Goal: Information Seeking & Learning: Find specific fact

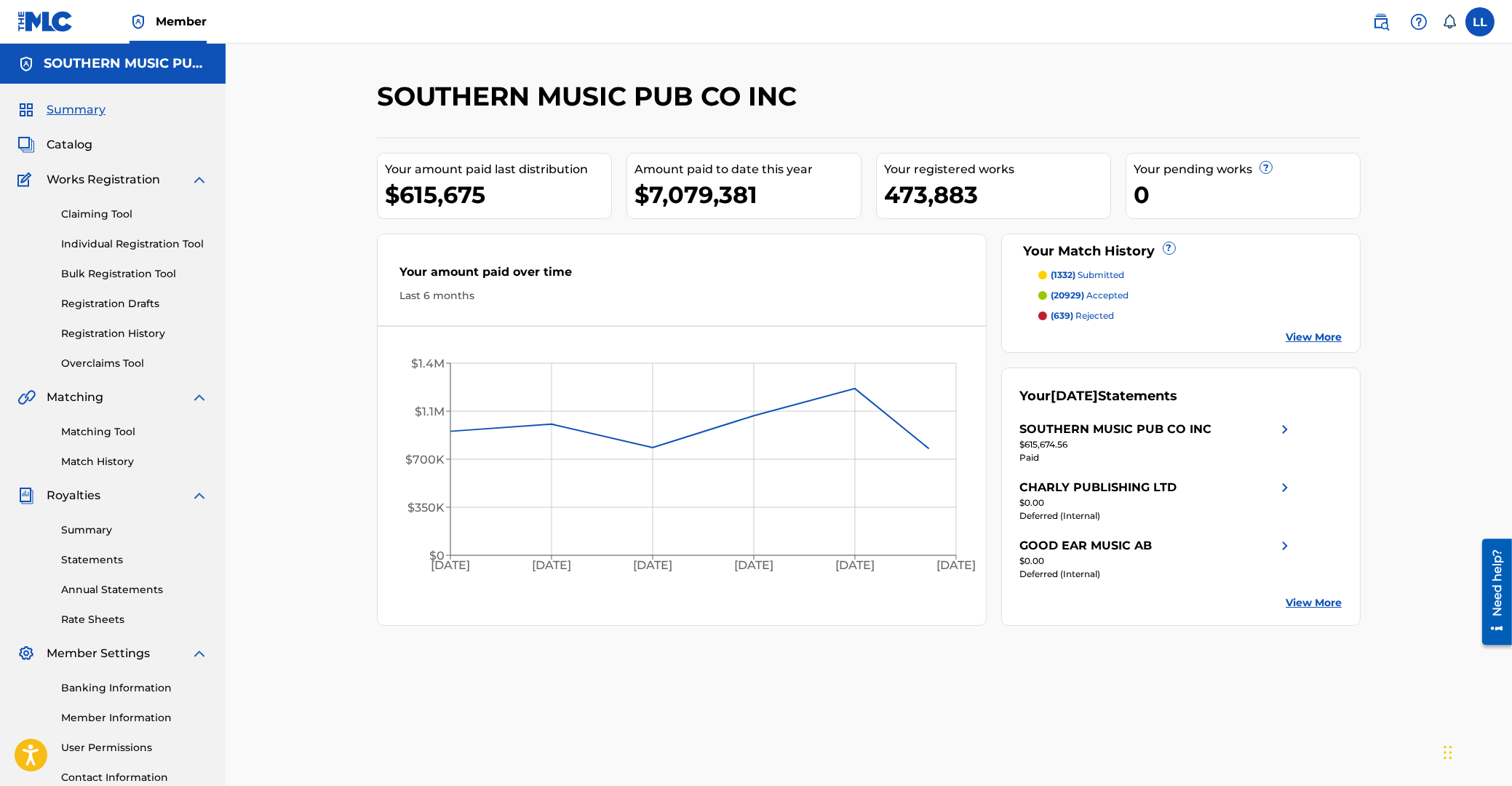
click at [63, 146] on span "Catalog" at bounding box center [69, 145] width 46 height 17
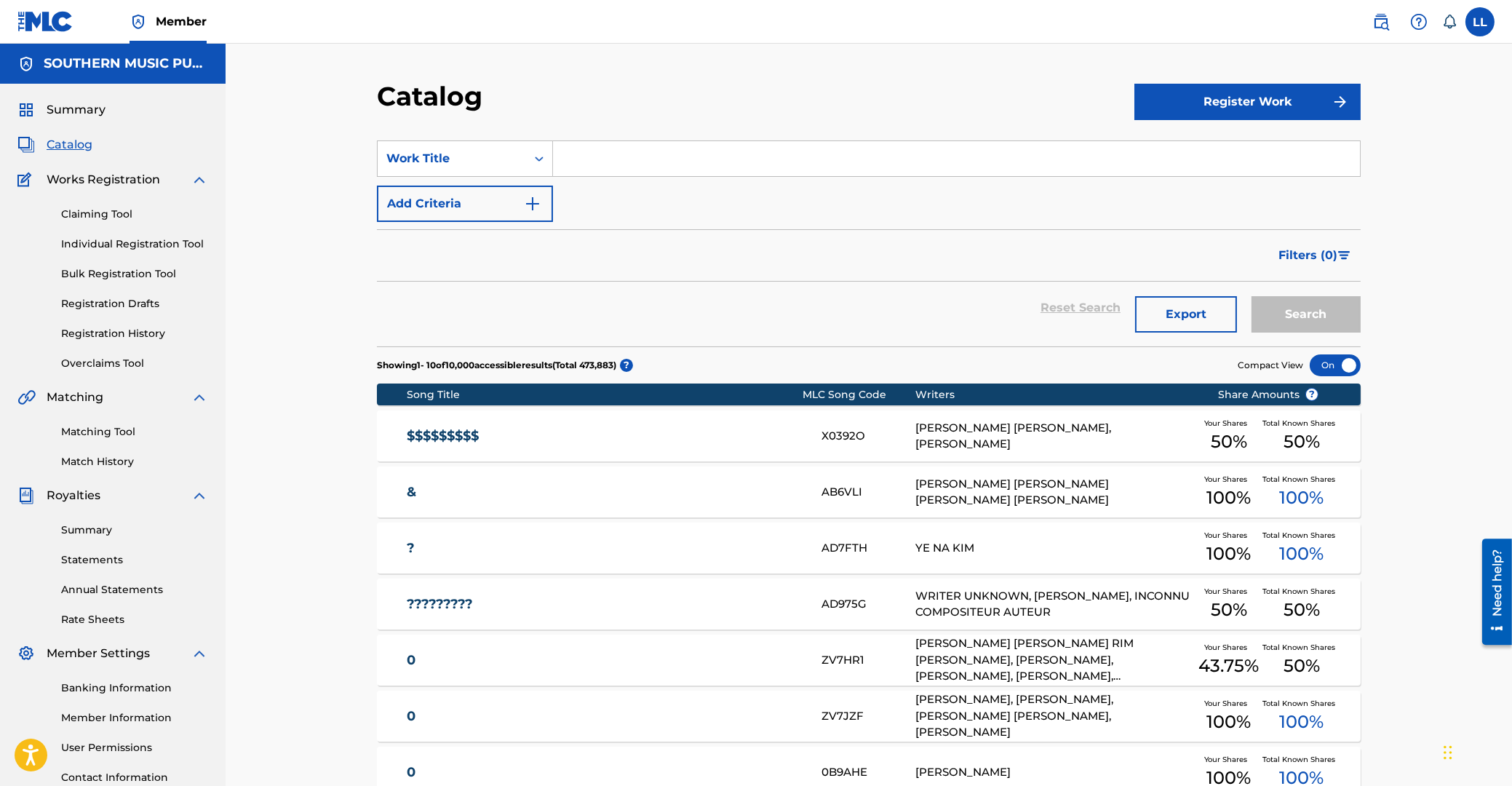
click at [617, 151] on input "Search Form" at bounding box center [956, 158] width 807 height 35
paste input "EVERYTHING THAT COULD HAVE BEEN"
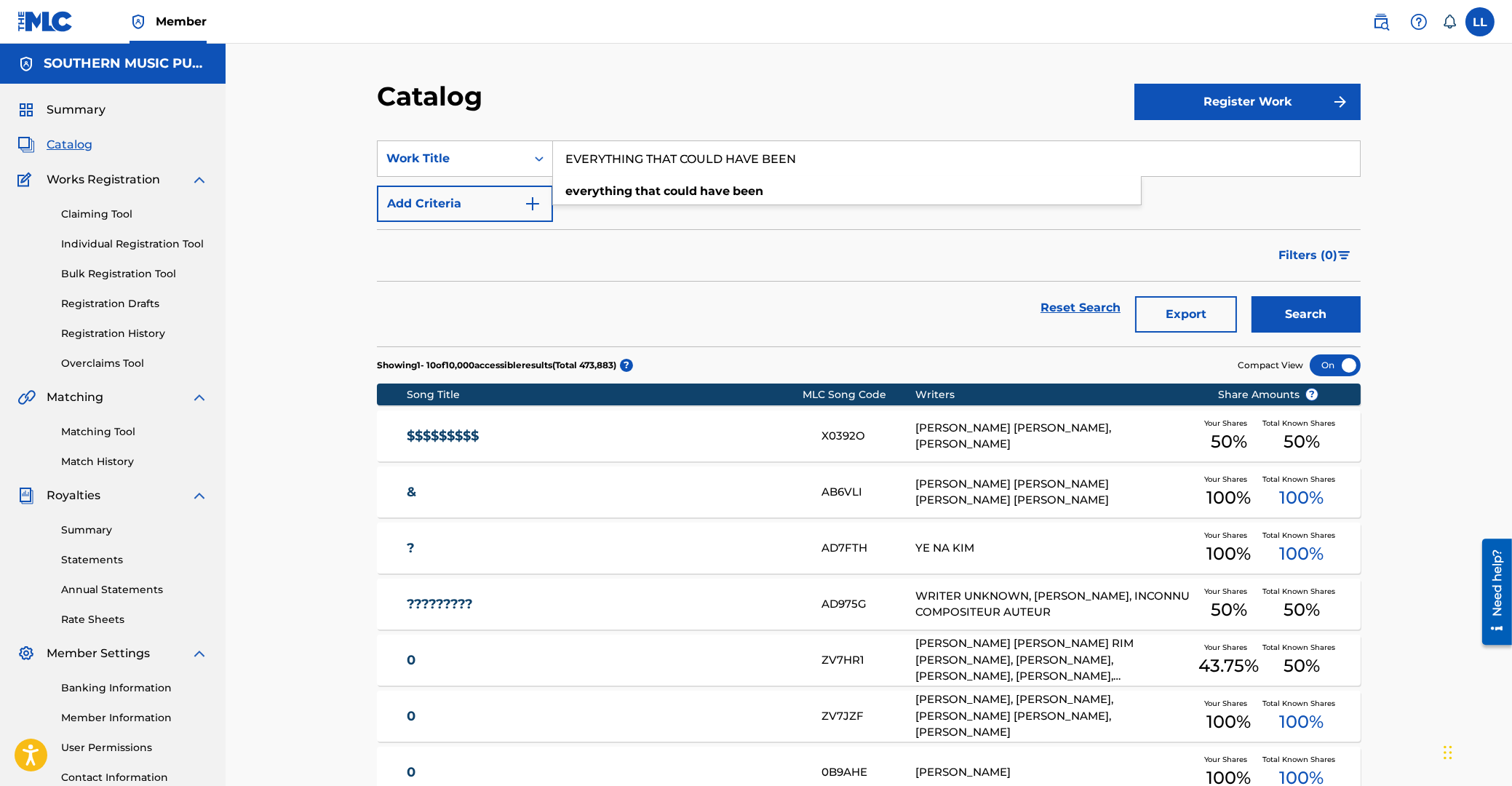
type input "EVERYTHING THAT COULD HAVE BEEN"
click at [1251, 296] on button "Search" at bounding box center [1305, 314] width 109 height 36
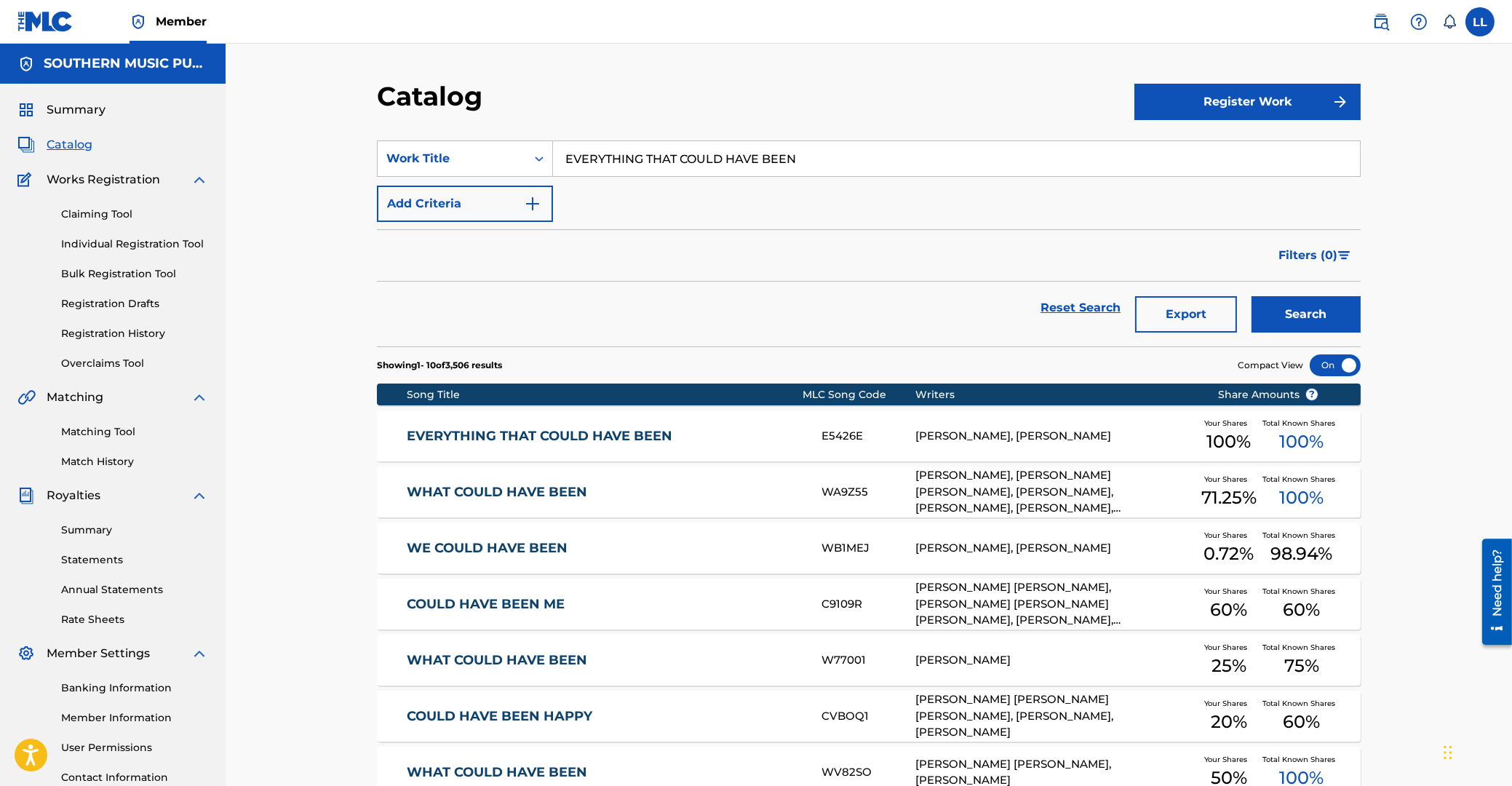
click at [495, 439] on link "EVERYTHING THAT COULD HAVE BEEN" at bounding box center [605, 436] width 396 height 16
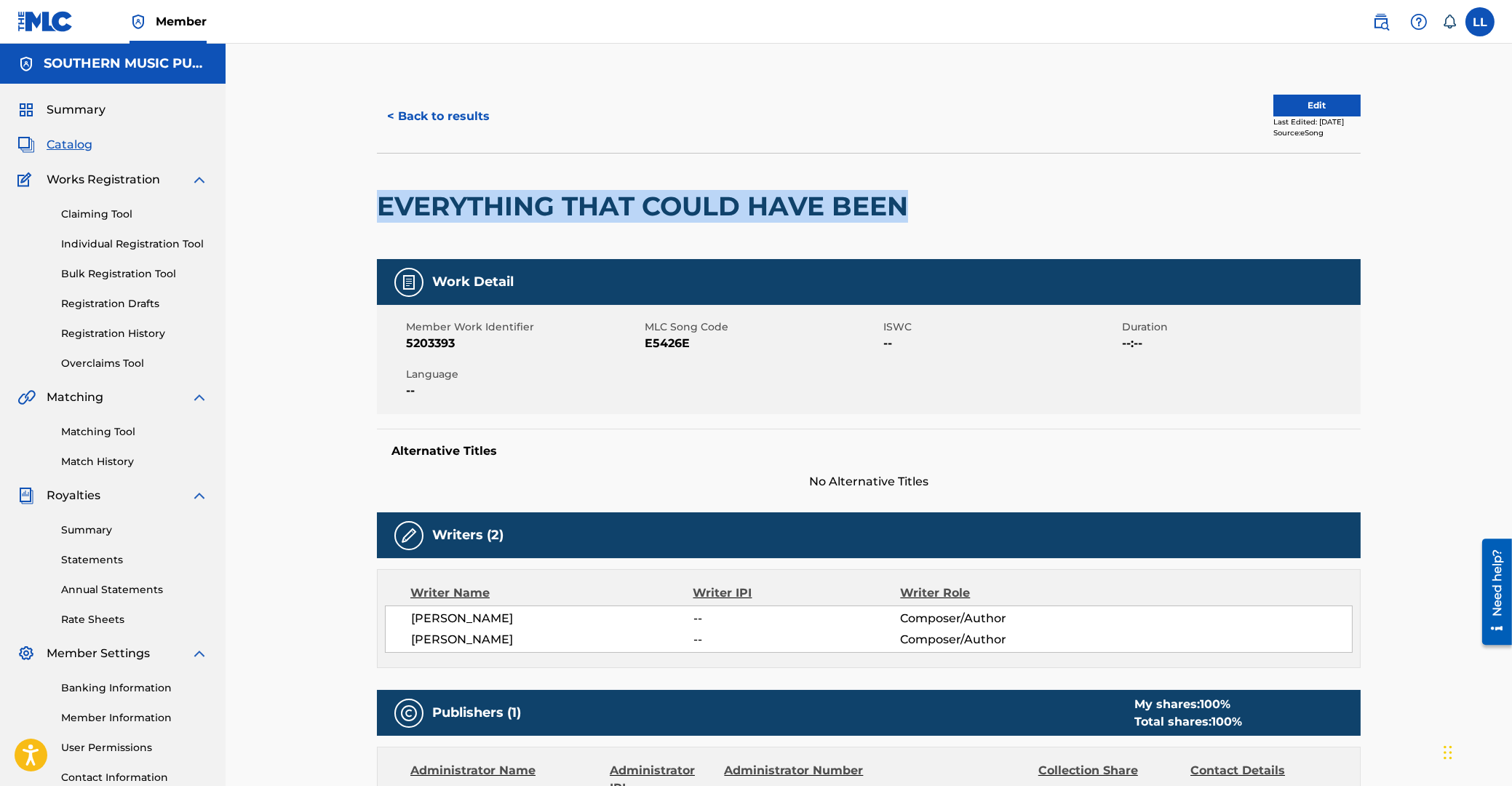
drag, startPoint x: 380, startPoint y: 200, endPoint x: 905, endPoint y: 196, distance: 525.0
click at [905, 196] on h2 "EVERYTHING THAT COULD HAVE BEEN" at bounding box center [646, 207] width 538 height 33
click at [662, 344] on span "E5426E" at bounding box center [762, 344] width 235 height 17
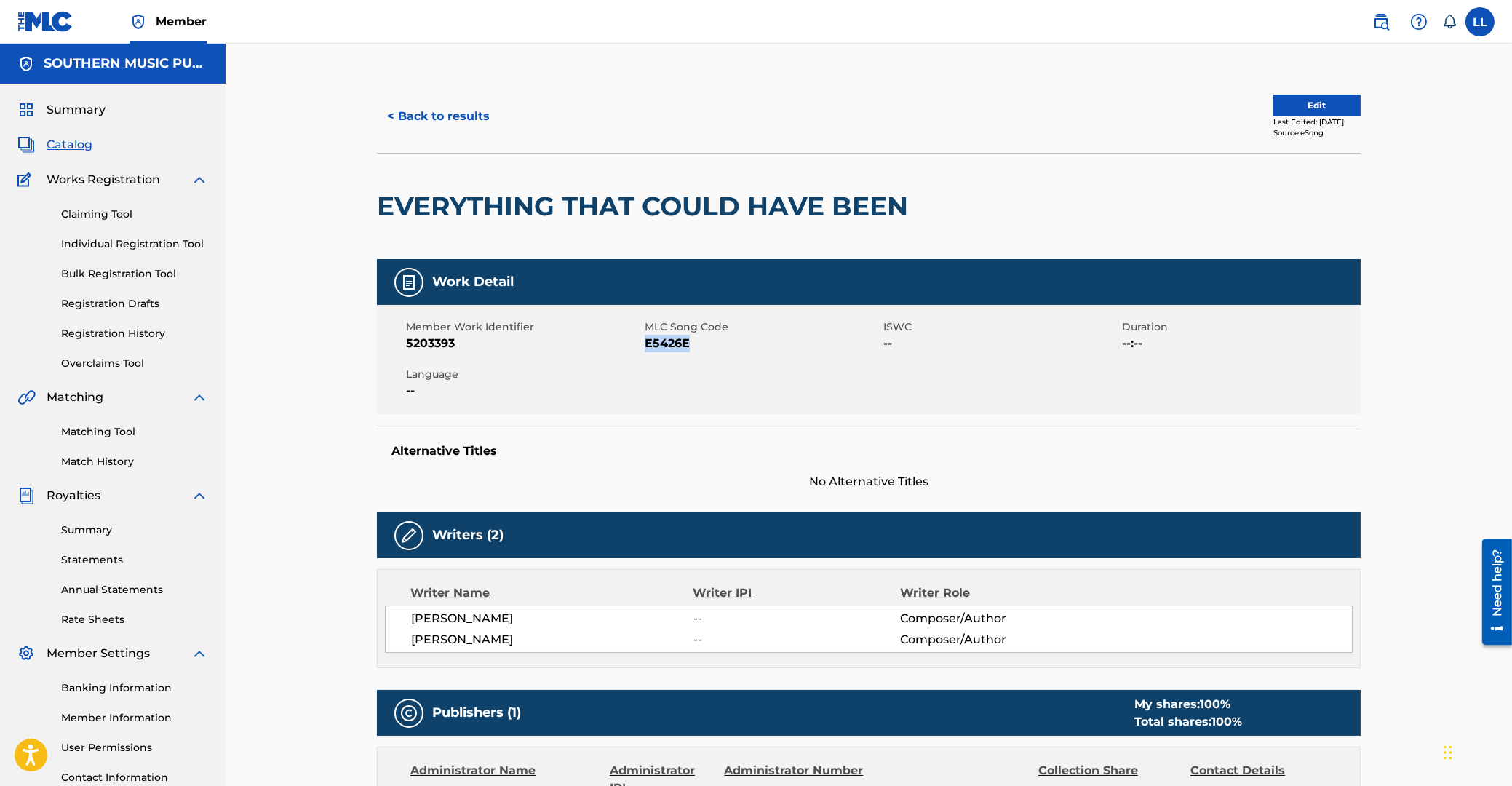
click at [662, 344] on span "E5426E" at bounding box center [762, 344] width 235 height 17
copy span "E5426E"
click at [434, 341] on span "5203393" at bounding box center [524, 344] width 235 height 17
copy span "5203393"
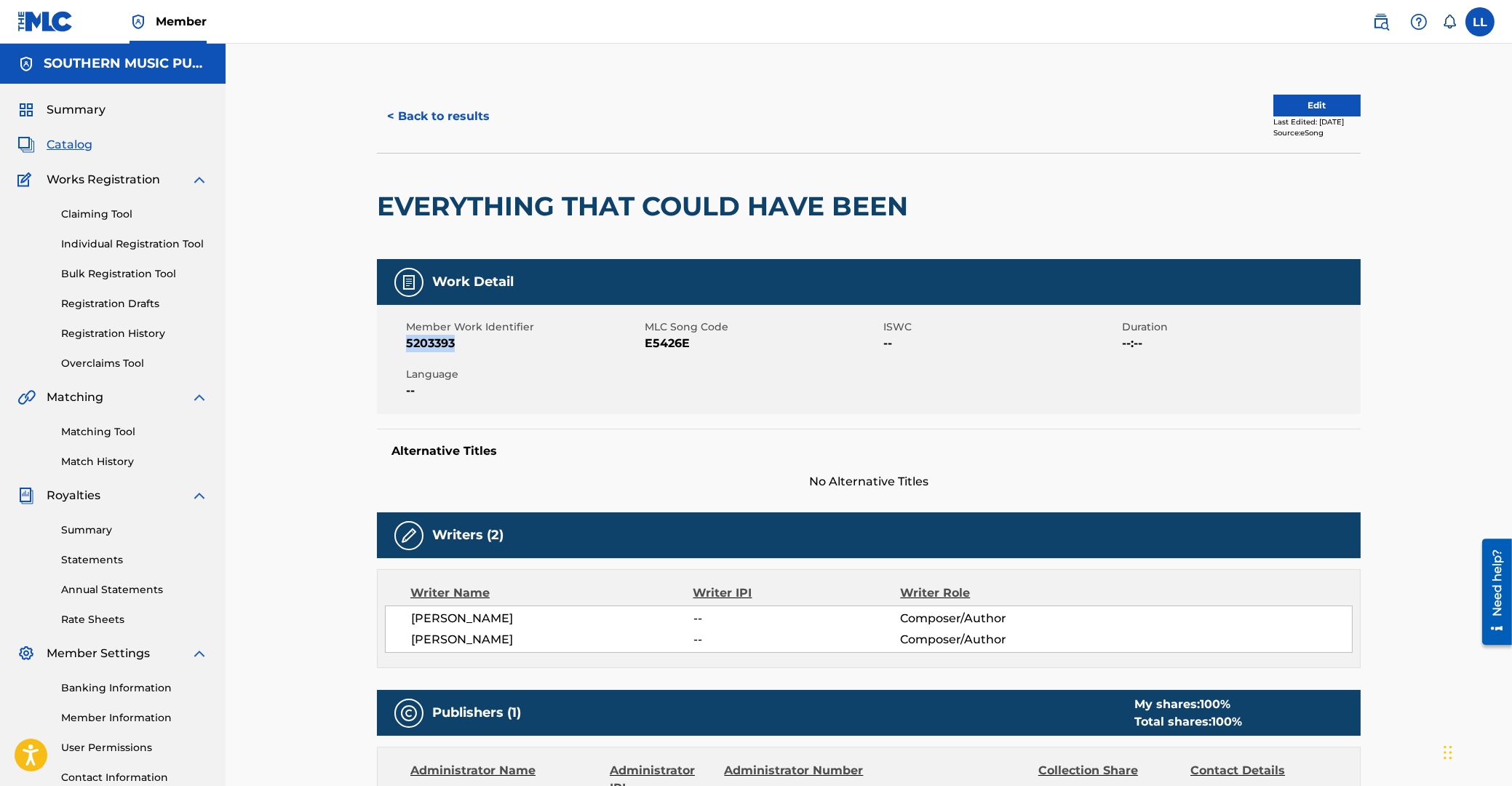
click at [463, 118] on button "< Back to results" at bounding box center [438, 116] width 123 height 36
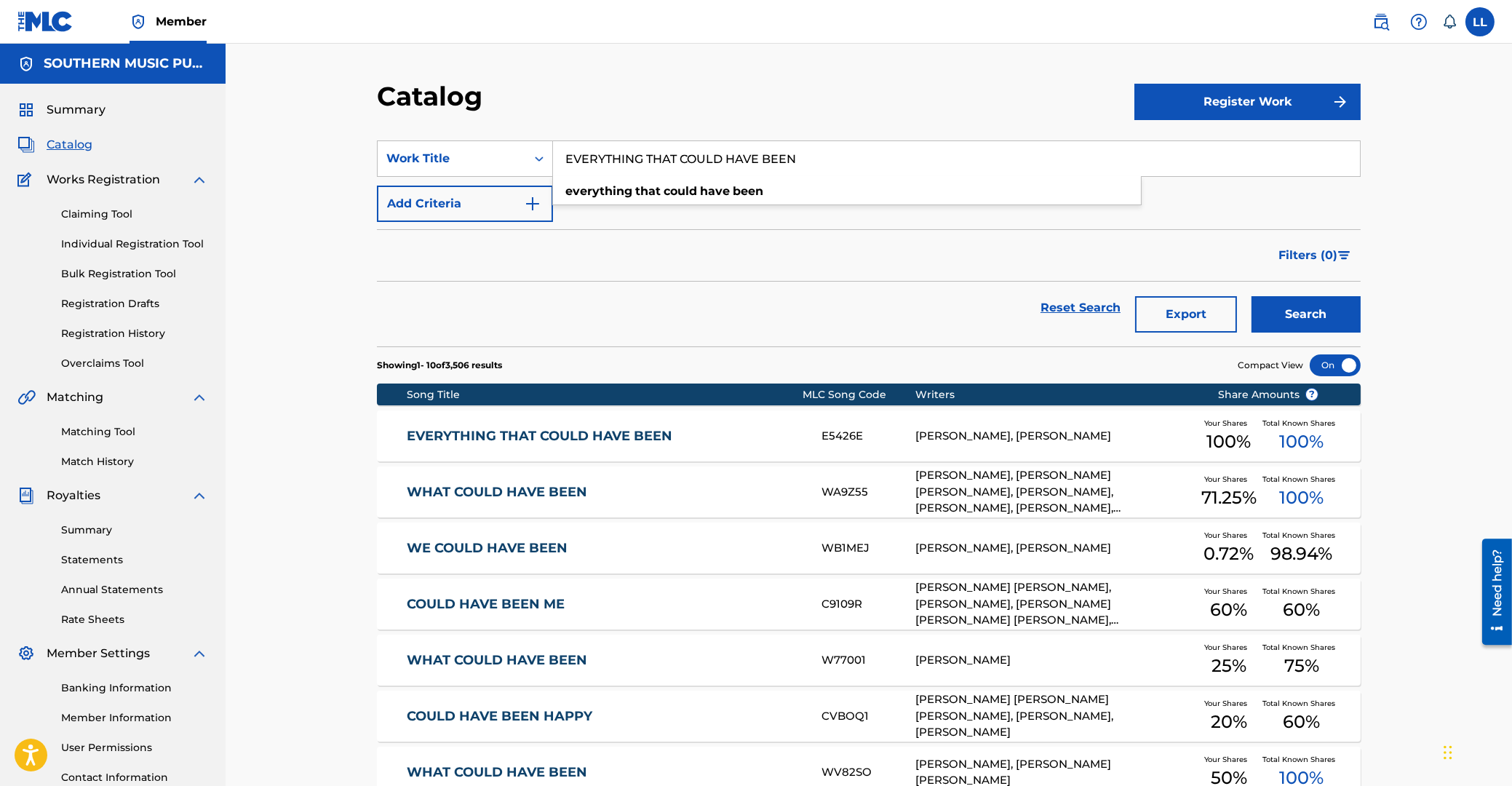
drag, startPoint x: 848, startPoint y: 149, endPoint x: 423, endPoint y: 140, distance: 425.1
click at [553, 141] on input "EVERYTHING THAT COULD HAVE BEEN" at bounding box center [956, 158] width 807 height 35
paste input "FANTASIES"
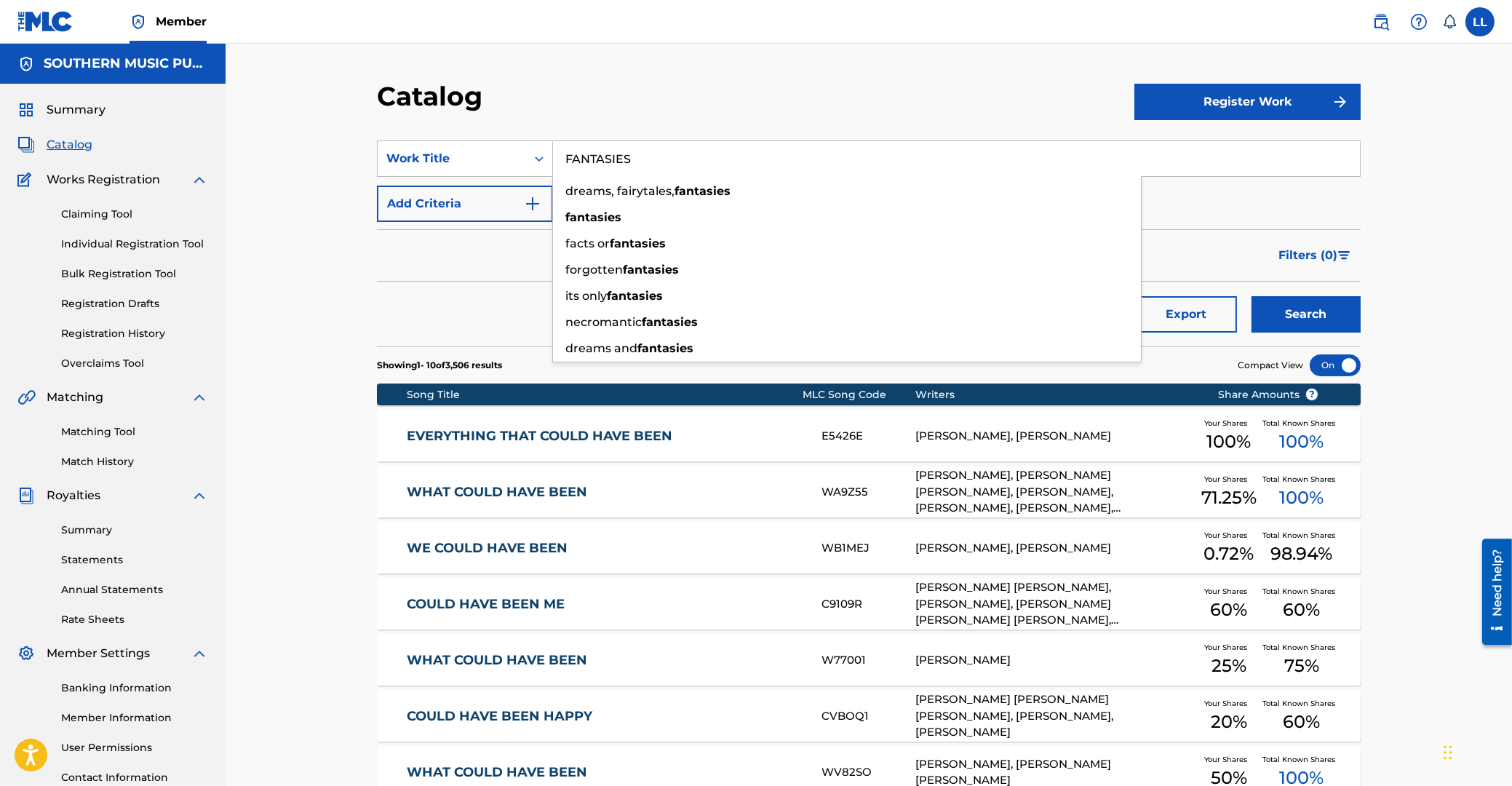
type input "FANTASIES"
click at [1251, 296] on button "Search" at bounding box center [1305, 314] width 109 height 36
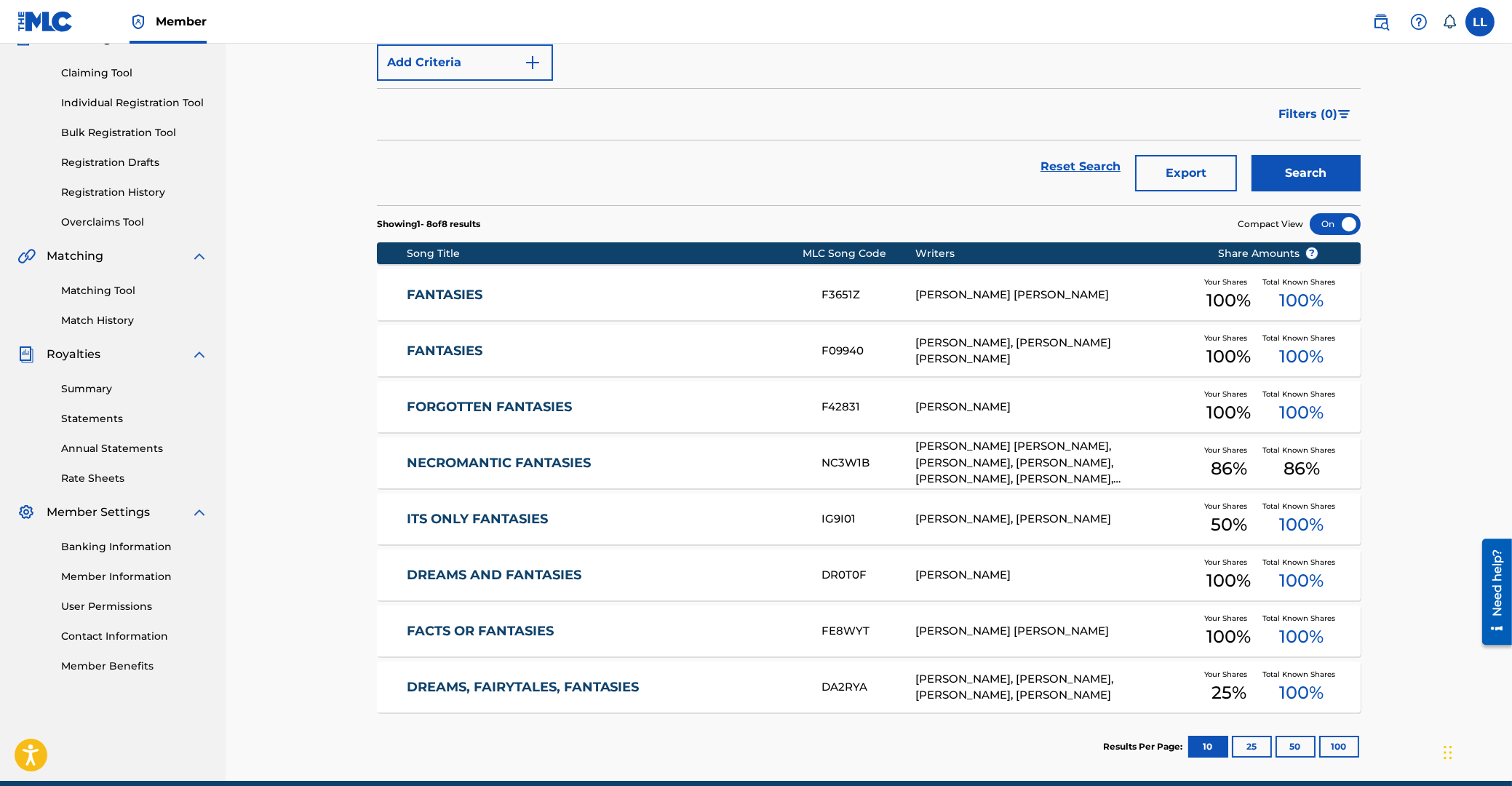
scroll to position [156, 0]
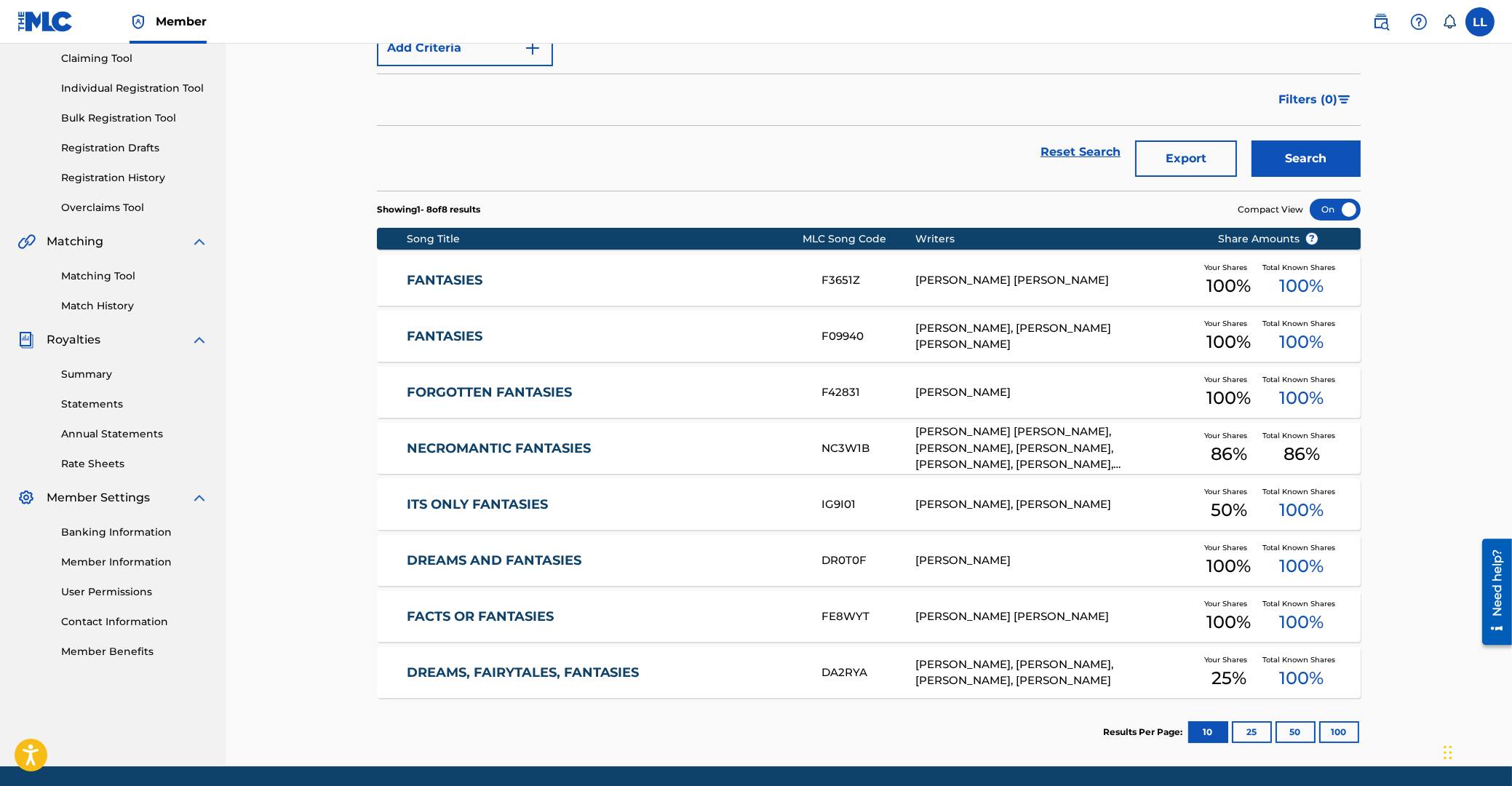
click at [428, 287] on link "FANTASIES" at bounding box center [605, 280] width 396 height 16
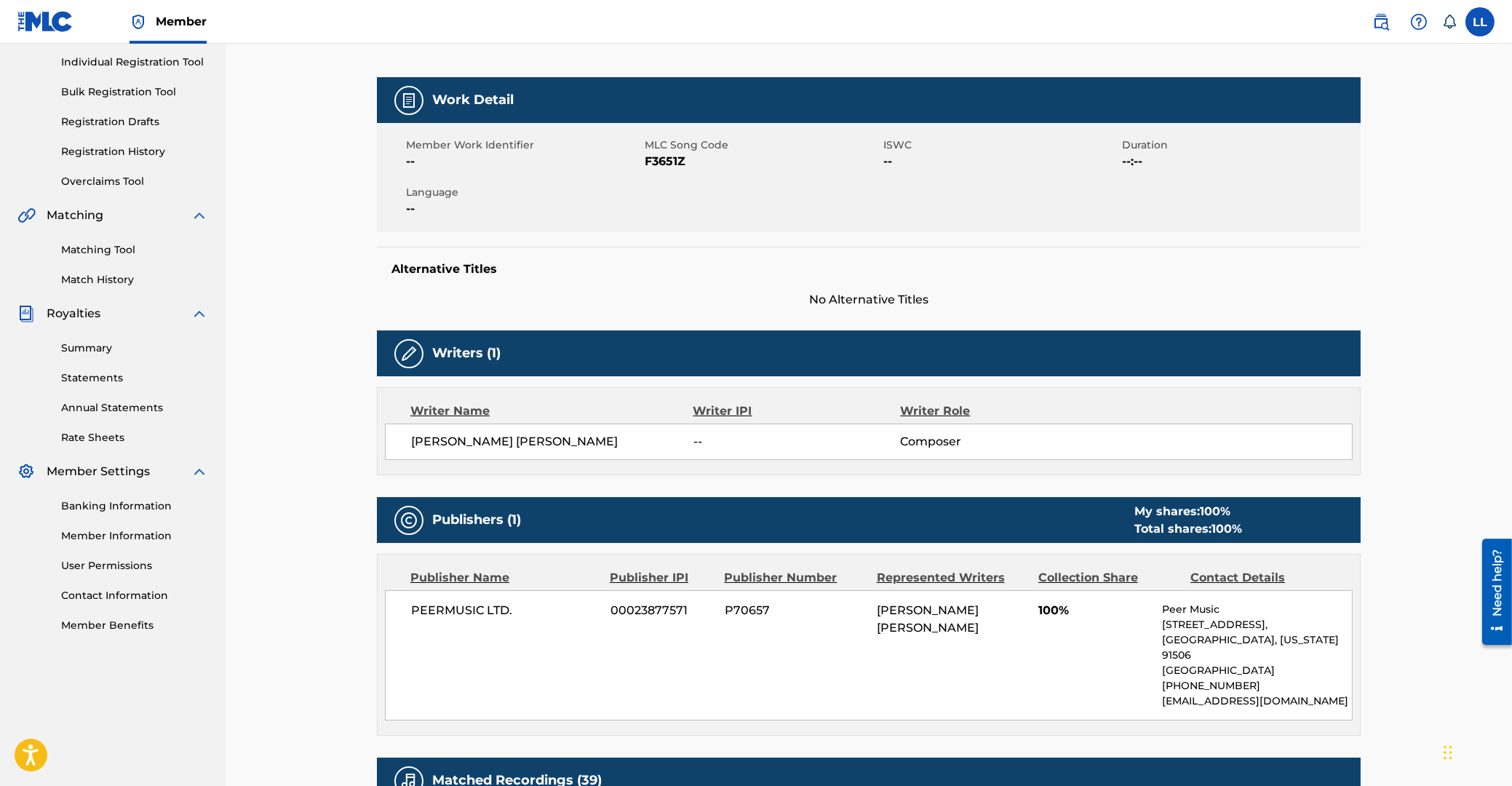
scroll to position [156, 0]
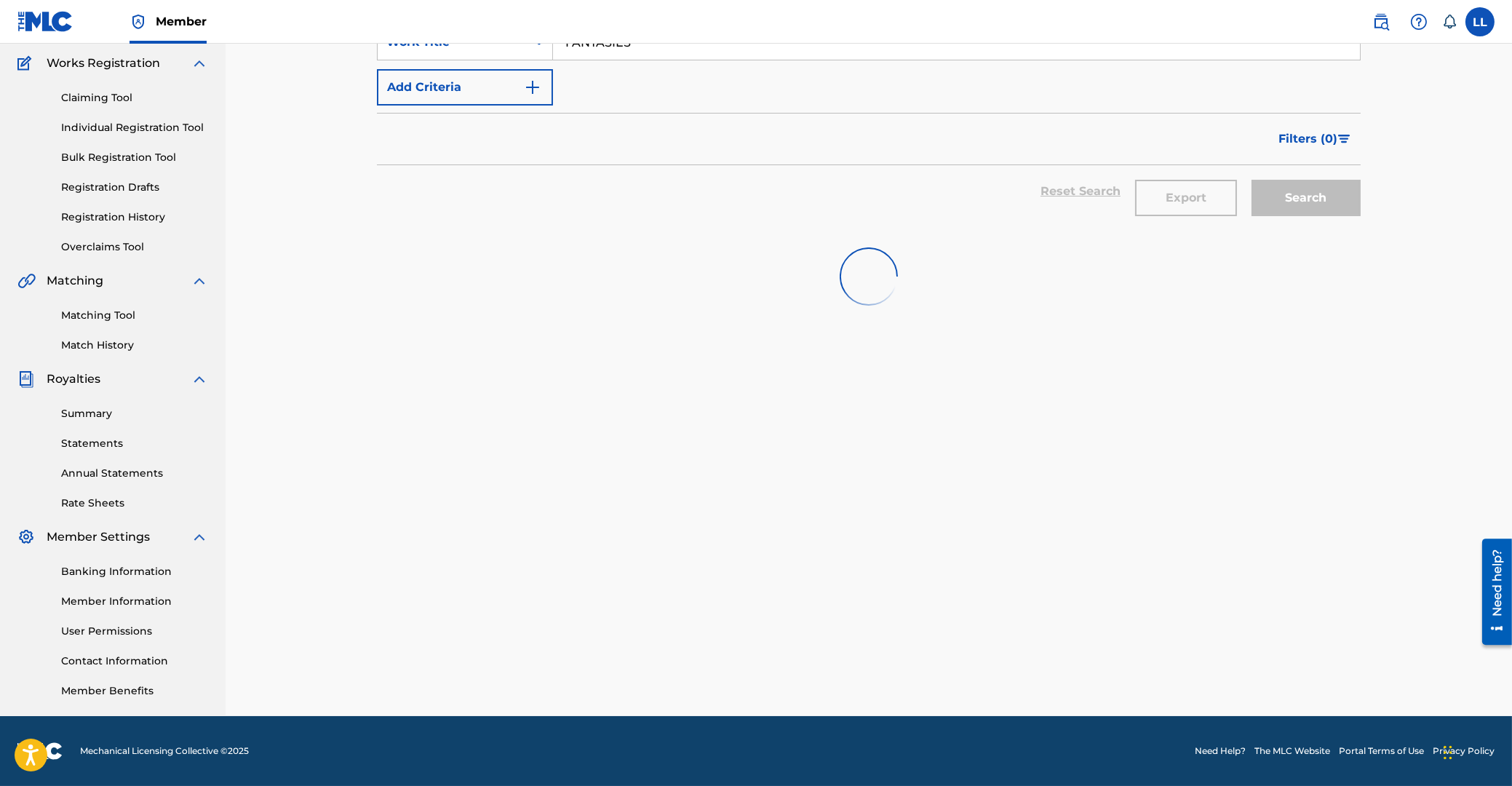
scroll to position [116, 0]
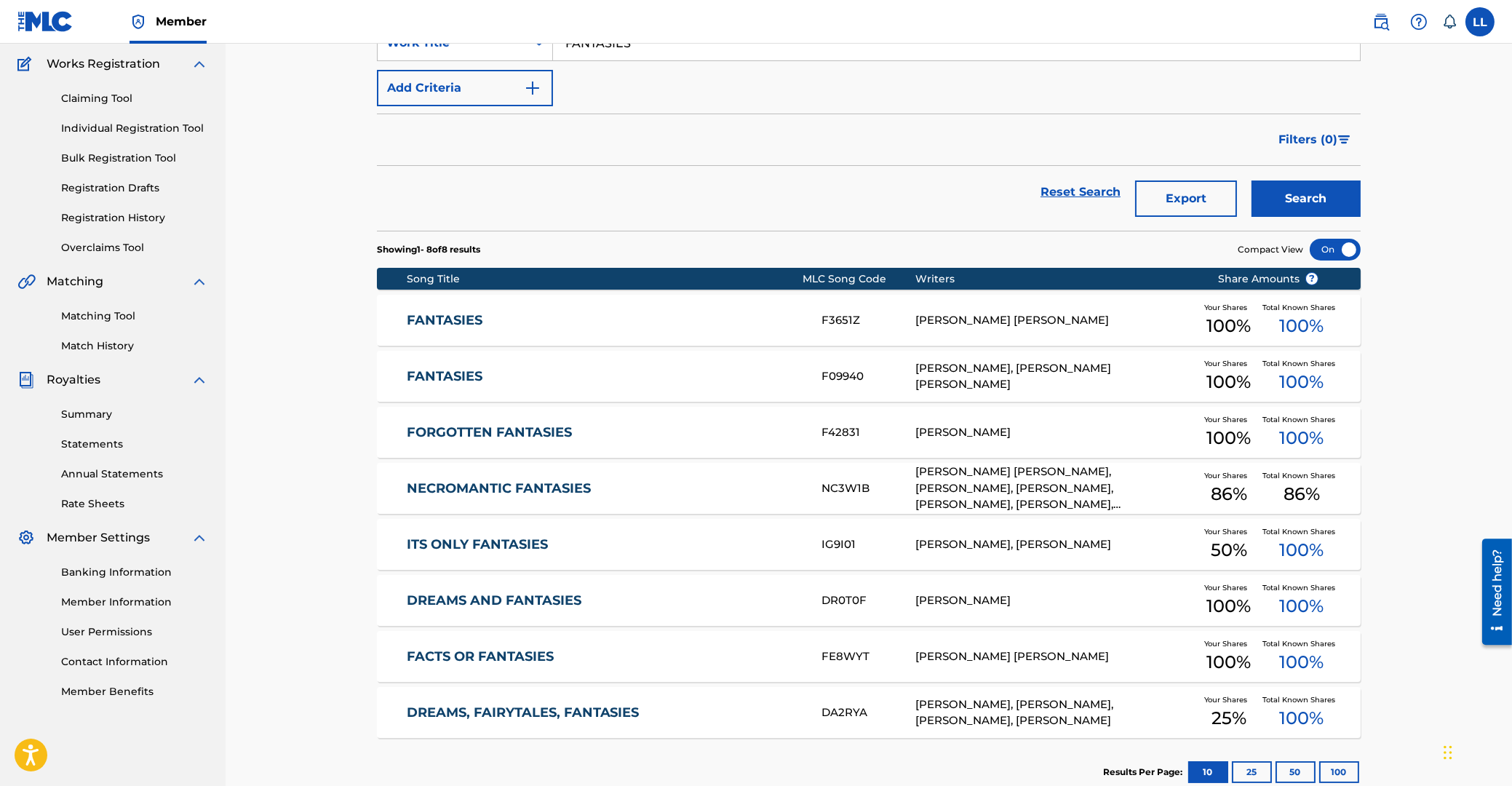
click at [454, 368] on link "FANTASIES" at bounding box center [605, 376] width 396 height 16
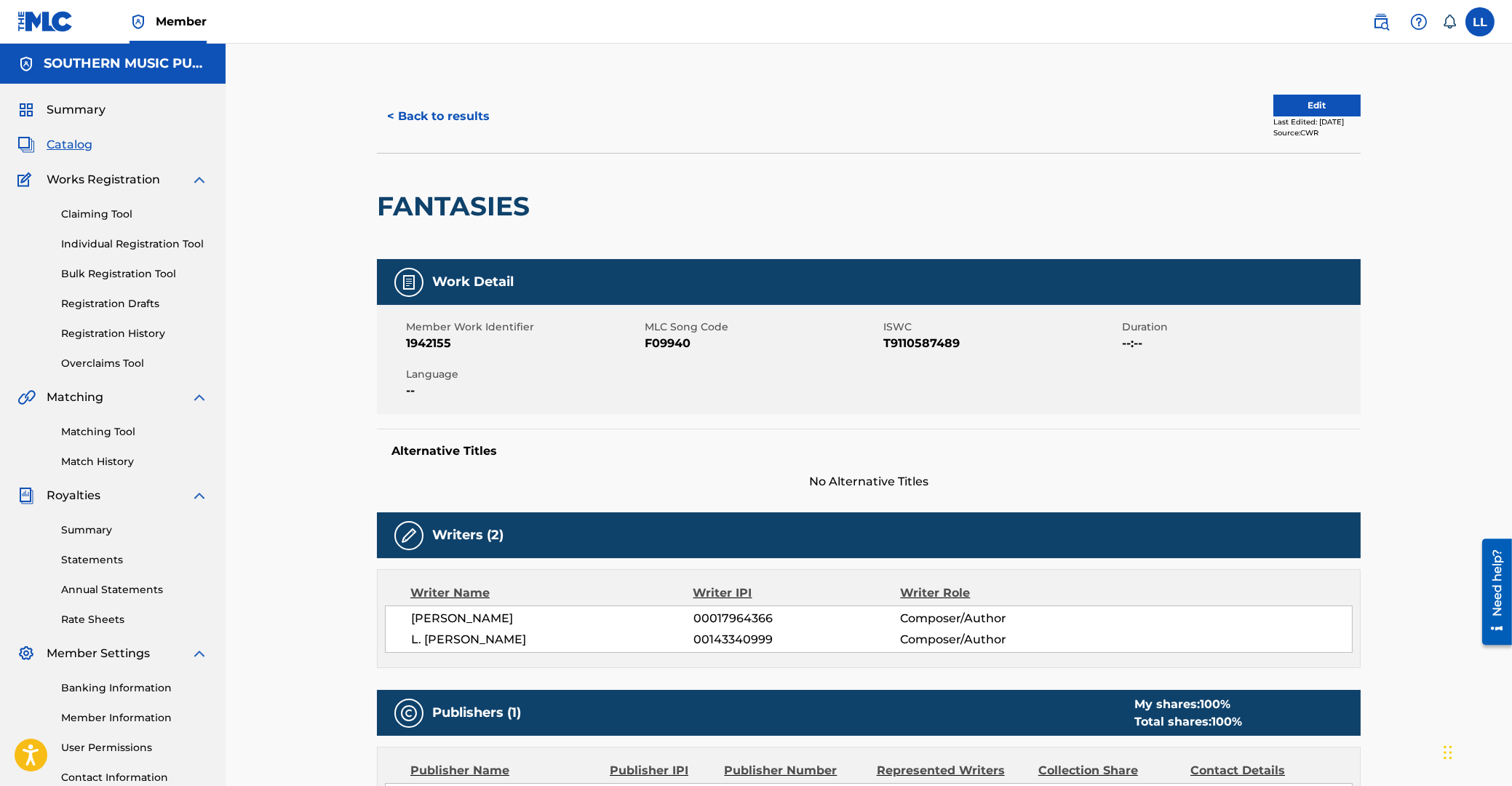
click at [430, 116] on button "< Back to results" at bounding box center [438, 116] width 123 height 36
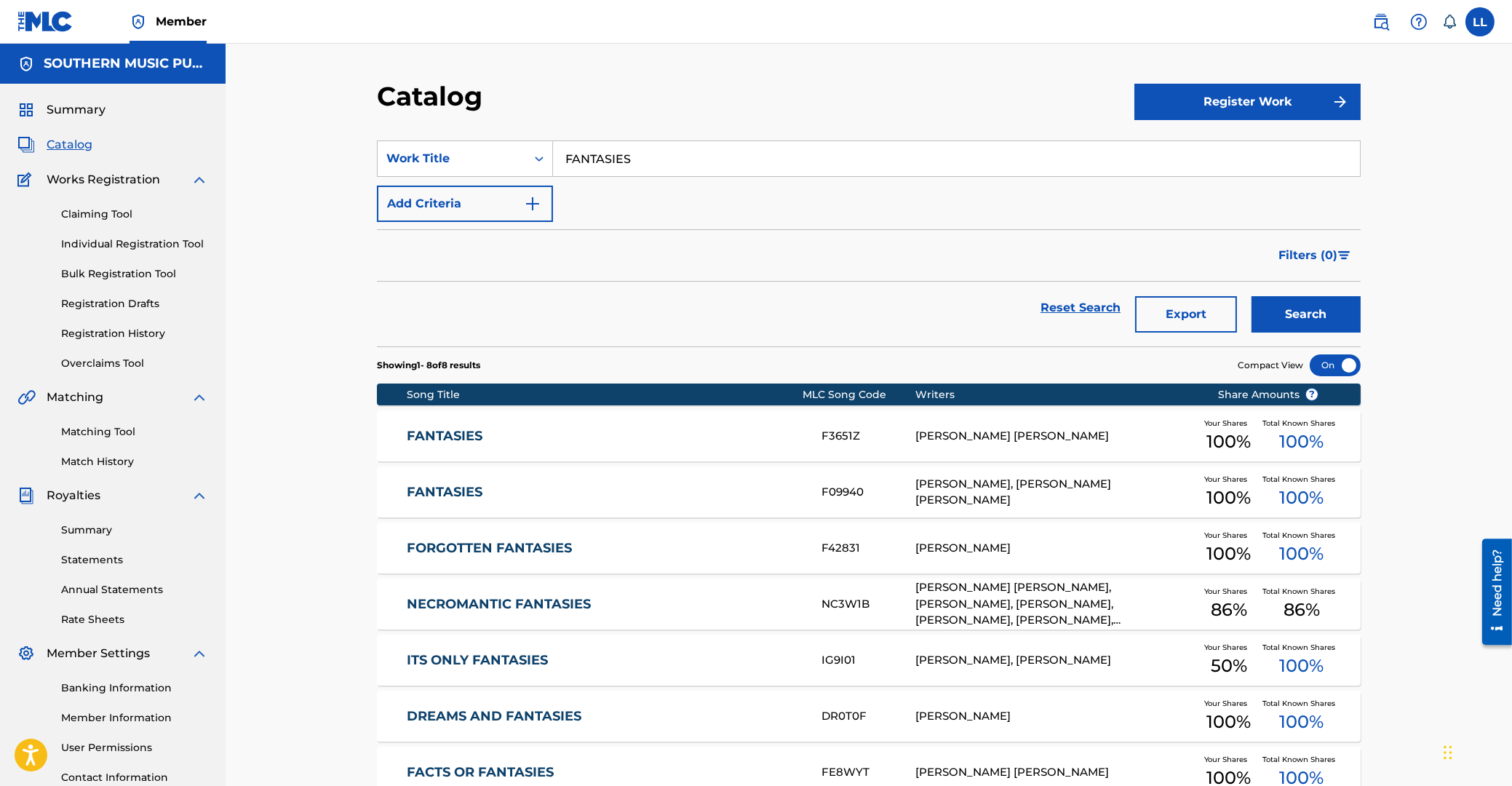
drag, startPoint x: 683, startPoint y: 155, endPoint x: 452, endPoint y: 154, distance: 231.0
click at [553, 154] on input "FANTASIES" at bounding box center [956, 158] width 807 height 35
paste input "LOWER OF FLESH AND BLOOD"
click at [661, 200] on div "flower of flesh and blood" at bounding box center [846, 191] width 588 height 26
type input "flower of flesh and blood"
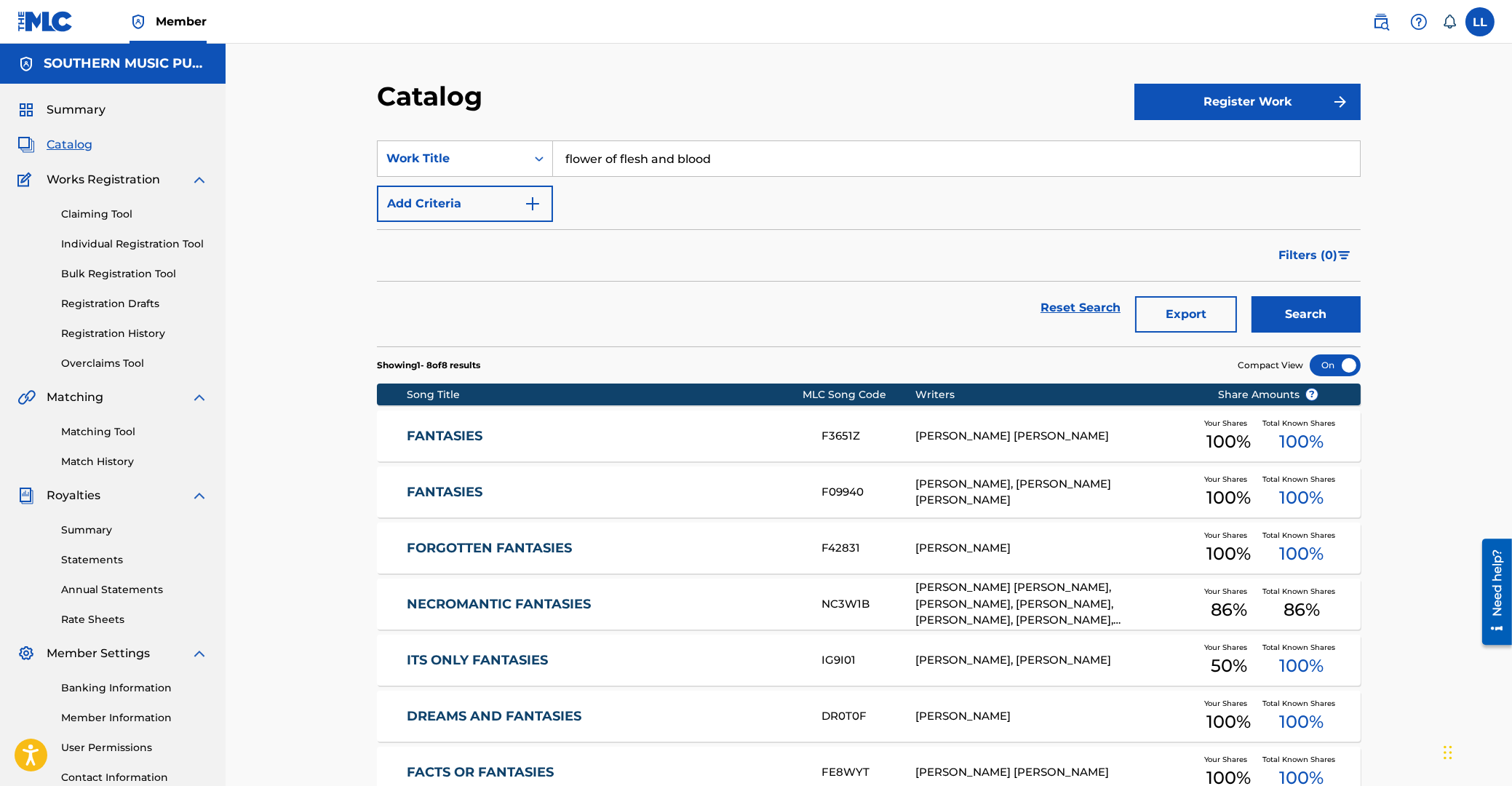
click at [1251, 296] on button "Search" at bounding box center [1305, 314] width 109 height 36
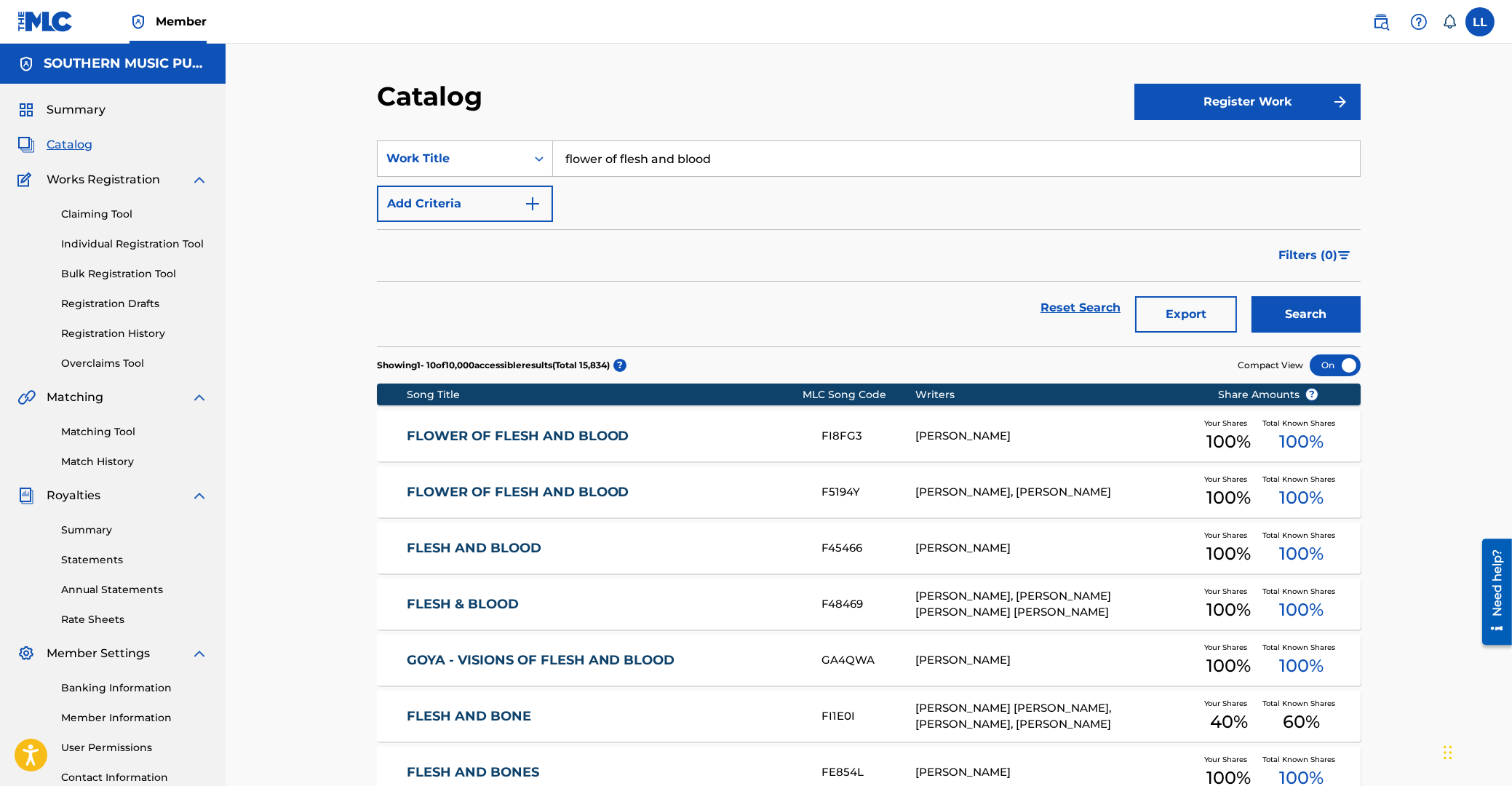
click at [472, 495] on link "FLOWER OF FLESH AND BLOOD" at bounding box center [605, 492] width 396 height 16
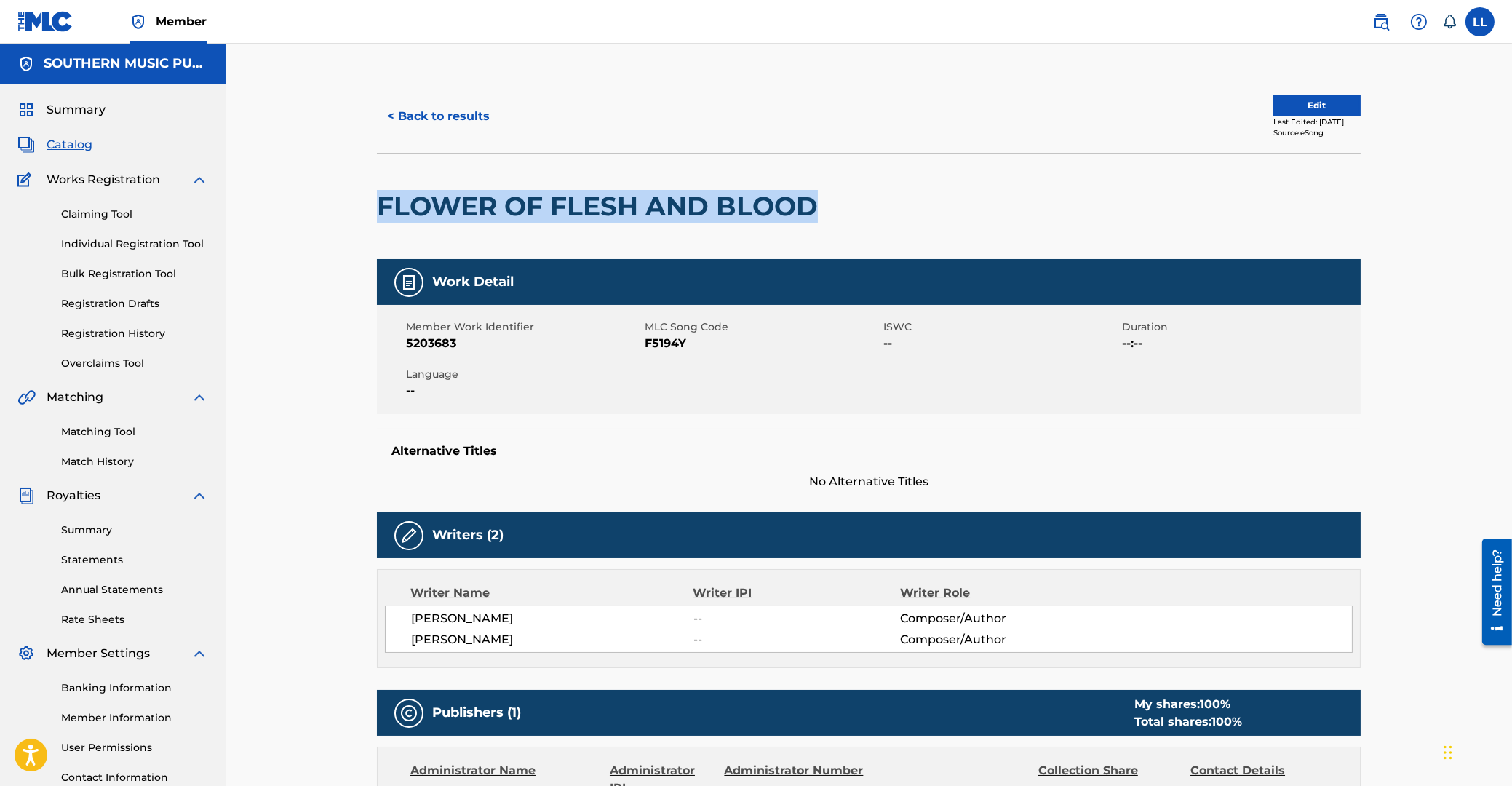
drag, startPoint x: 380, startPoint y: 201, endPoint x: 808, endPoint y: 202, distance: 428.0
click at [808, 202] on h2 "FLOWER OF FLESH AND BLOOD" at bounding box center [601, 207] width 448 height 33
copy h2 "FLOWER OF FLESH AND BLOOD"
click at [661, 341] on span "F5194Y" at bounding box center [762, 344] width 235 height 17
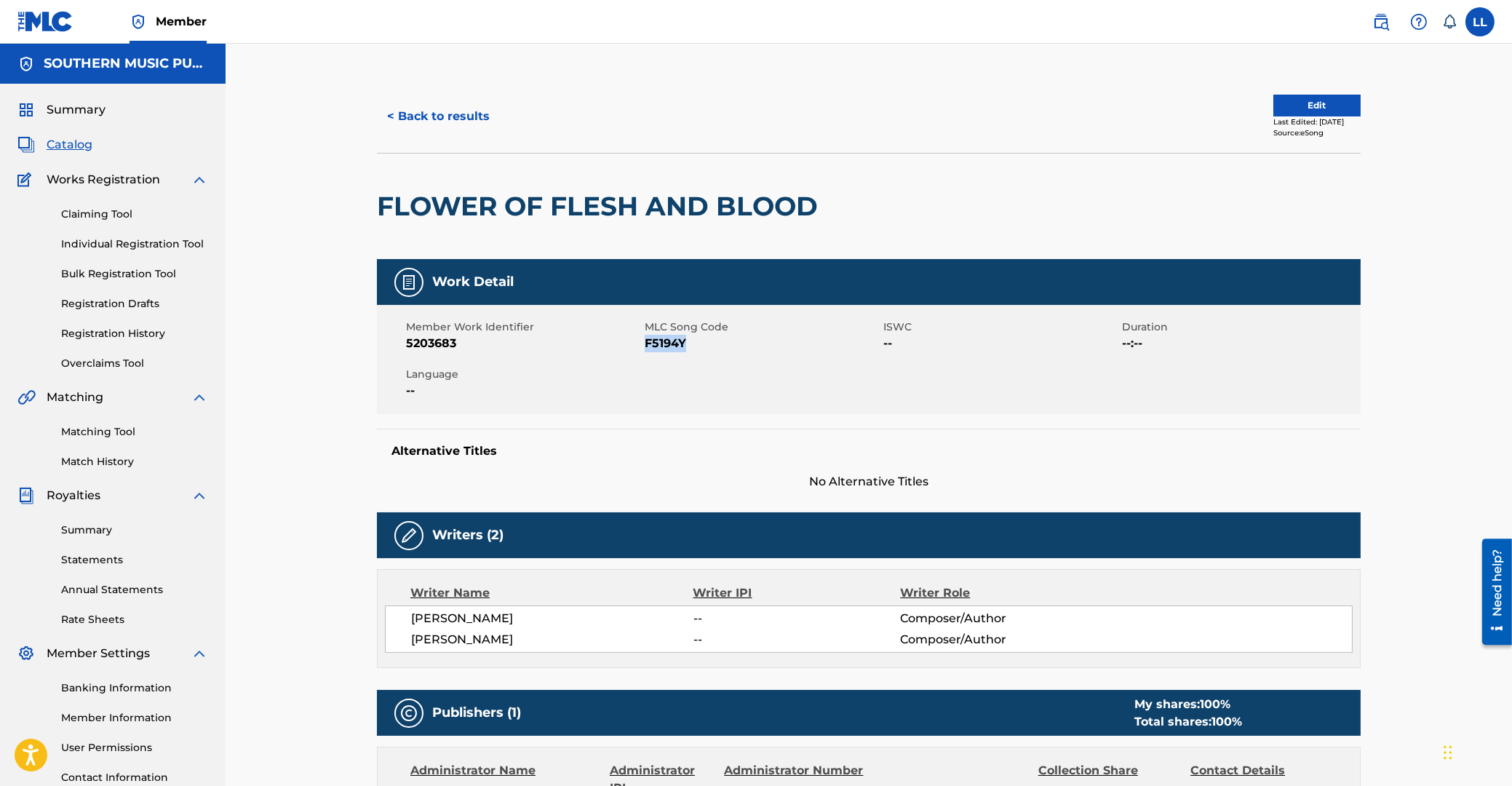
click at [661, 341] on span "F5194Y" at bounding box center [762, 344] width 235 height 17
copy span "F5194Y"
click at [434, 346] on span "5203683" at bounding box center [524, 344] width 235 height 17
copy span "5203683"
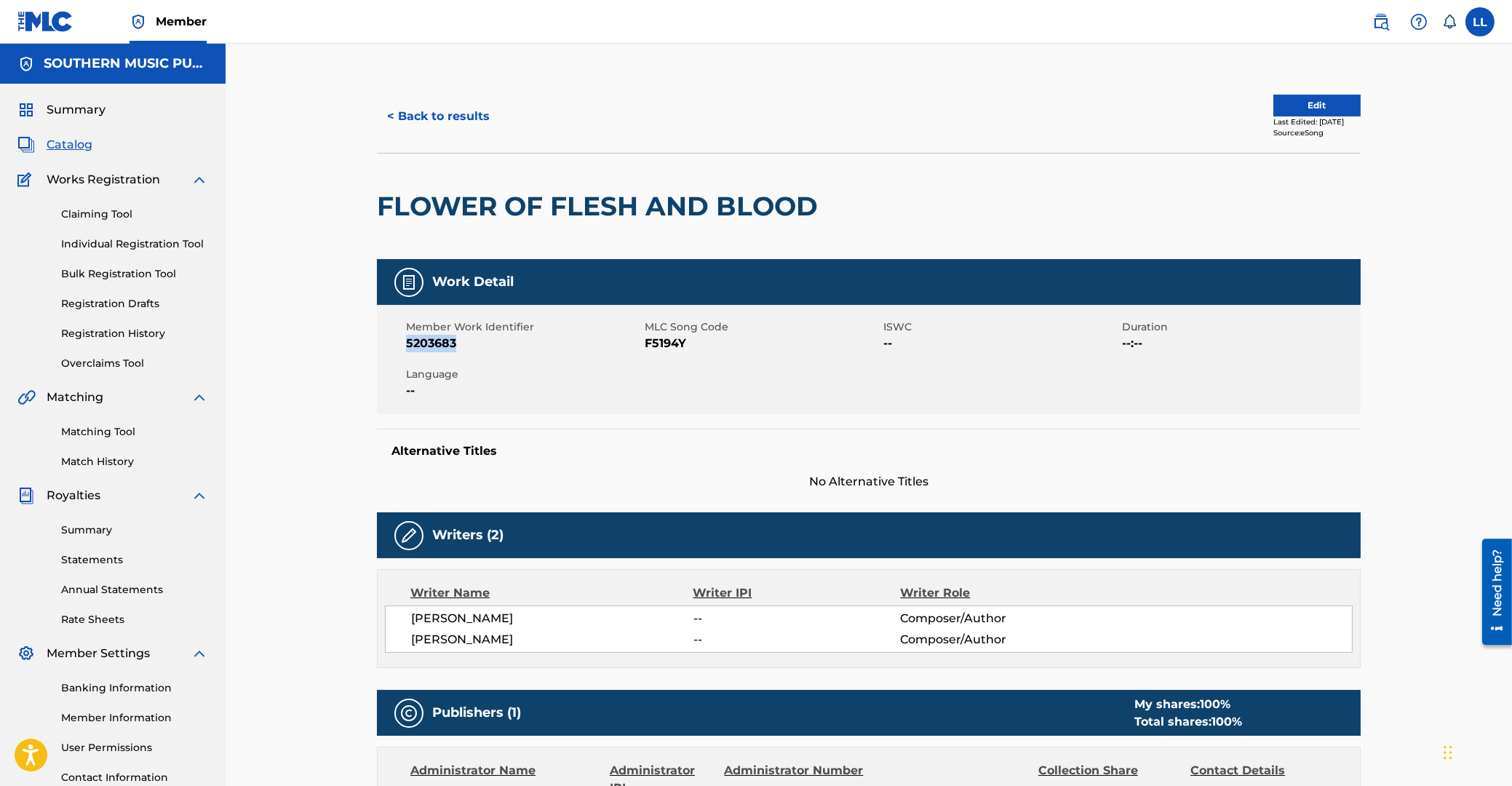
click at [455, 119] on button "< Back to results" at bounding box center [438, 116] width 123 height 36
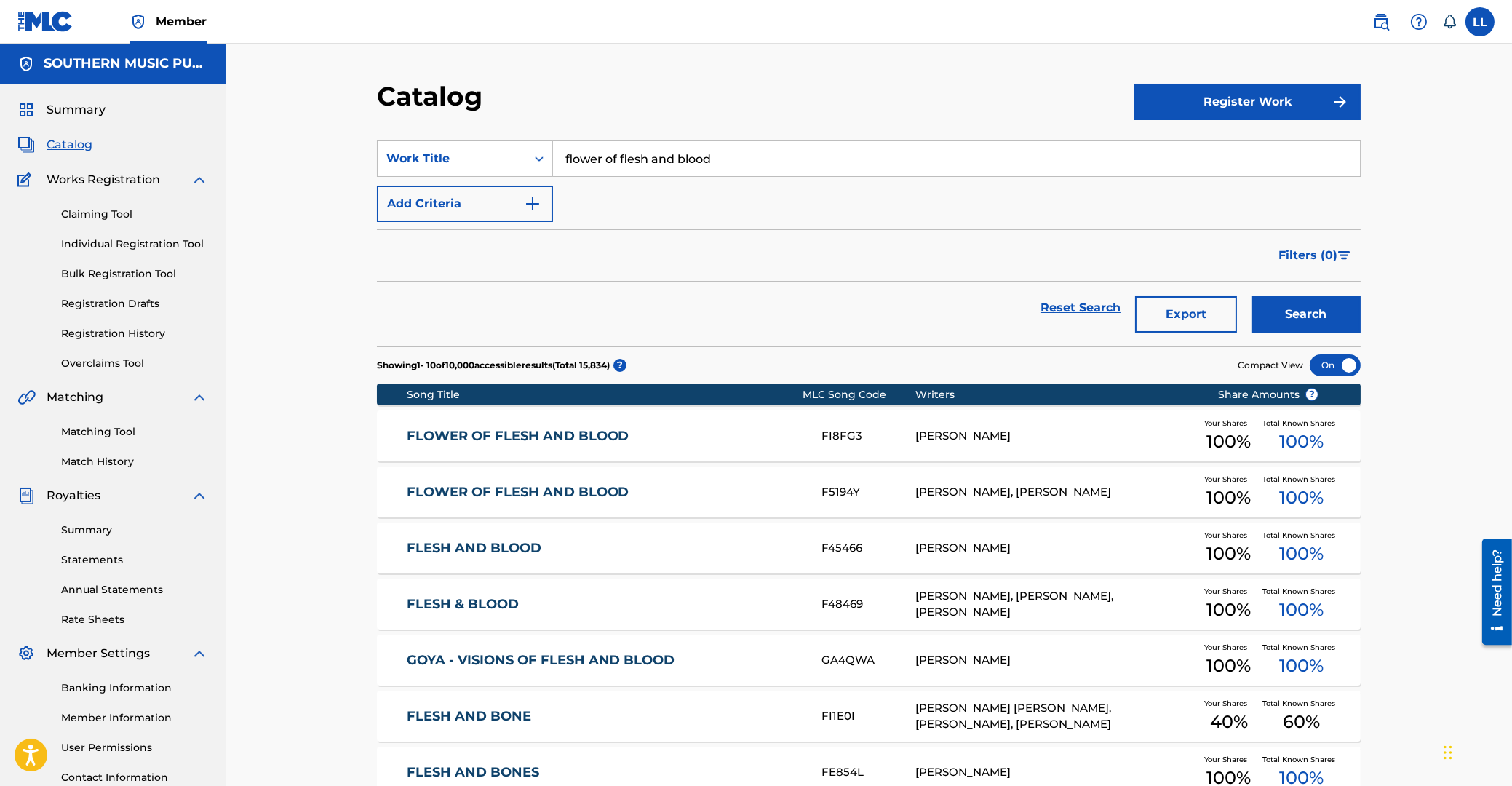
drag, startPoint x: 763, startPoint y: 164, endPoint x: 406, endPoint y: 168, distance: 357.0
click at [553, 168] on input "flower of flesh and blood" at bounding box center [956, 158] width 807 height 35
paste input "FUNERAL FOR YESTERDAY"
type input "FUNERAL FOR YESTERDAY"
click at [1251, 296] on button "Search" at bounding box center [1305, 314] width 109 height 36
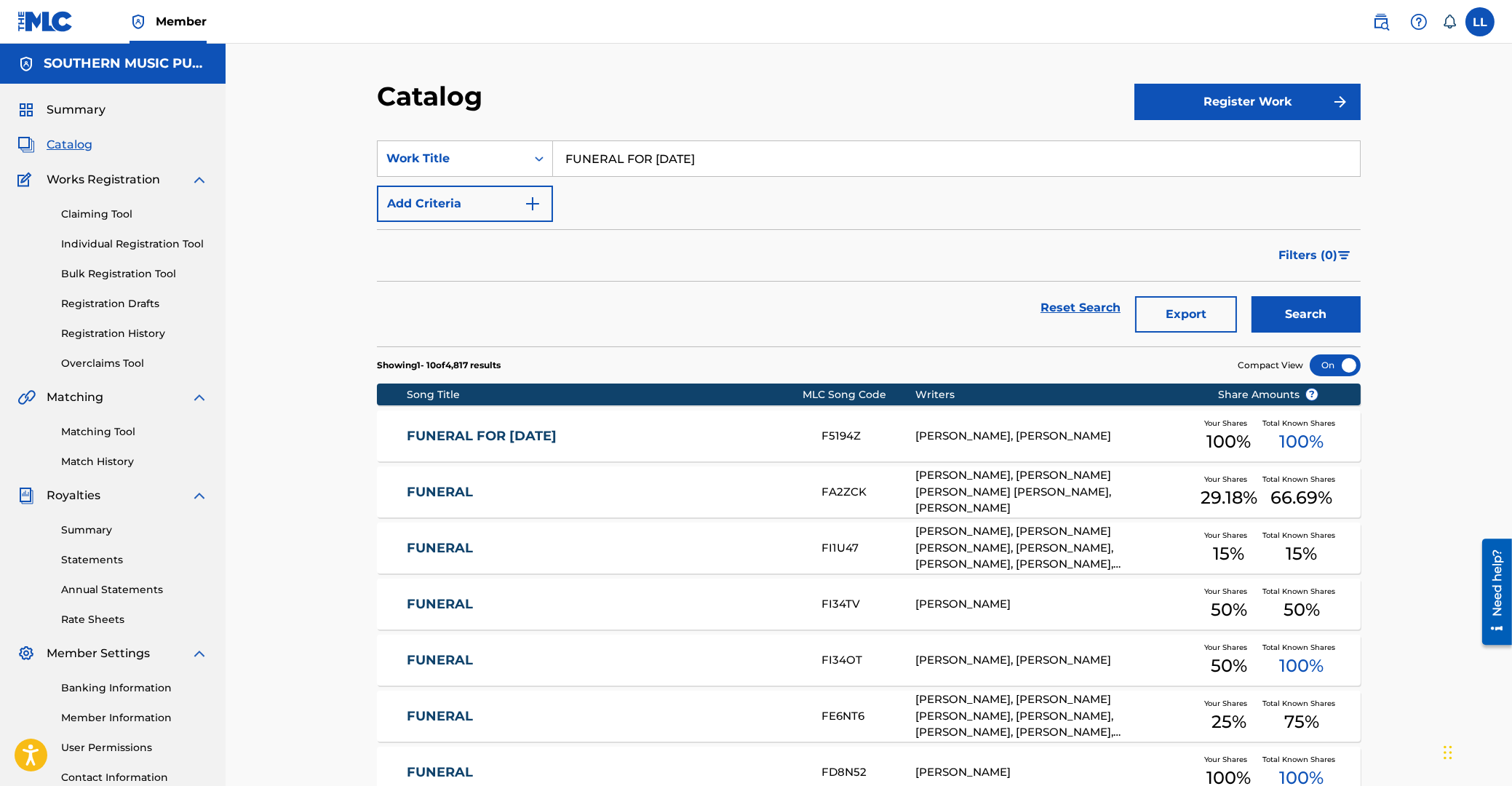
click at [483, 431] on link "FUNERAL FOR YESTERDAY" at bounding box center [605, 436] width 396 height 16
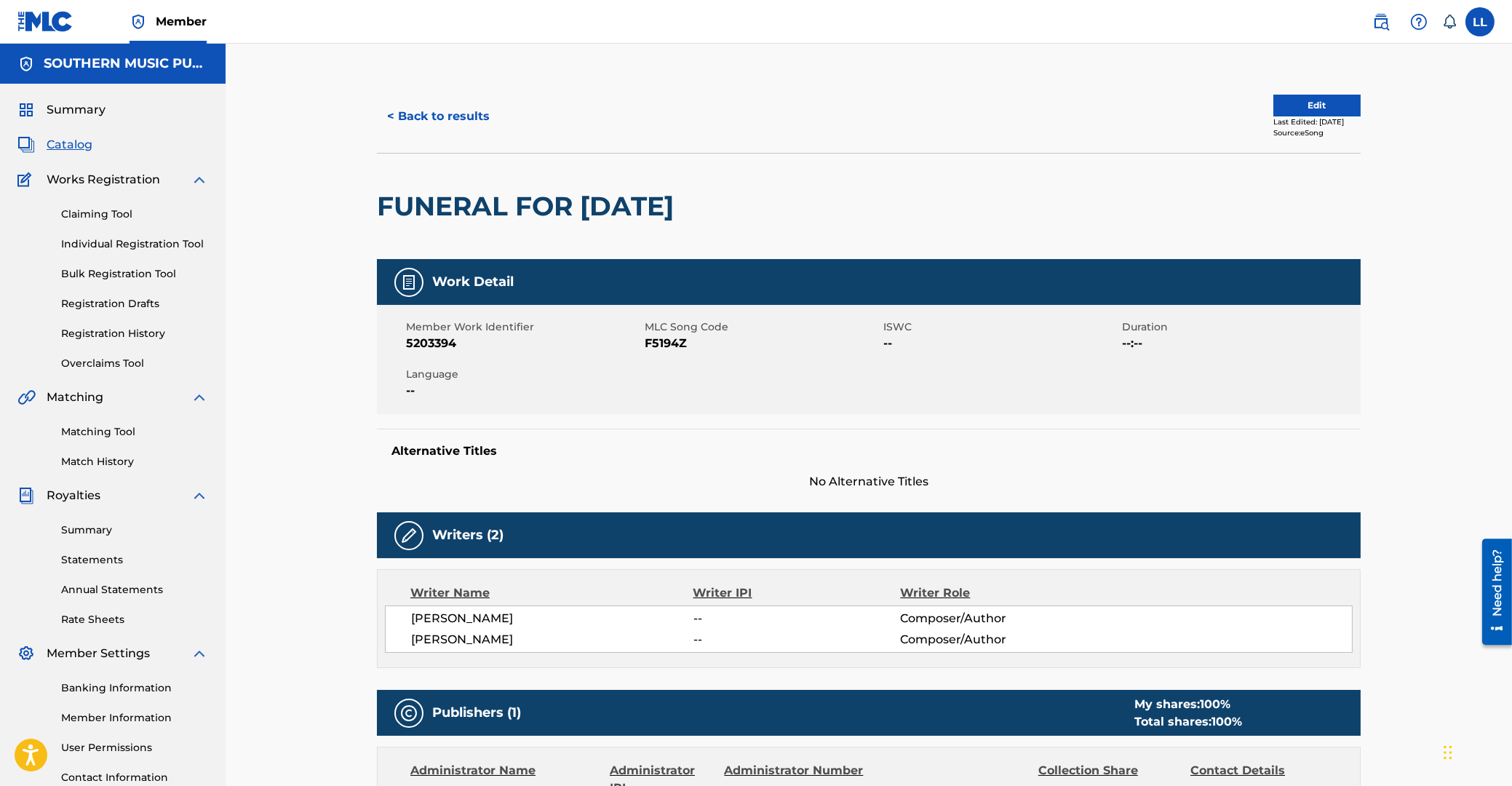
drag, startPoint x: 378, startPoint y: 201, endPoint x: 738, endPoint y: 204, distance: 360.0
click at [681, 204] on h2 "FUNERAL FOR YESTERDAY" at bounding box center [529, 207] width 304 height 33
copy h2 "FUNERAL FOR YESTERDAY"
click at [656, 346] on span "F5194Z" at bounding box center [762, 344] width 235 height 17
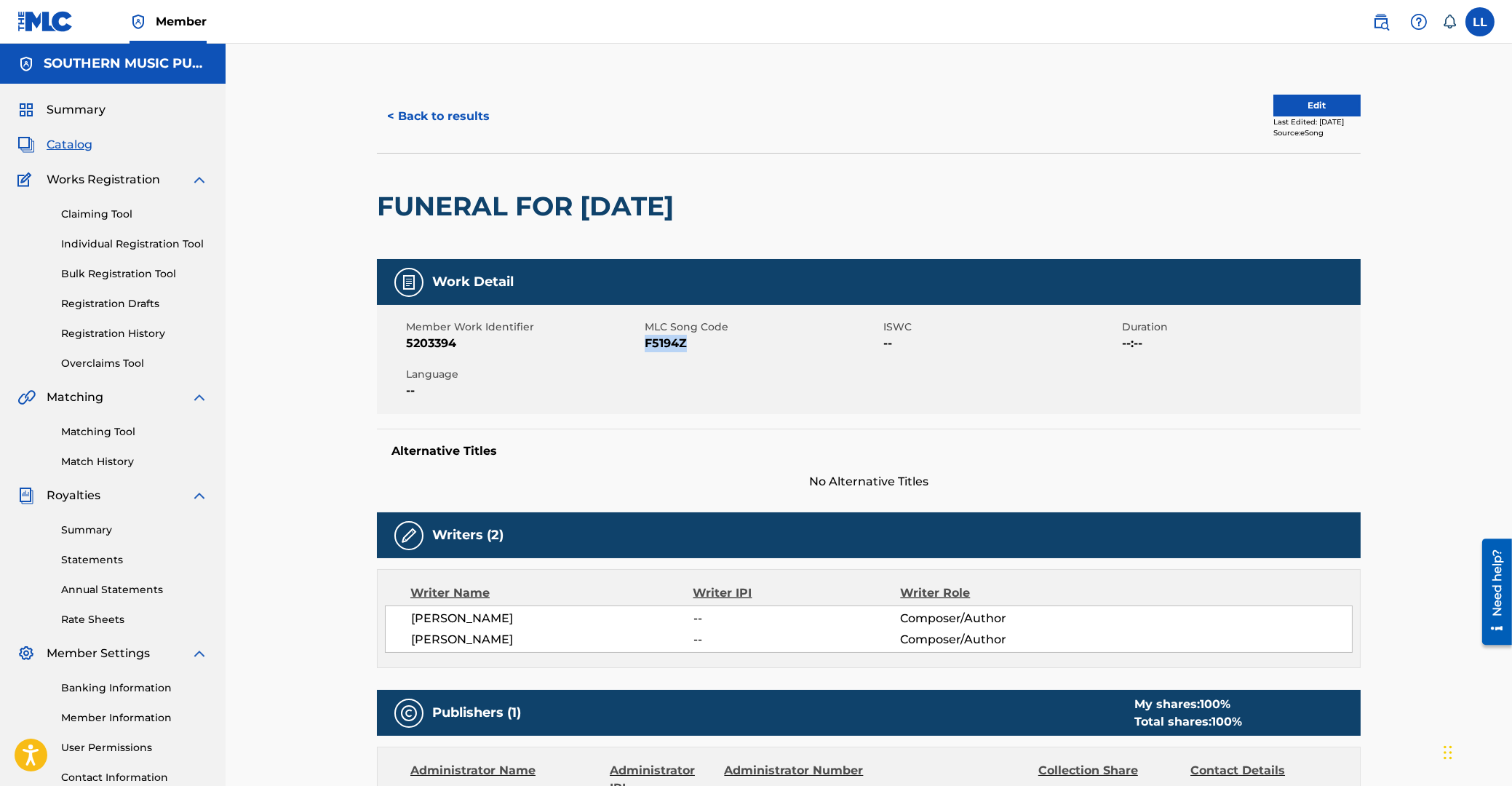
copy span "F5194Z"
click at [430, 344] on span "5203394" at bounding box center [524, 344] width 235 height 17
copy span "5203394"
click at [454, 117] on button "< Back to results" at bounding box center [438, 116] width 123 height 36
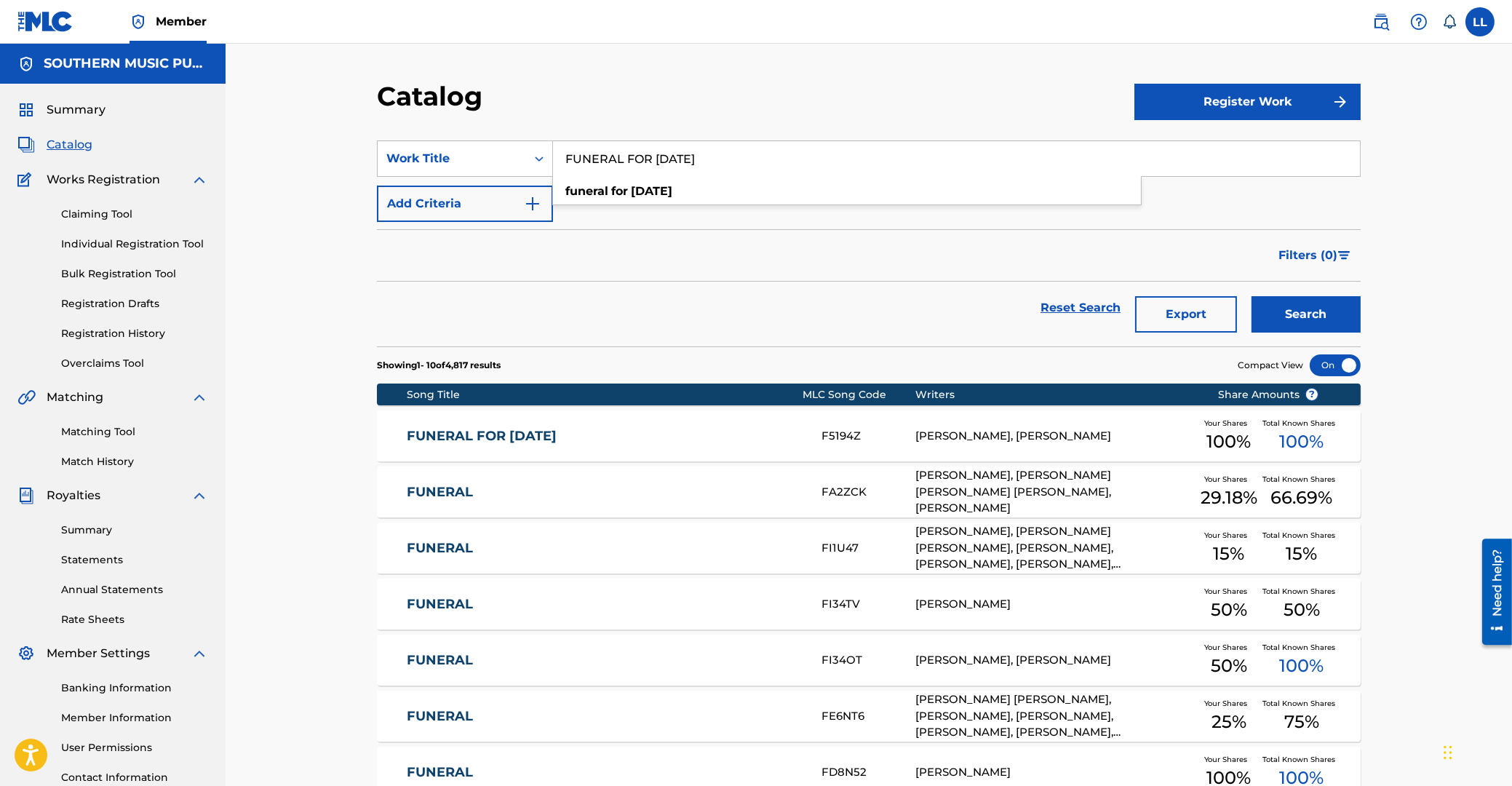
drag, startPoint x: 780, startPoint y: 156, endPoint x: 452, endPoint y: 139, distance: 328.4
click at [553, 155] on input "FUNERAL FOR YESTERDAY" at bounding box center [956, 158] width 807 height 35
paste input "LAST GOODBYE"
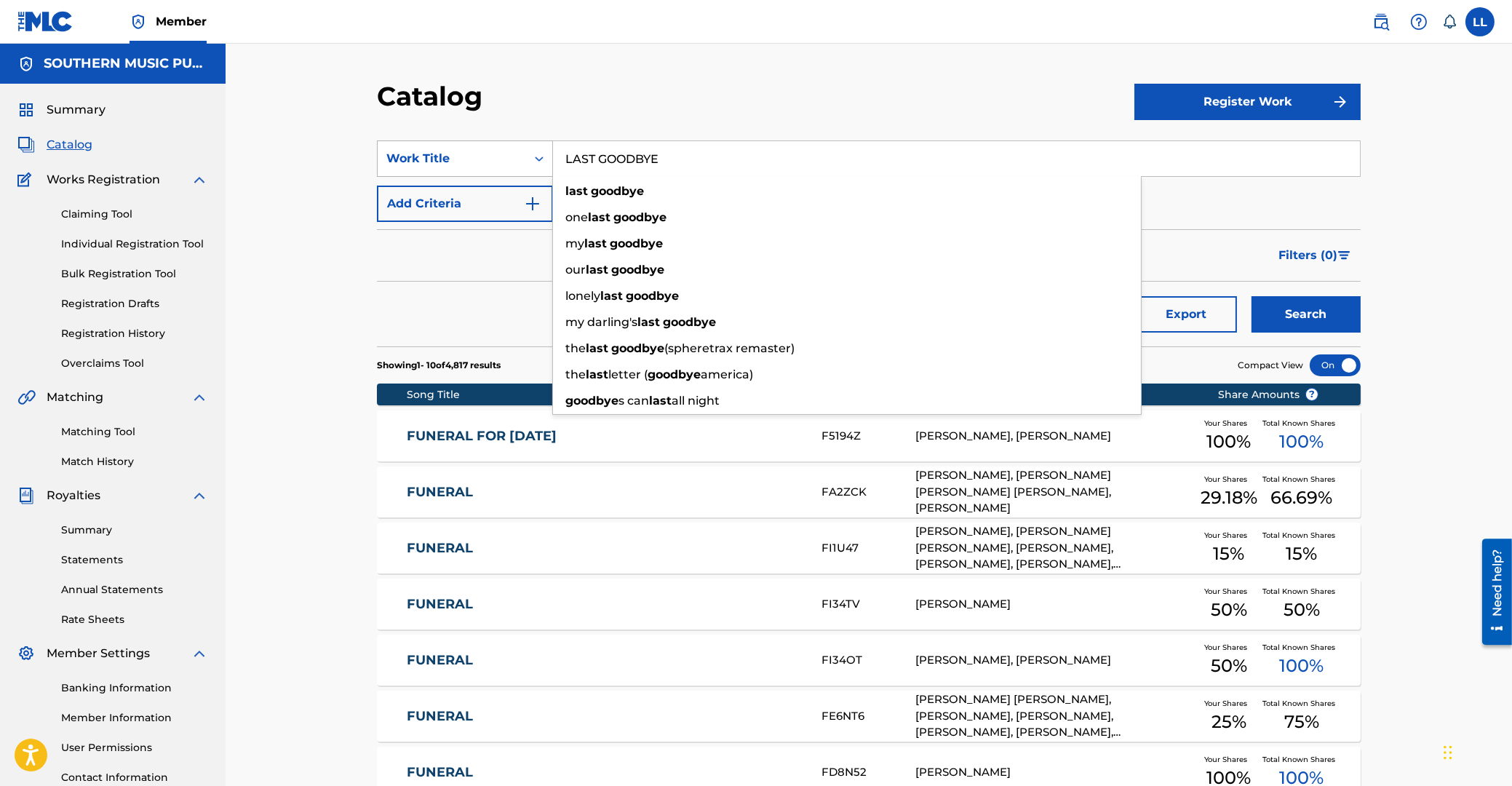
type input "LAST GOODBYE"
click at [1251, 296] on button "Search" at bounding box center [1305, 314] width 109 height 36
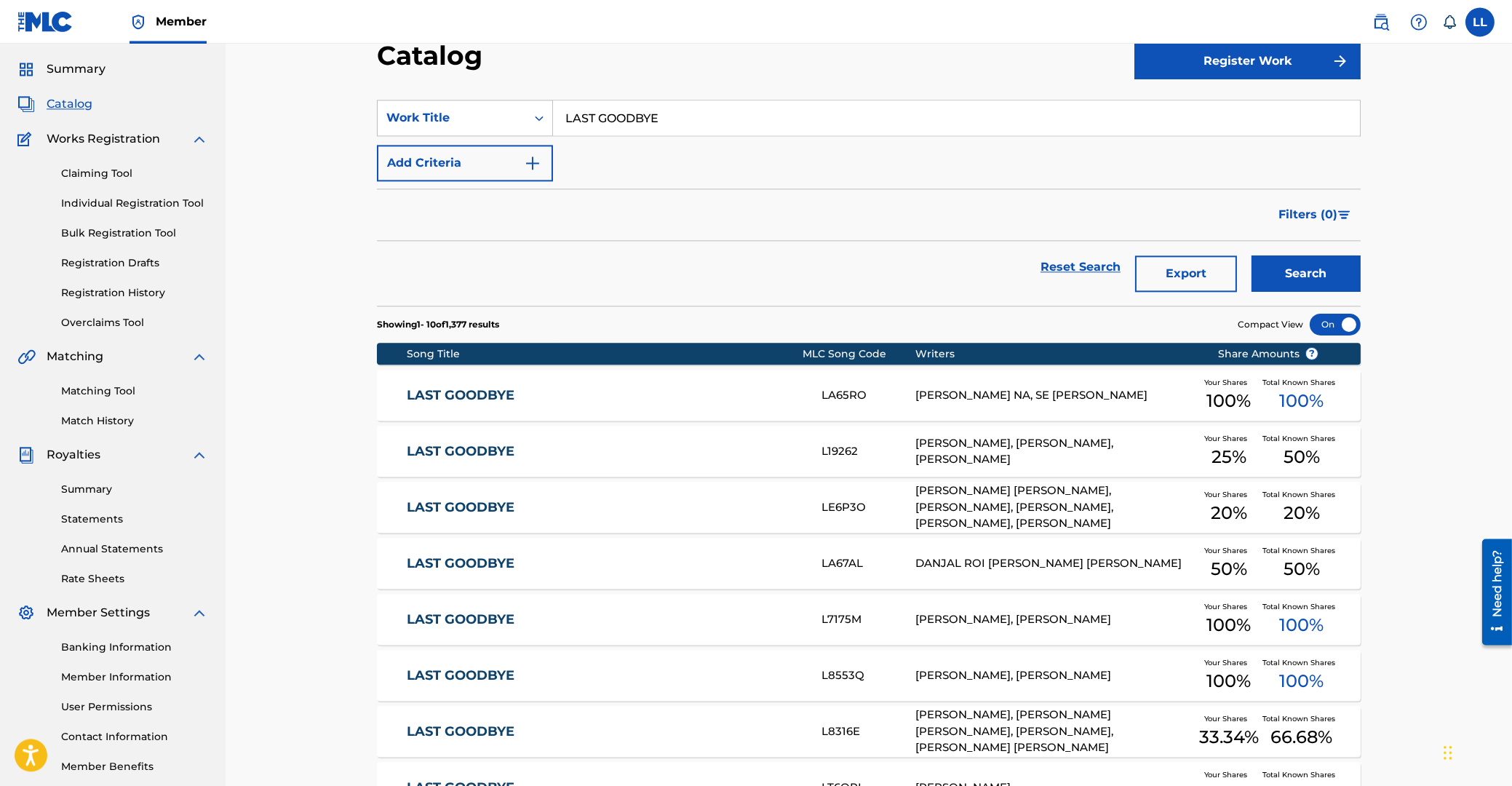
scroll to position [78, 0]
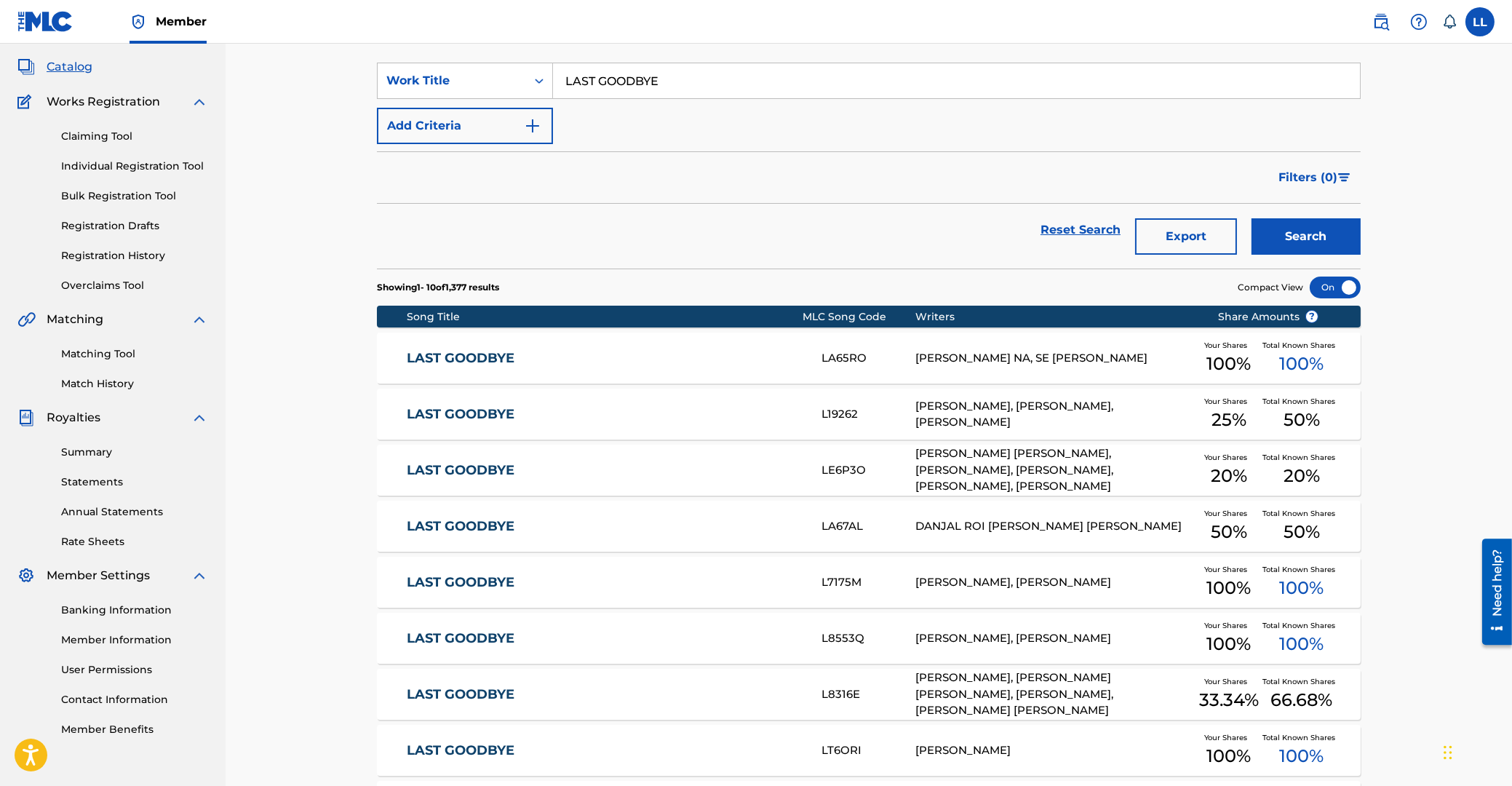
click at [490, 636] on link "LAST GOODBYE" at bounding box center [605, 638] width 396 height 16
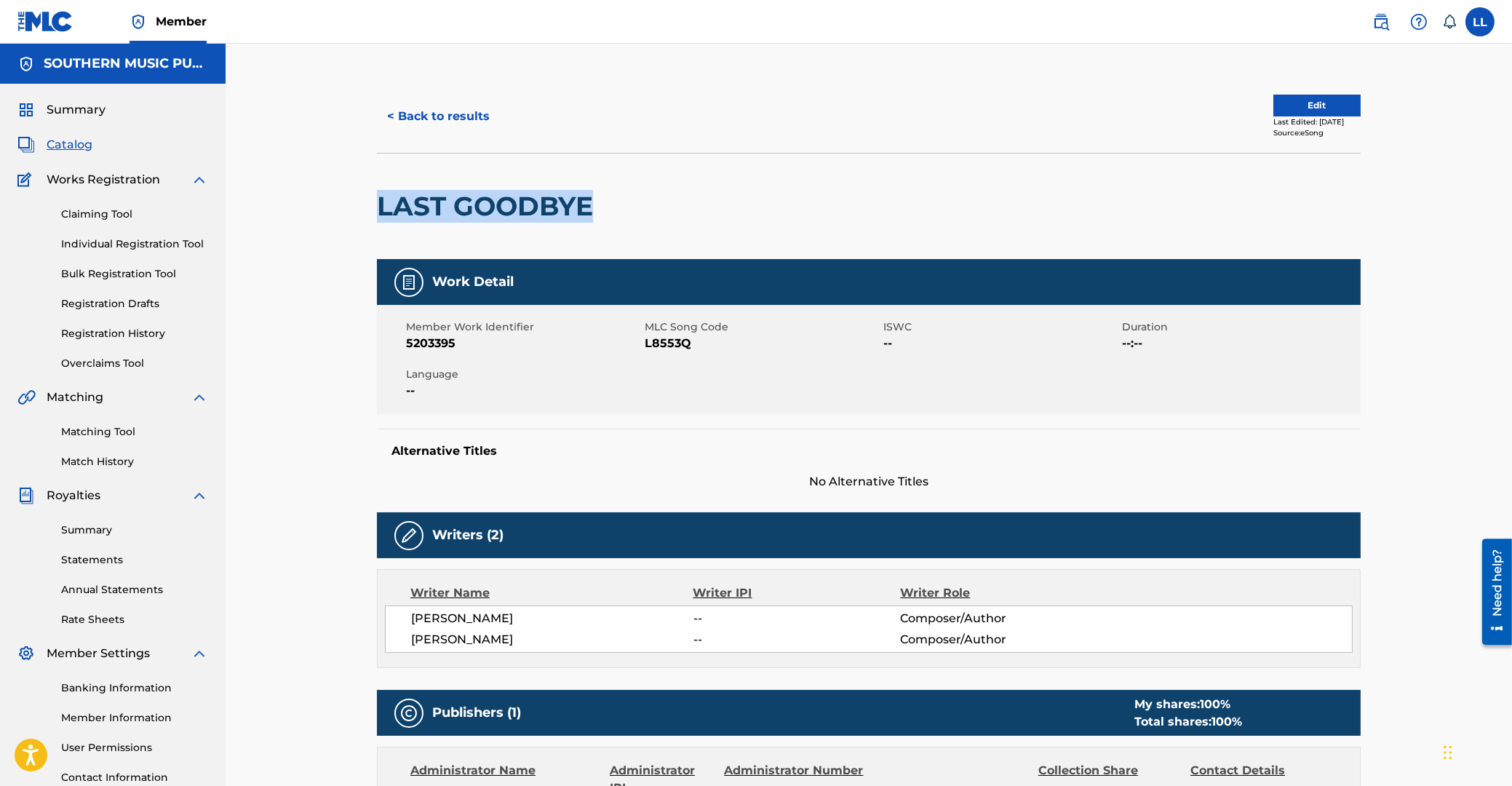
drag, startPoint x: 378, startPoint y: 210, endPoint x: 589, endPoint y: 209, distance: 211.0
click at [589, 209] on h2 "LAST GOODBYE" at bounding box center [488, 207] width 223 height 33
copy h2 "LAST GOODBYE"
click at [664, 346] on span "L8553Q" at bounding box center [762, 344] width 235 height 17
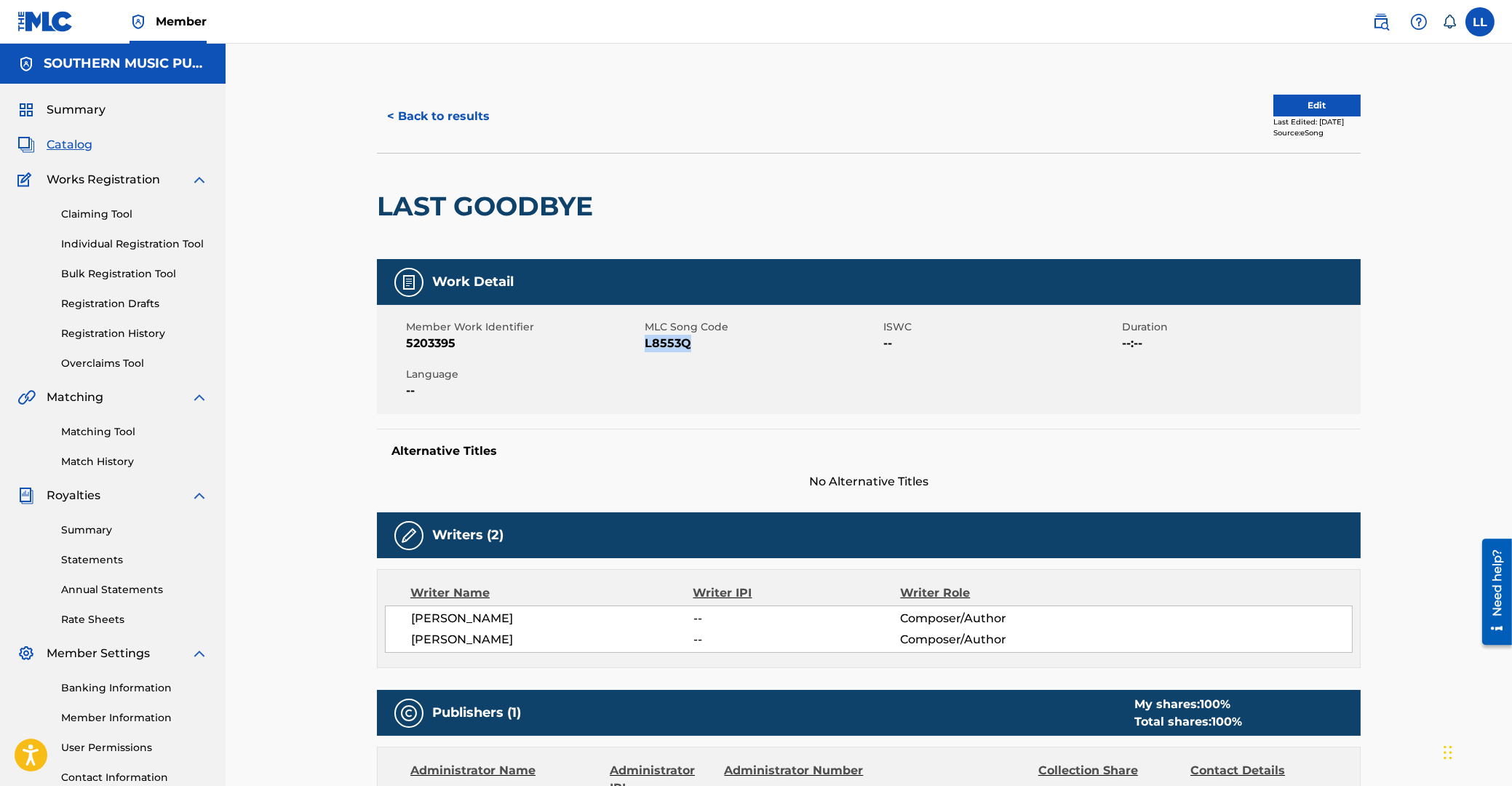
copy span "L8553Q"
click at [430, 342] on span "5203395" at bounding box center [524, 344] width 235 height 17
click at [458, 117] on button "< Back to results" at bounding box center [438, 116] width 123 height 36
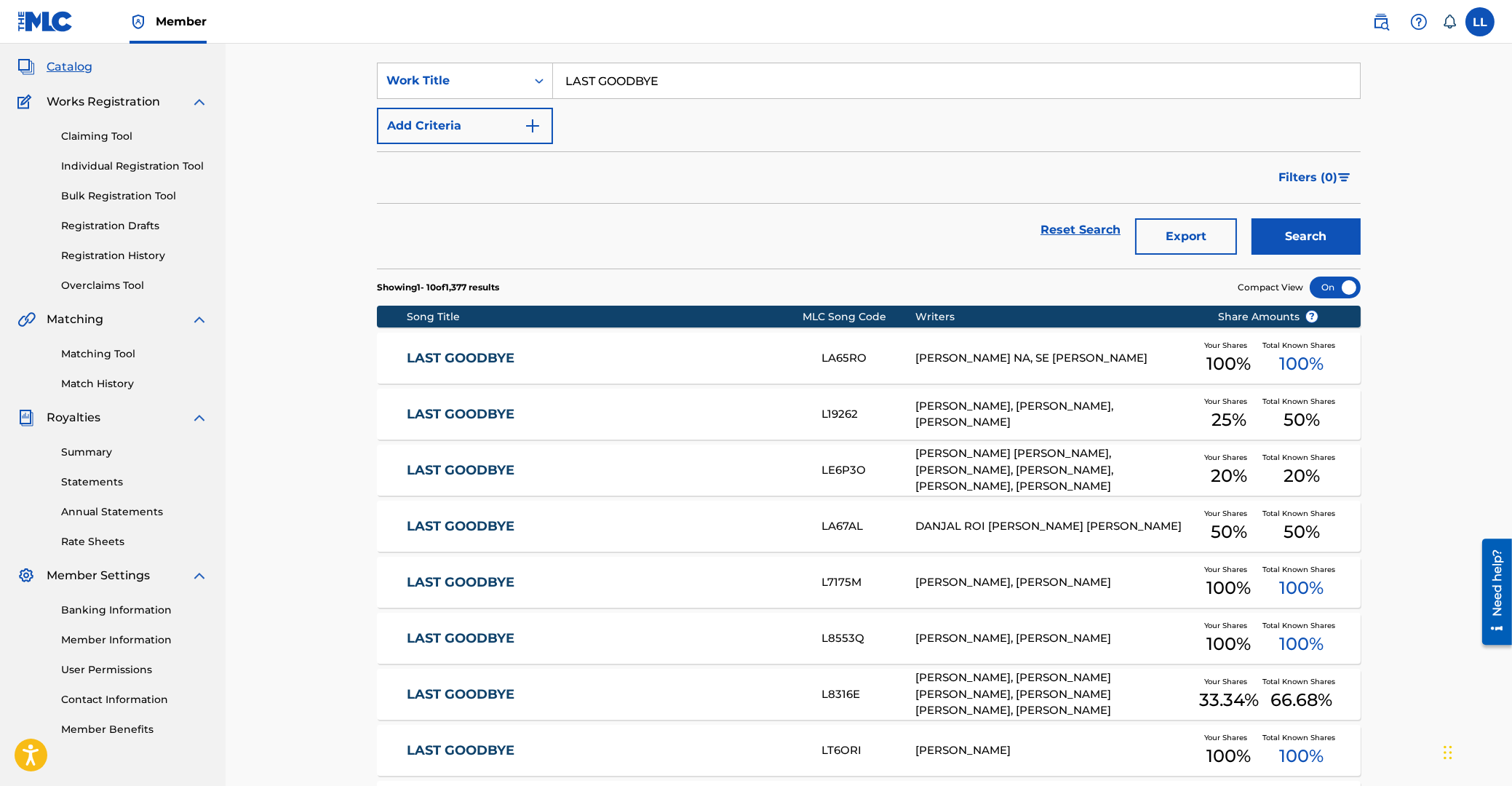
drag, startPoint x: 708, startPoint y: 88, endPoint x: 465, endPoint y: 86, distance: 243.0
click at [553, 86] on input "LAST GOODBYE" at bounding box center [956, 81] width 807 height 35
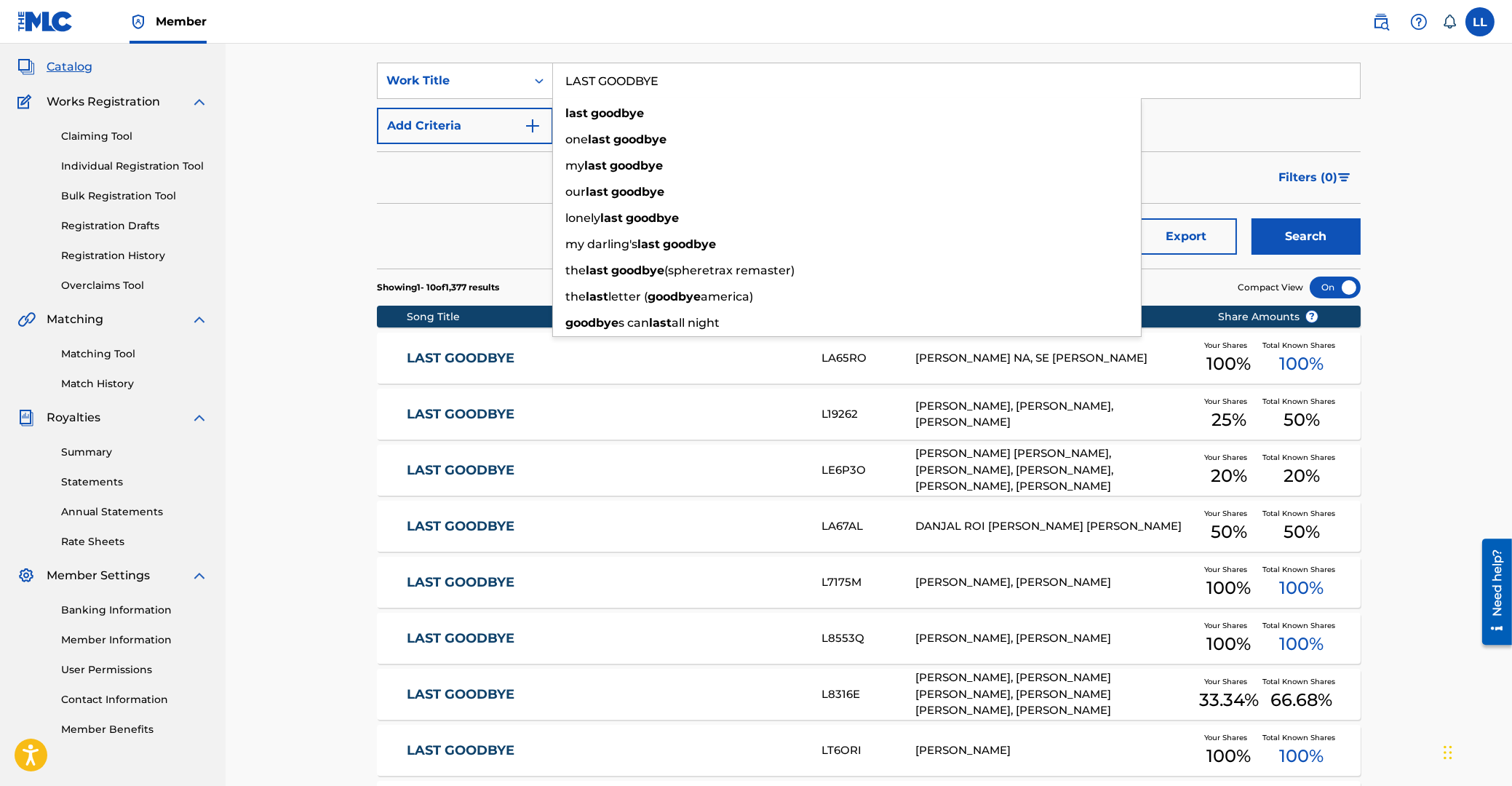
paste input "RAVEN"
type input "RAVEN"
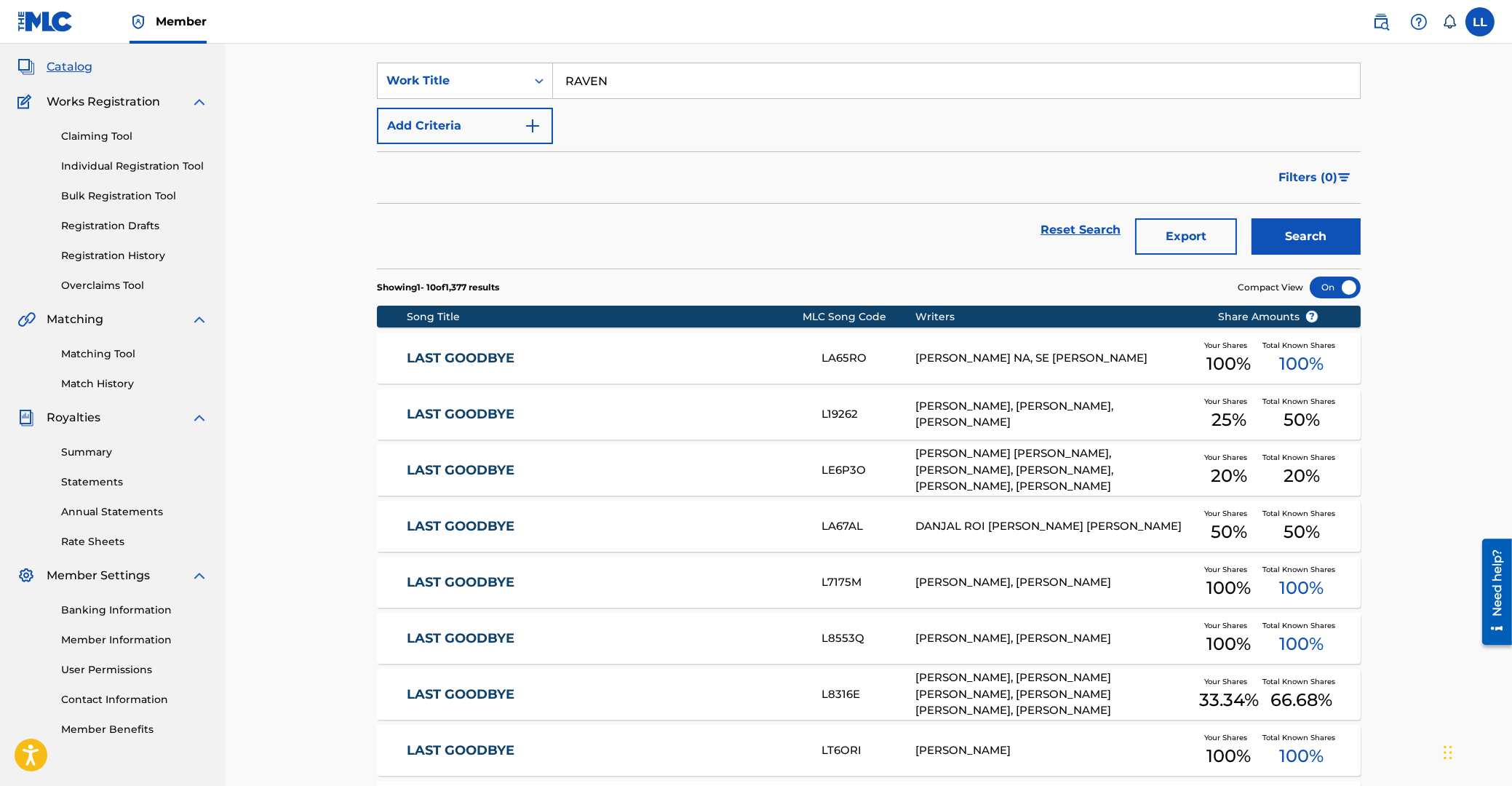
click at [441, 119] on button "Add Criteria" at bounding box center [465, 126] width 176 height 36
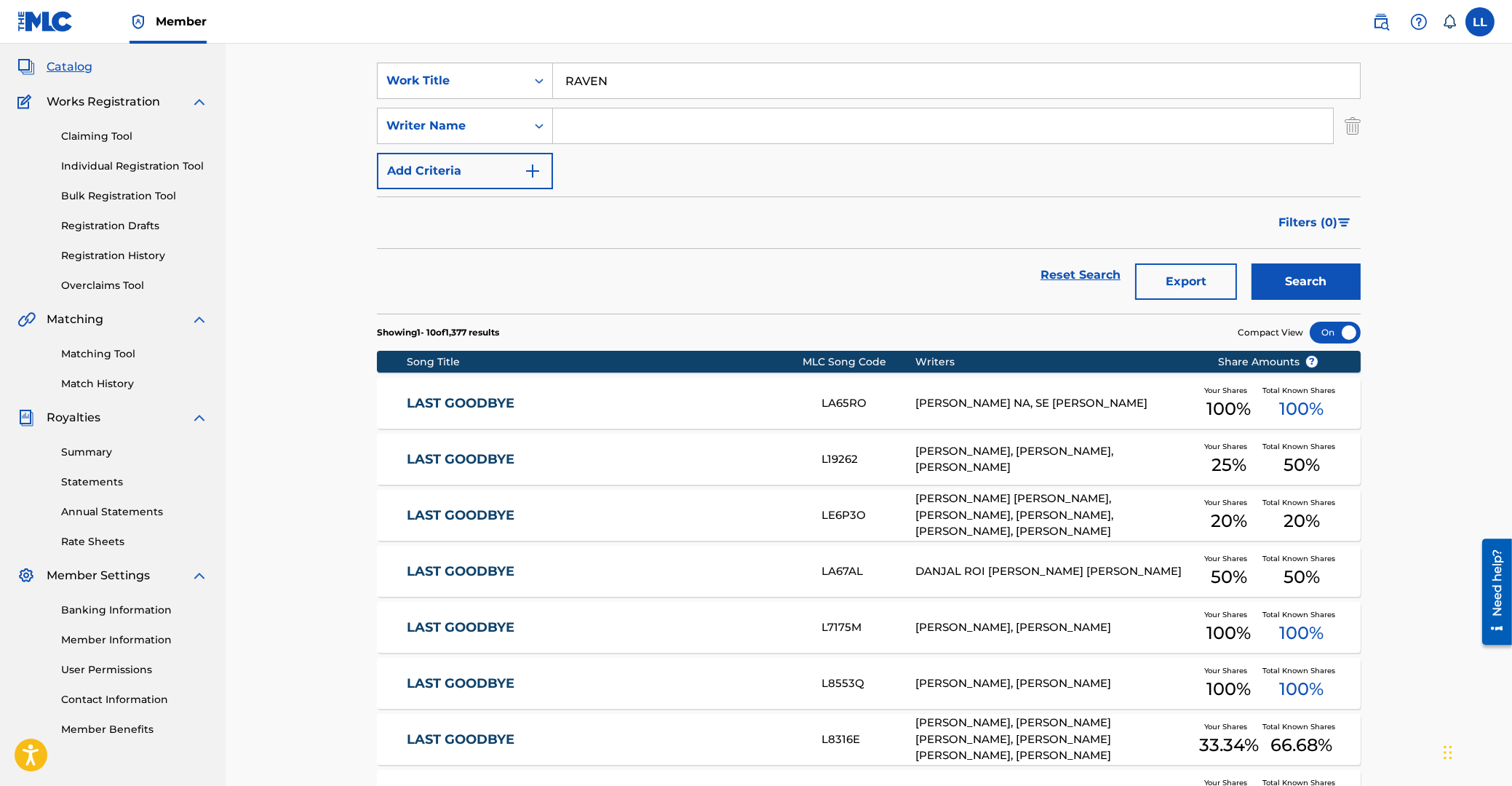
click at [585, 124] on input "Search Form" at bounding box center [942, 126] width 780 height 35
type input "lander"
click at [1251, 264] on button "Search" at bounding box center [1305, 282] width 109 height 36
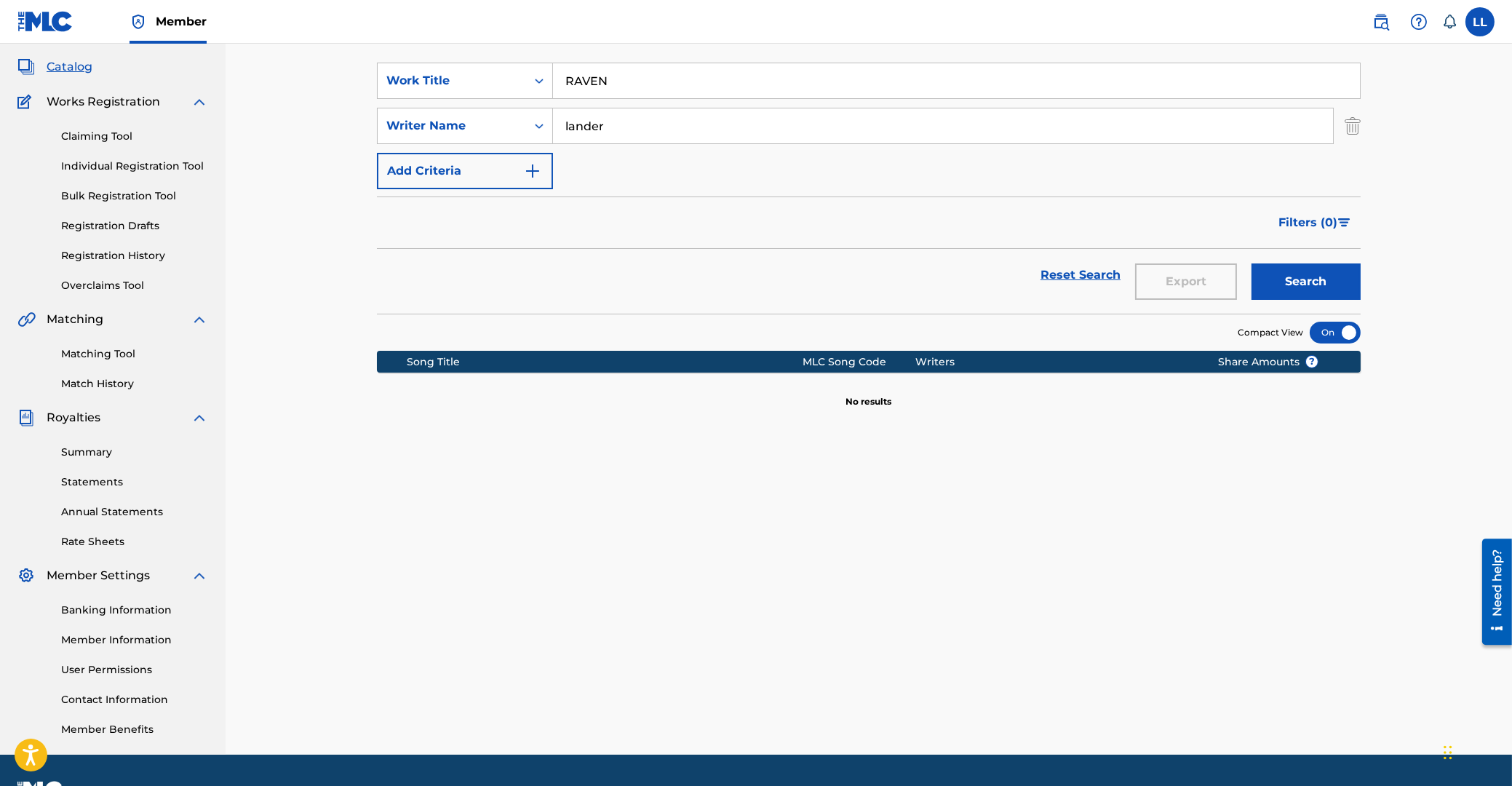
drag, startPoint x: 697, startPoint y: 125, endPoint x: 511, endPoint y: 121, distance: 186.0
click at [553, 121] on input "lander" at bounding box center [942, 126] width 780 height 35
click at [1251, 264] on button "Search" at bounding box center [1305, 282] width 109 height 36
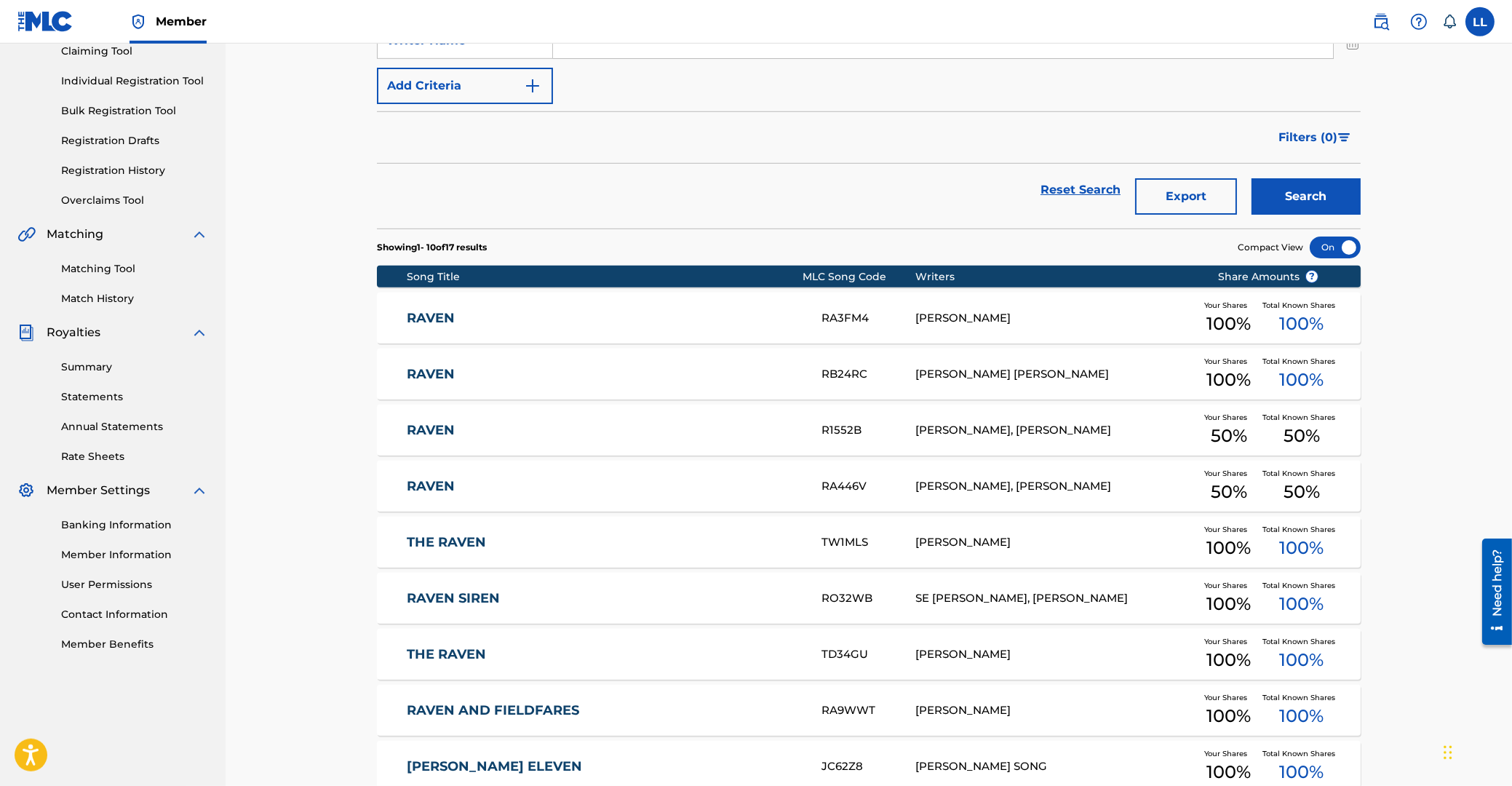
scroll to position [0, 0]
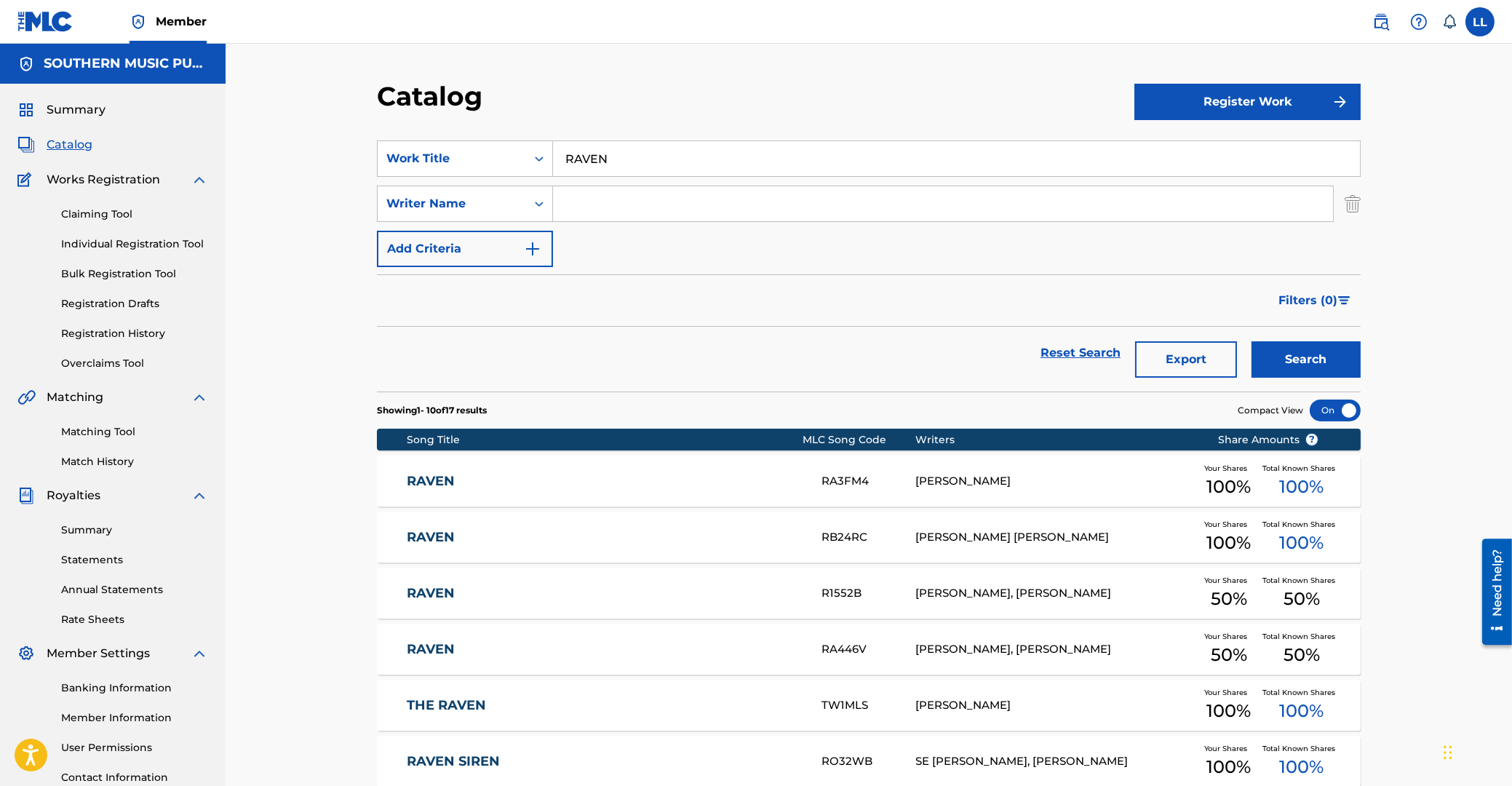
drag, startPoint x: 666, startPoint y: 160, endPoint x: 441, endPoint y: 153, distance: 225.1
click at [553, 155] on input "RAVEN" at bounding box center [956, 158] width 807 height 35
paste input "UN LIKE HELL"
click at [1251, 341] on button "Search" at bounding box center [1305, 359] width 109 height 36
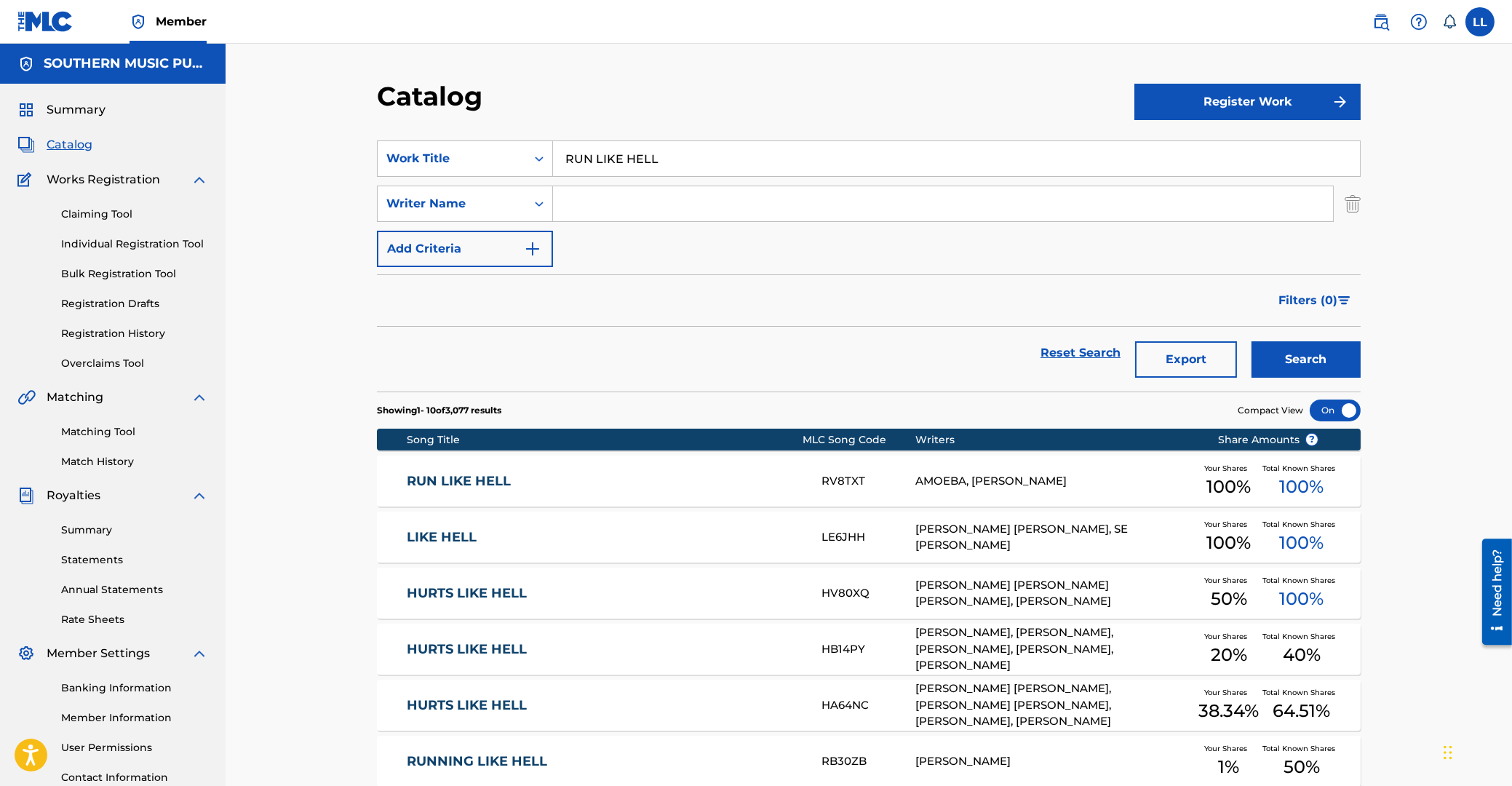
drag, startPoint x: 696, startPoint y: 154, endPoint x: 374, endPoint y: 154, distance: 322.0
click at [553, 154] on input "RUN LIKE HELL" at bounding box center [956, 158] width 807 height 35
paste input "SPACE ODDITY"
click at [1251, 341] on button "Search" at bounding box center [1305, 359] width 109 height 36
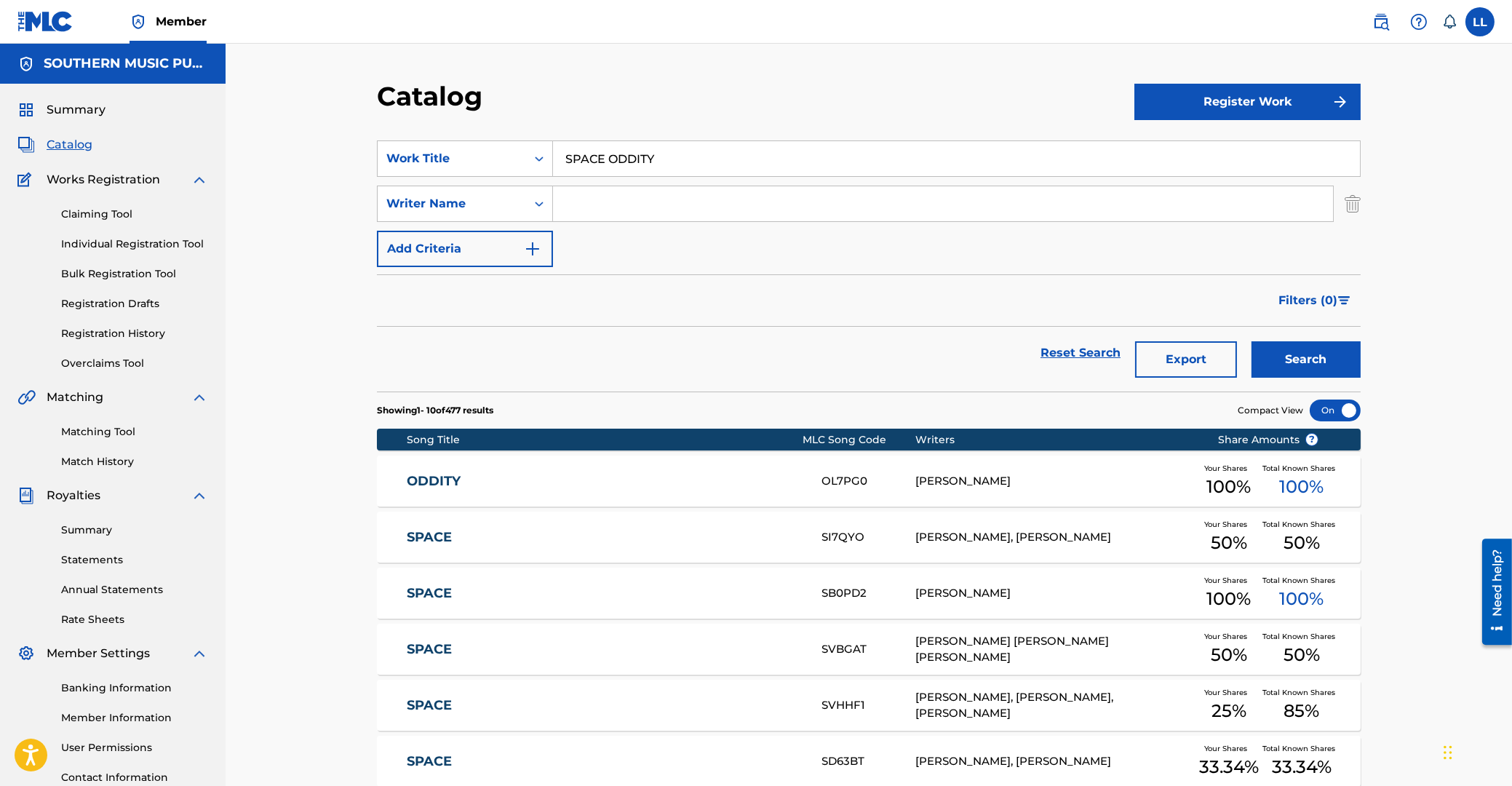
drag, startPoint x: 557, startPoint y: 151, endPoint x: 423, endPoint y: 151, distance: 134.0
click at [553, 151] on input "SPACE ODDITY" at bounding box center [956, 158] width 807 height 35
paste input "UMMER DIES"
type input "SUMMER DIES"
click at [1251, 341] on button "Search" at bounding box center [1305, 359] width 109 height 36
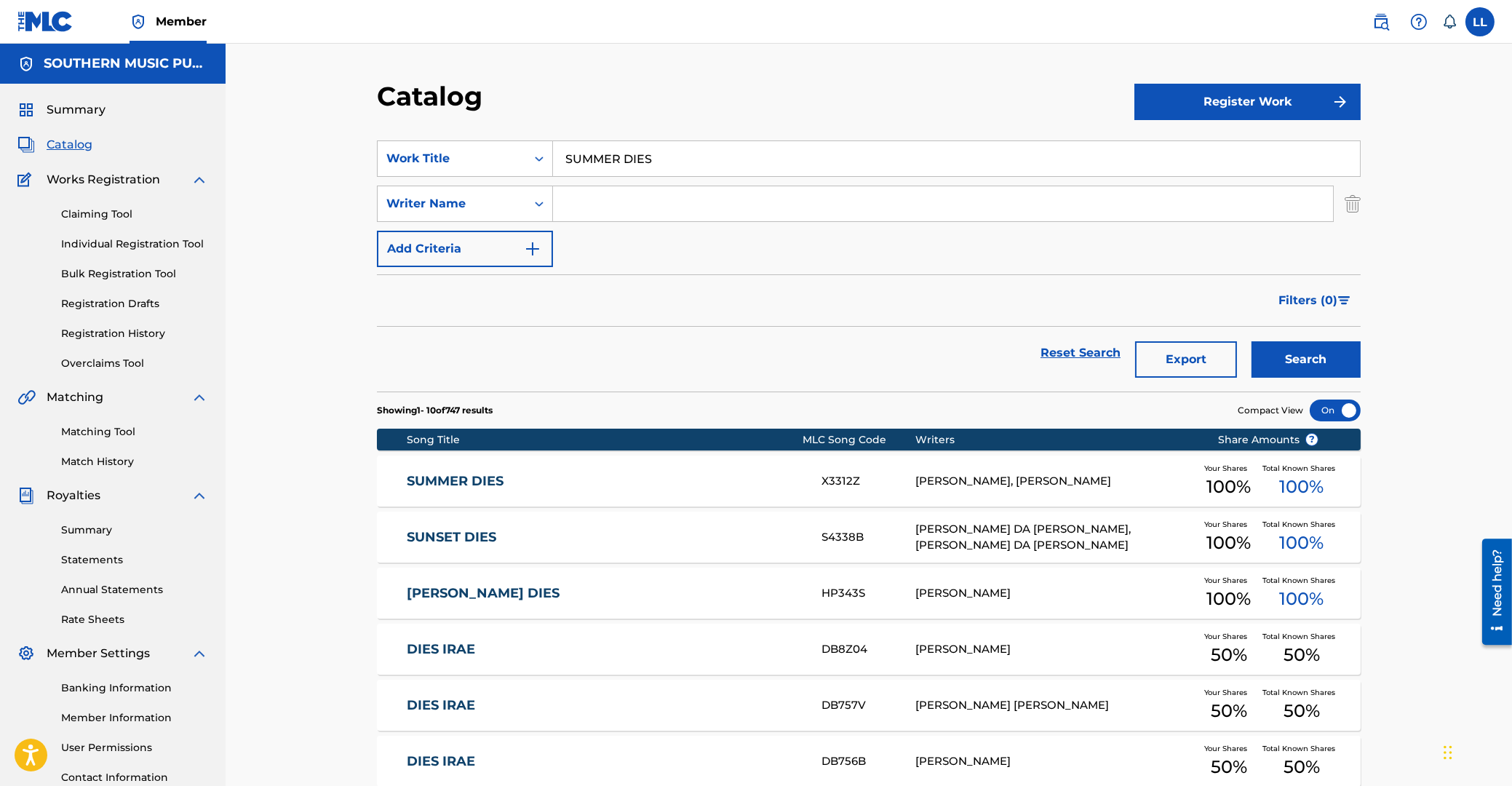
click at [480, 483] on link "SUMMER DIES" at bounding box center [605, 481] width 396 height 16
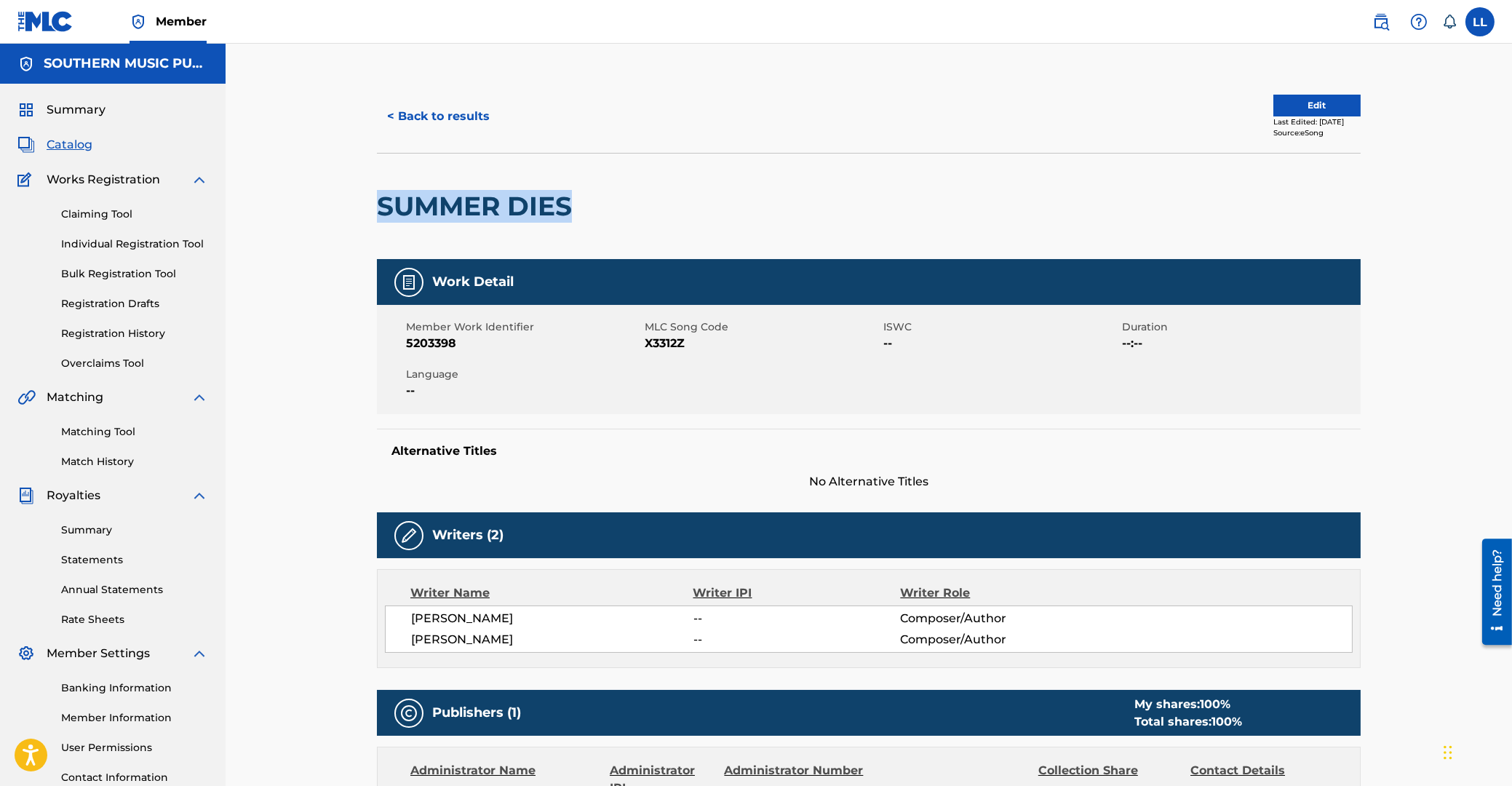
drag, startPoint x: 383, startPoint y: 212, endPoint x: 571, endPoint y: 206, distance: 188.1
click at [571, 206] on h2 "SUMMER DIES" at bounding box center [478, 207] width 202 height 33
click at [666, 344] on span "X3312Z" at bounding box center [762, 344] width 235 height 17
click at [434, 344] on span "5203398" at bounding box center [524, 344] width 235 height 17
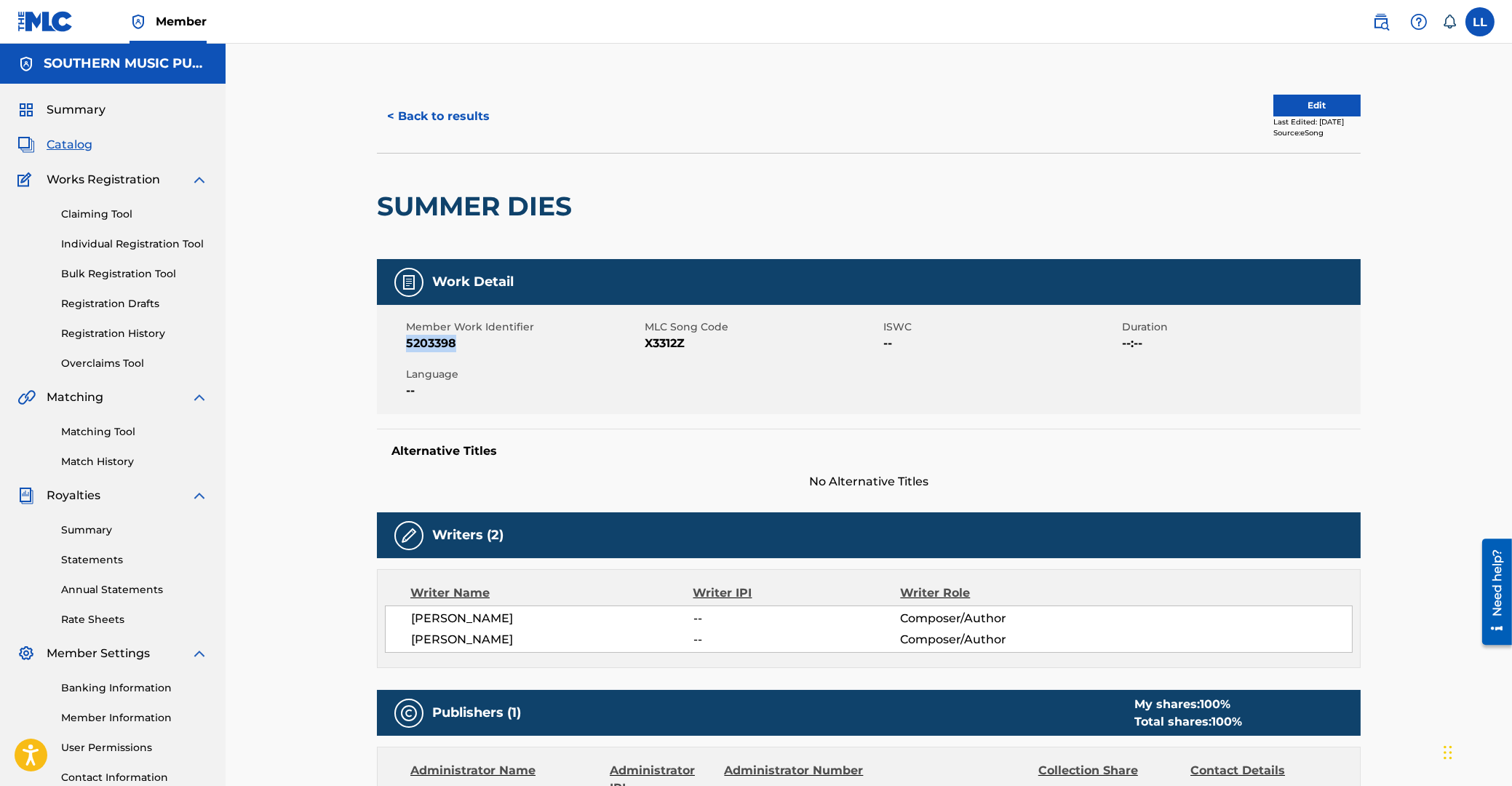
click at [434, 344] on span "5203398" at bounding box center [524, 344] width 235 height 17
click at [453, 109] on button "< Back to results" at bounding box center [438, 116] width 123 height 36
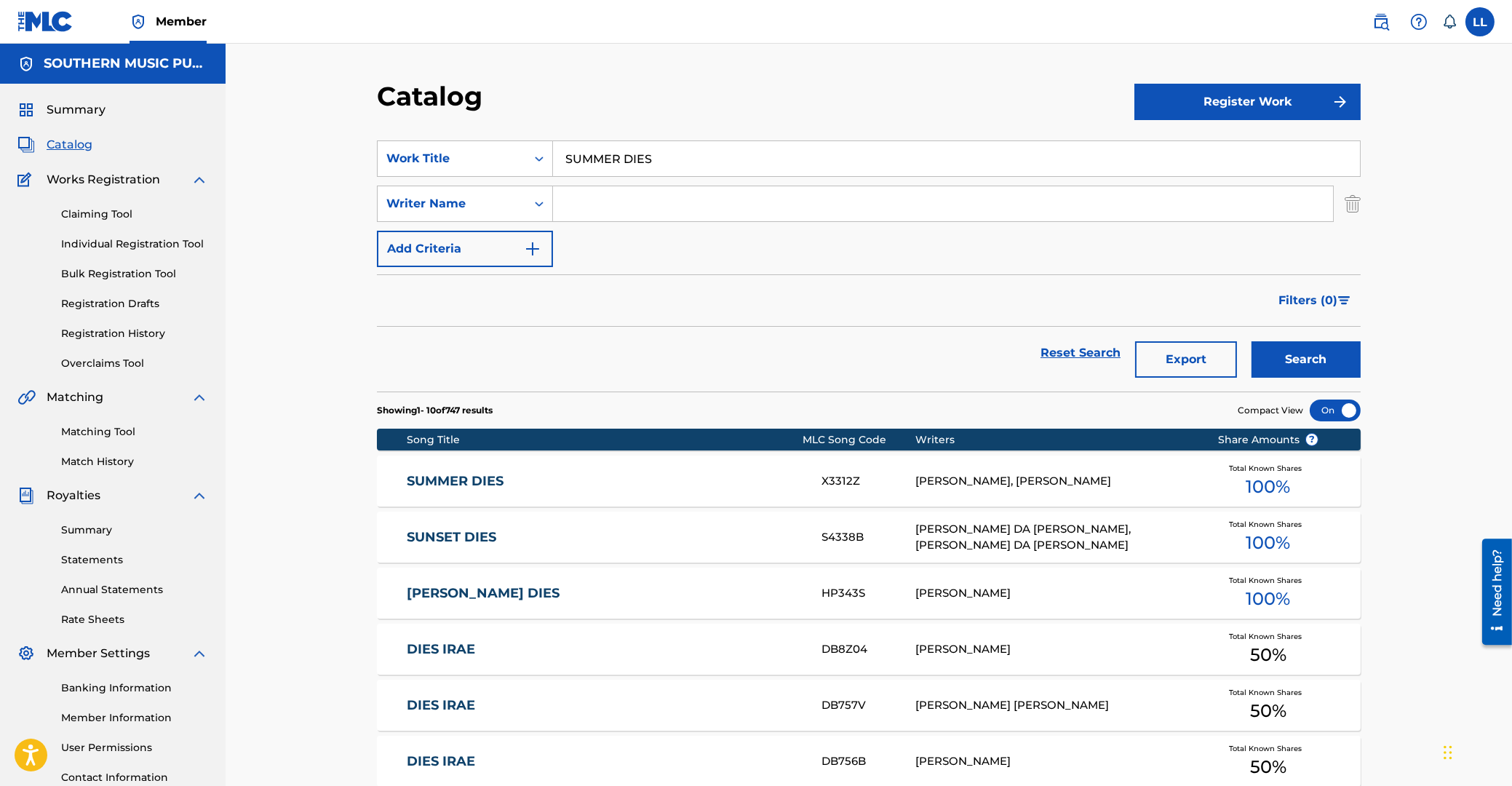
drag, startPoint x: 712, startPoint y: 156, endPoint x: 473, endPoint y: 158, distance: 239.0
click at [553, 158] on input "SUMMER DIES" at bounding box center [956, 158] width 807 height 35
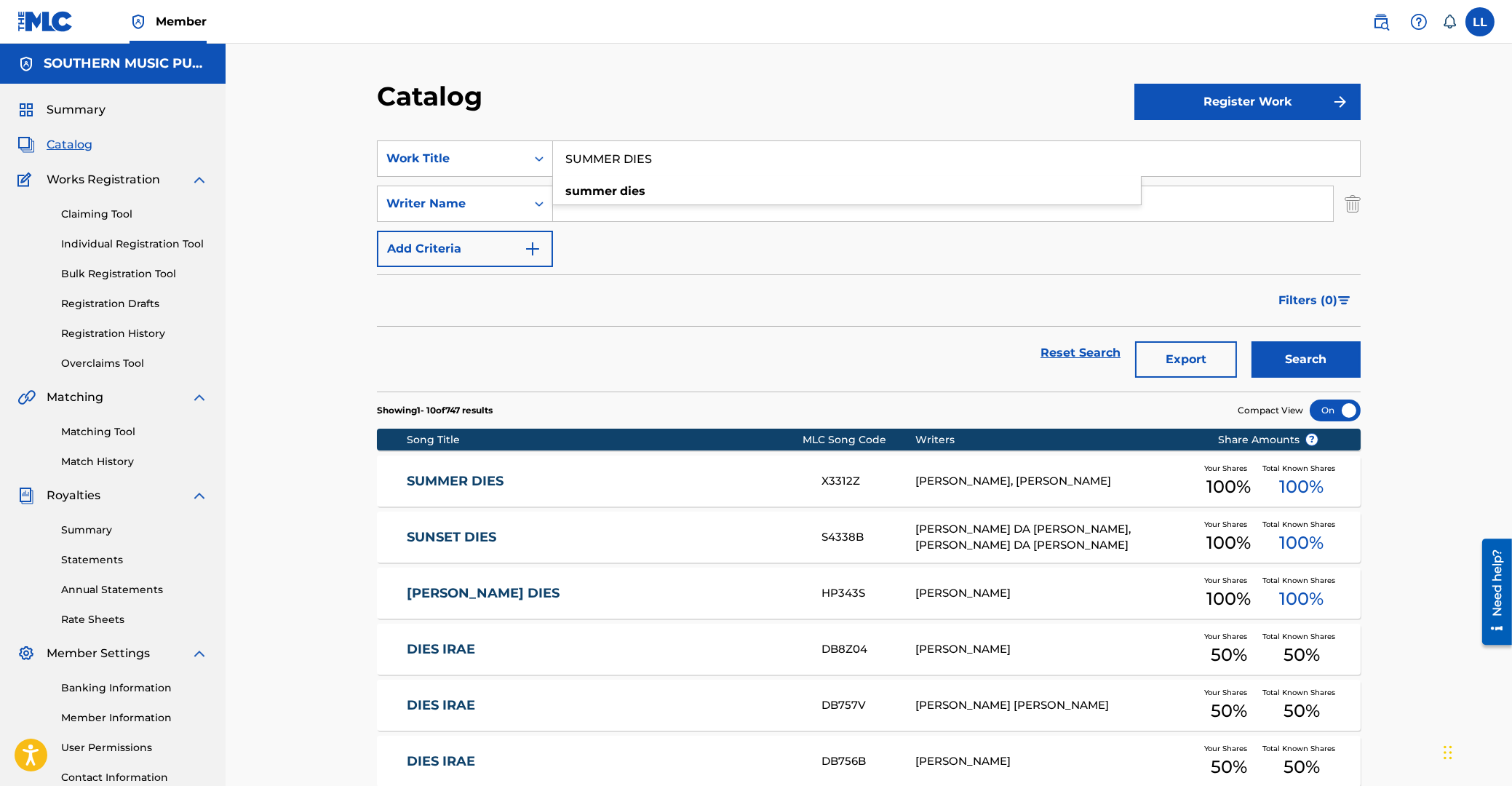
paste input "THE CHANGE"
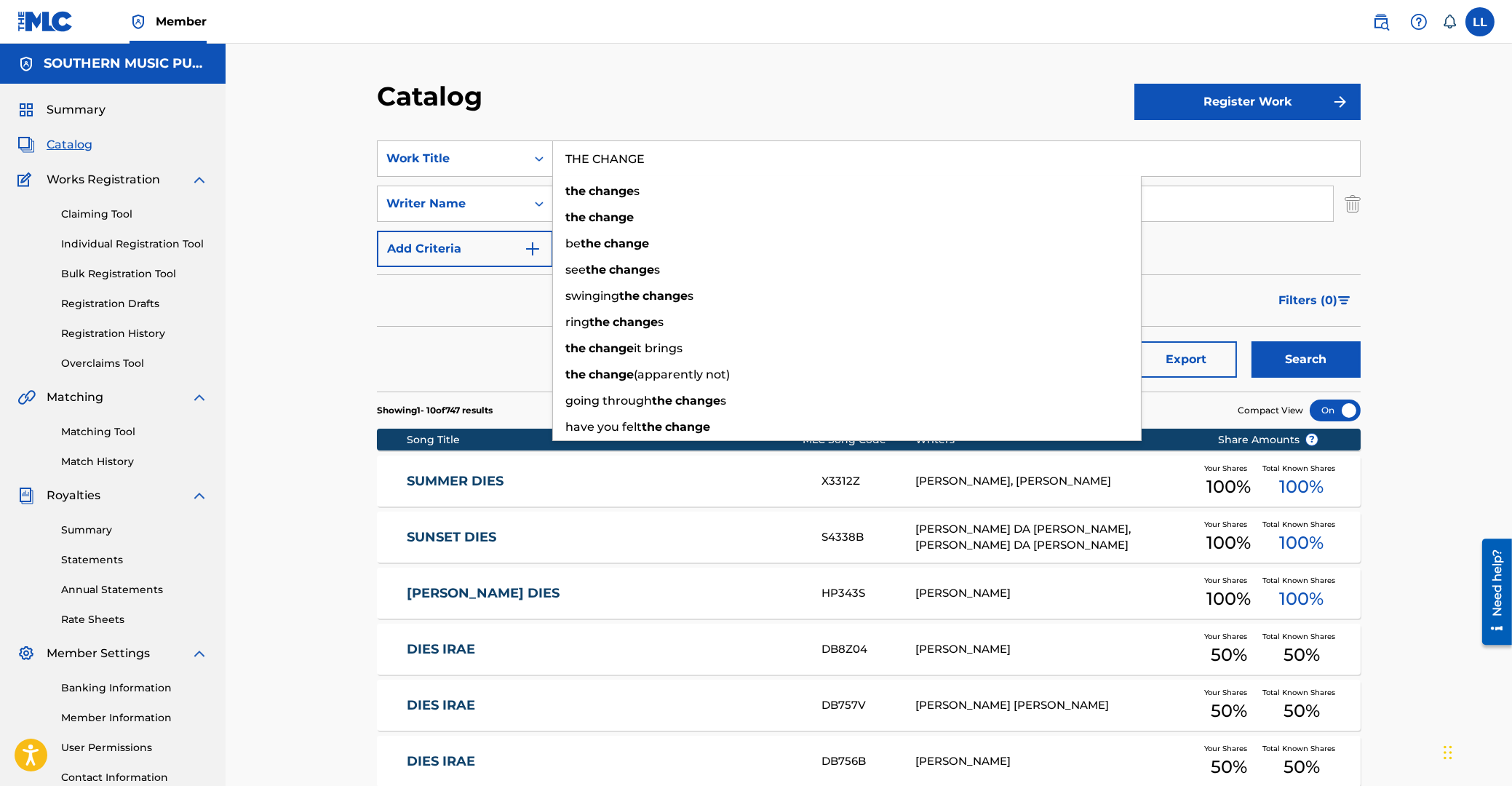
type input "THE CHANGE"
click at [1251, 341] on button "Search" at bounding box center [1305, 359] width 109 height 36
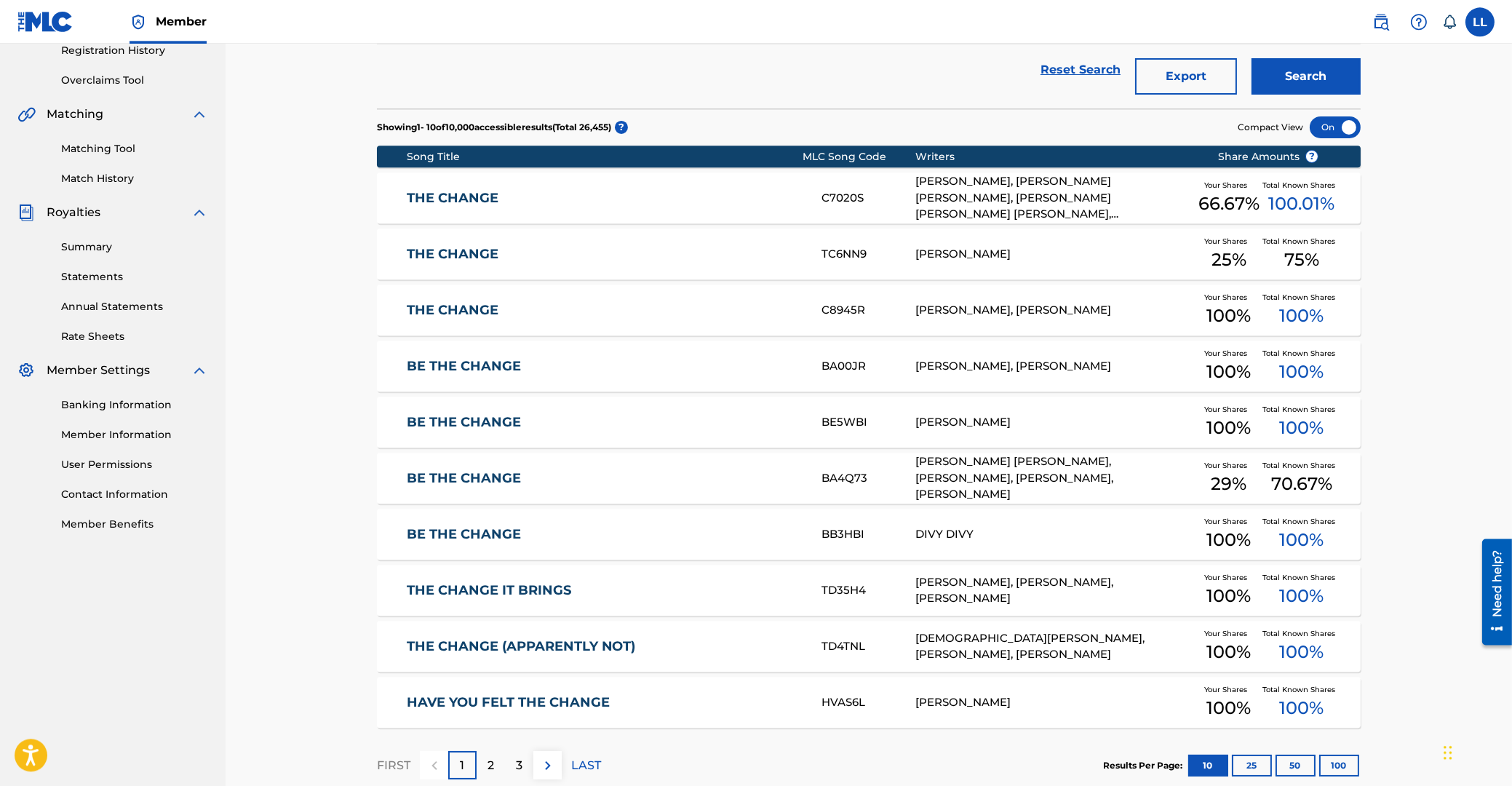
scroll to position [312, 0]
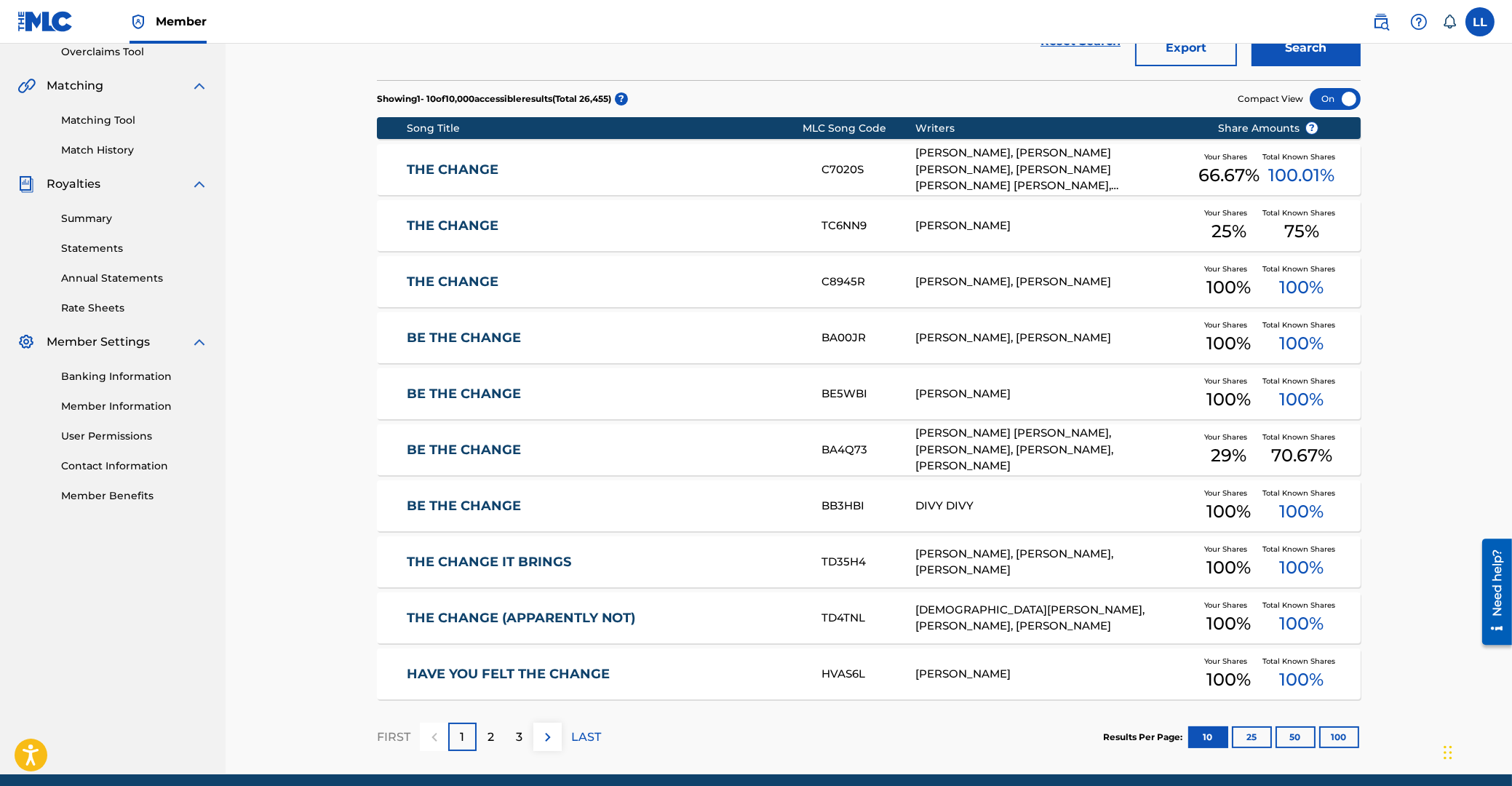
click at [470, 279] on link "THE CHANGE" at bounding box center [605, 282] width 396 height 16
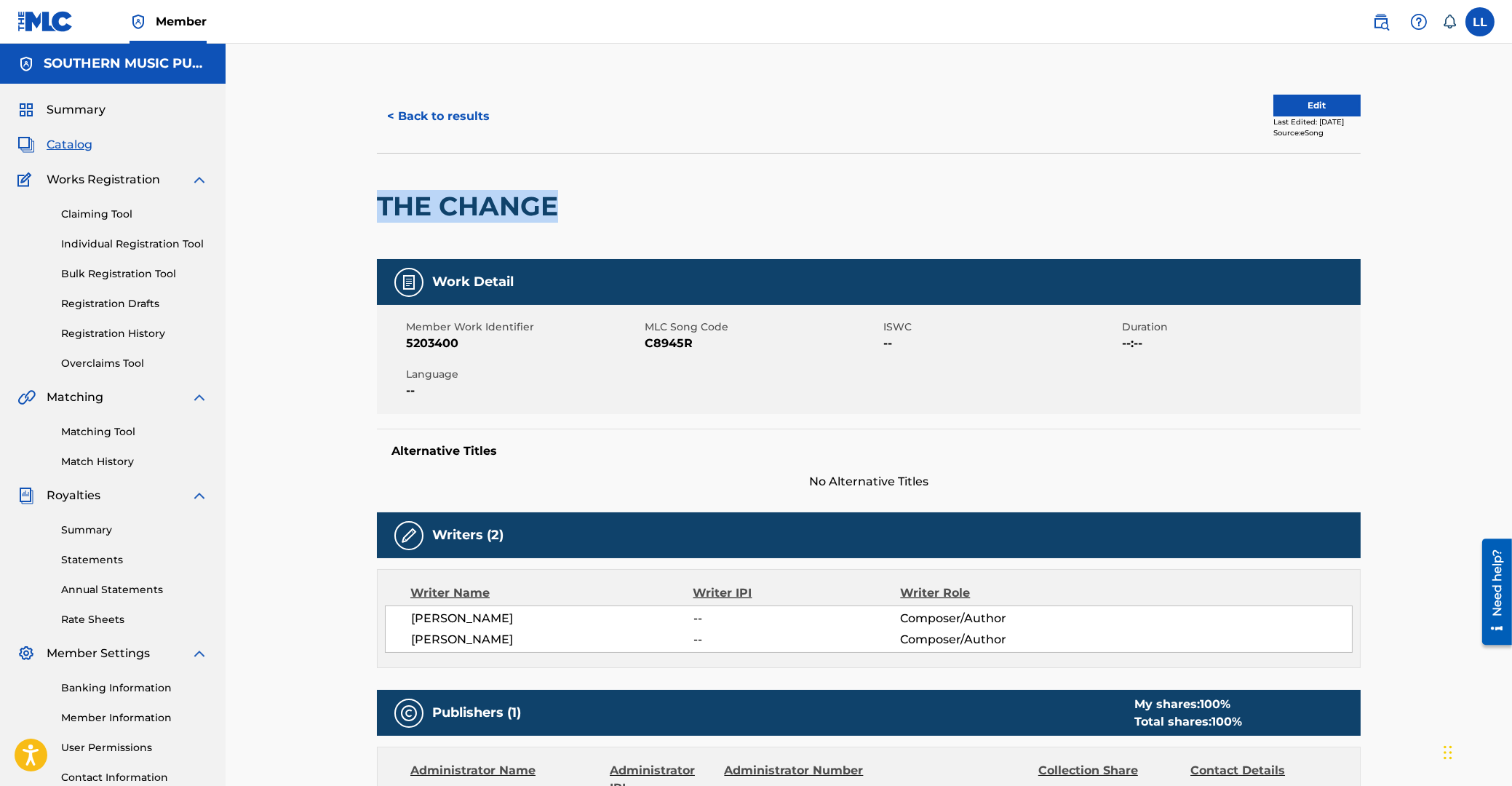
drag, startPoint x: 383, startPoint y: 207, endPoint x: 550, endPoint y: 201, distance: 167.1
click at [550, 201] on h2 "THE CHANGE" at bounding box center [471, 207] width 189 height 33
click at [671, 339] on span "C8945R" at bounding box center [762, 344] width 235 height 17
click at [433, 342] on span "5203400" at bounding box center [524, 344] width 235 height 17
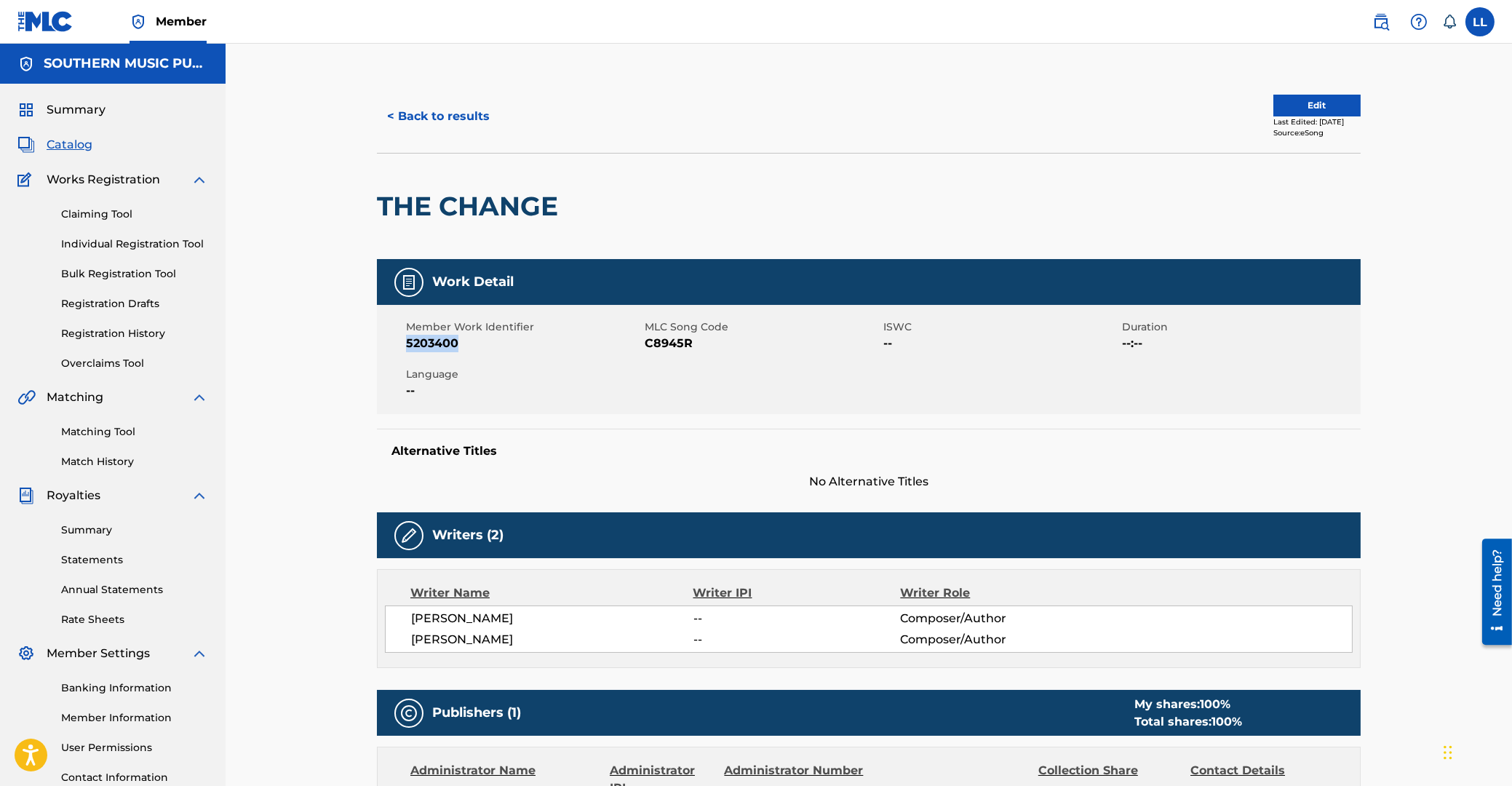
click at [433, 342] on span "5203400" at bounding box center [524, 344] width 235 height 17
click at [466, 117] on button "< Back to results" at bounding box center [438, 116] width 123 height 36
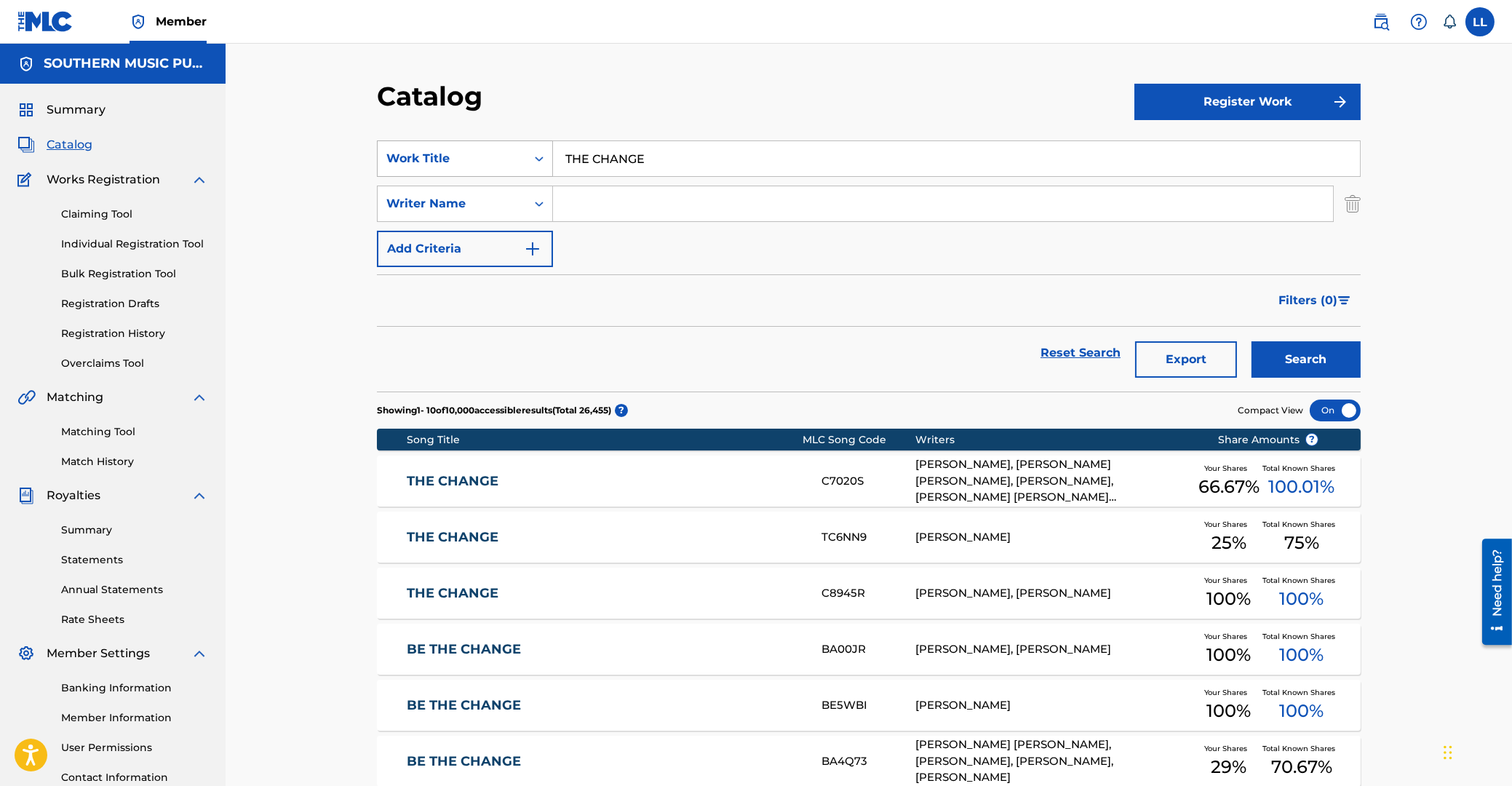
drag, startPoint x: 695, startPoint y: 151, endPoint x: 389, endPoint y: 145, distance: 306.1
click at [553, 150] on input "THE CHANGE" at bounding box center [956, 158] width 807 height 35
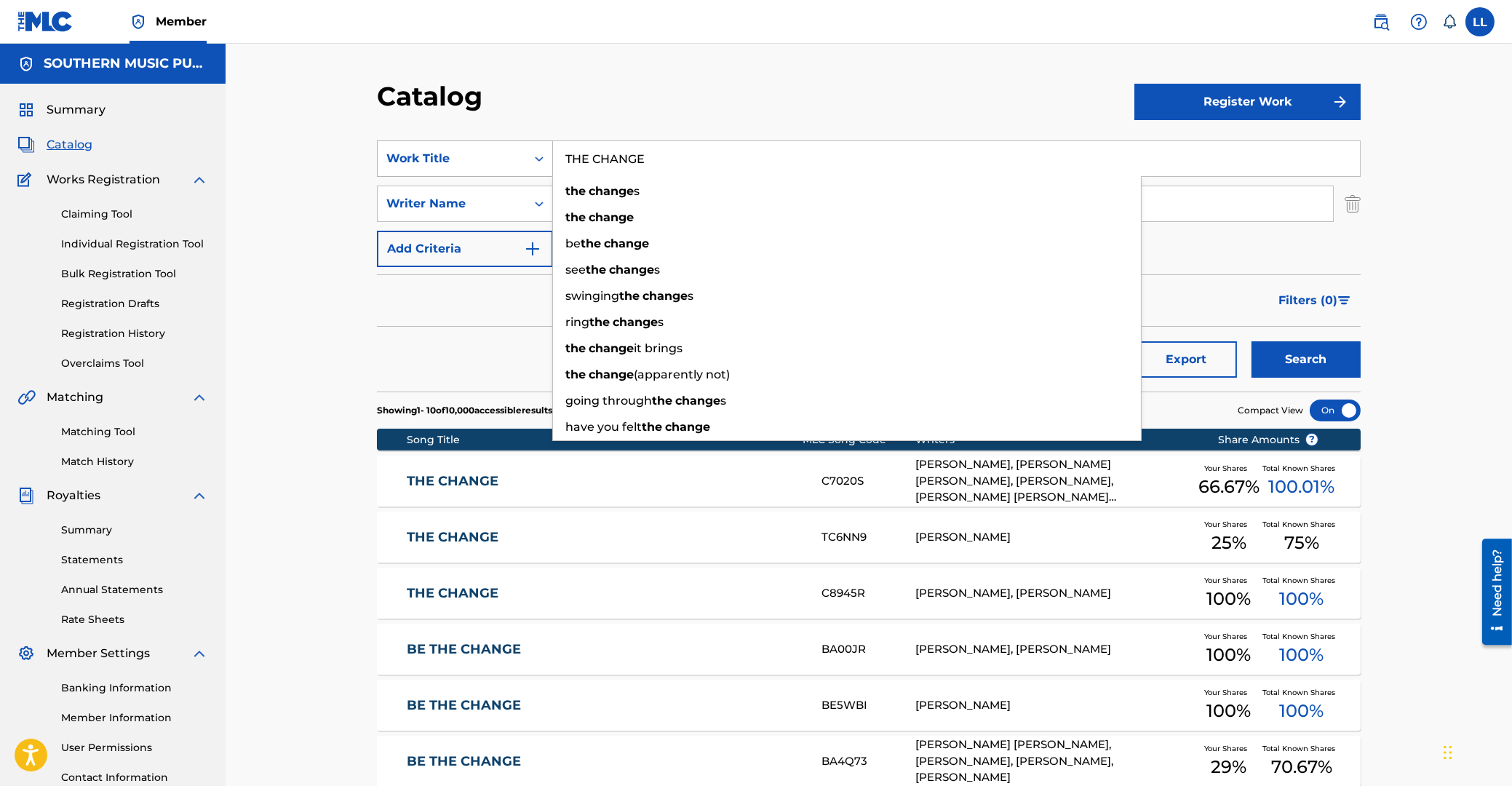
paste input "IS TOO SHALL PASS"
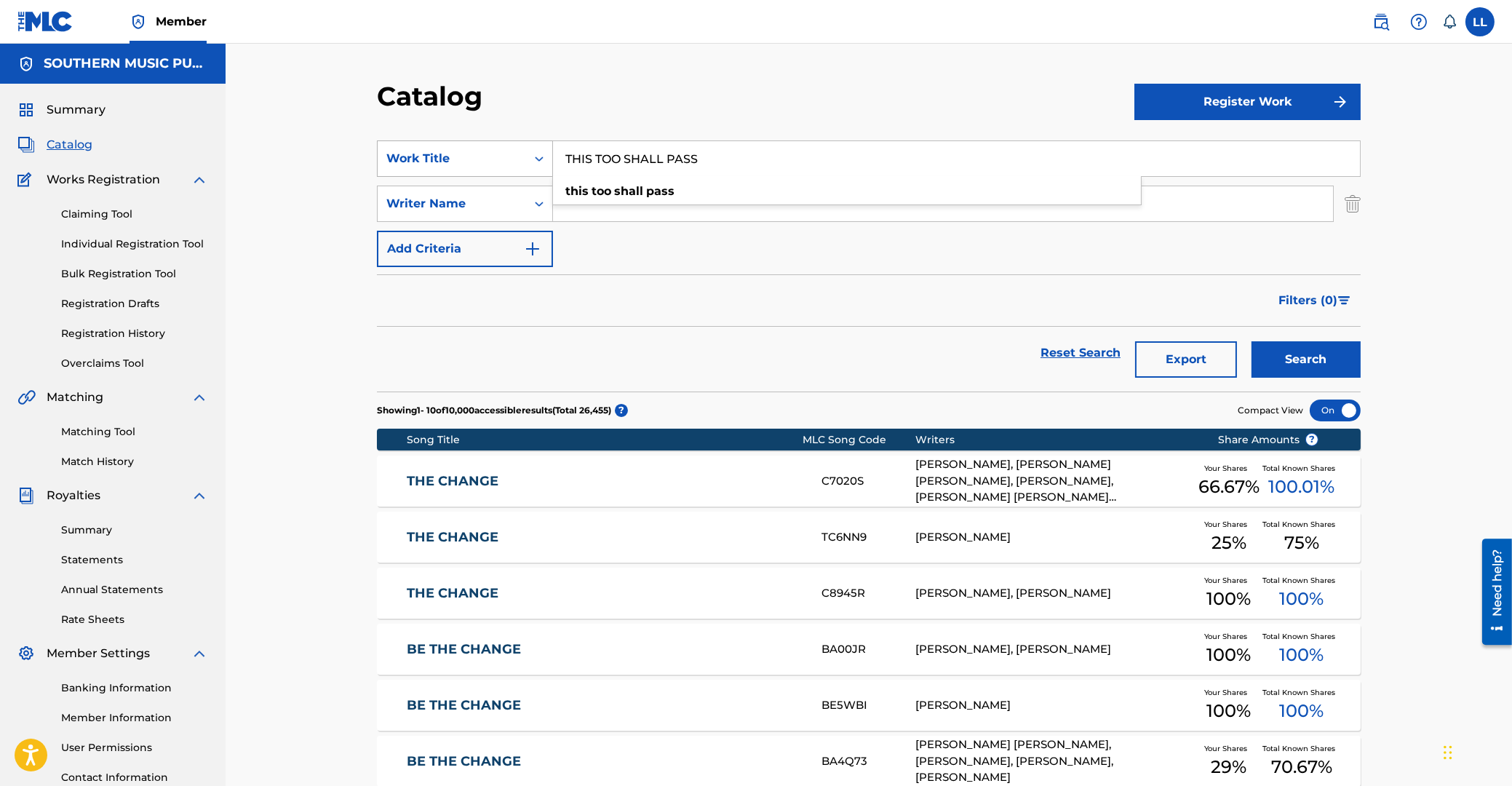
type input "THIS TOO SHALL PASS"
click at [1251, 341] on button "Search" at bounding box center [1305, 359] width 109 height 36
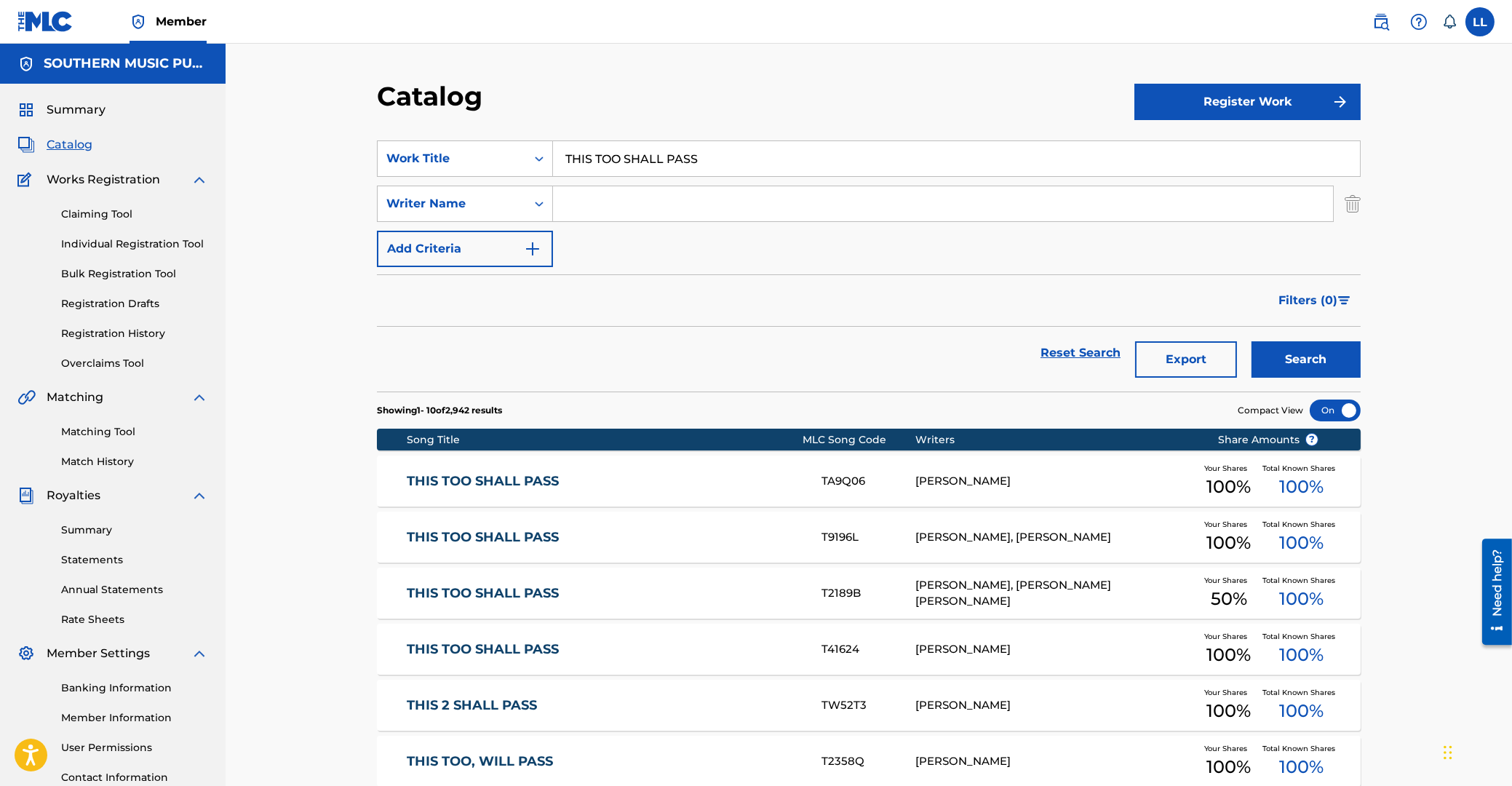
click at [467, 534] on link "THIS TOO SHALL PASS" at bounding box center [605, 537] width 396 height 16
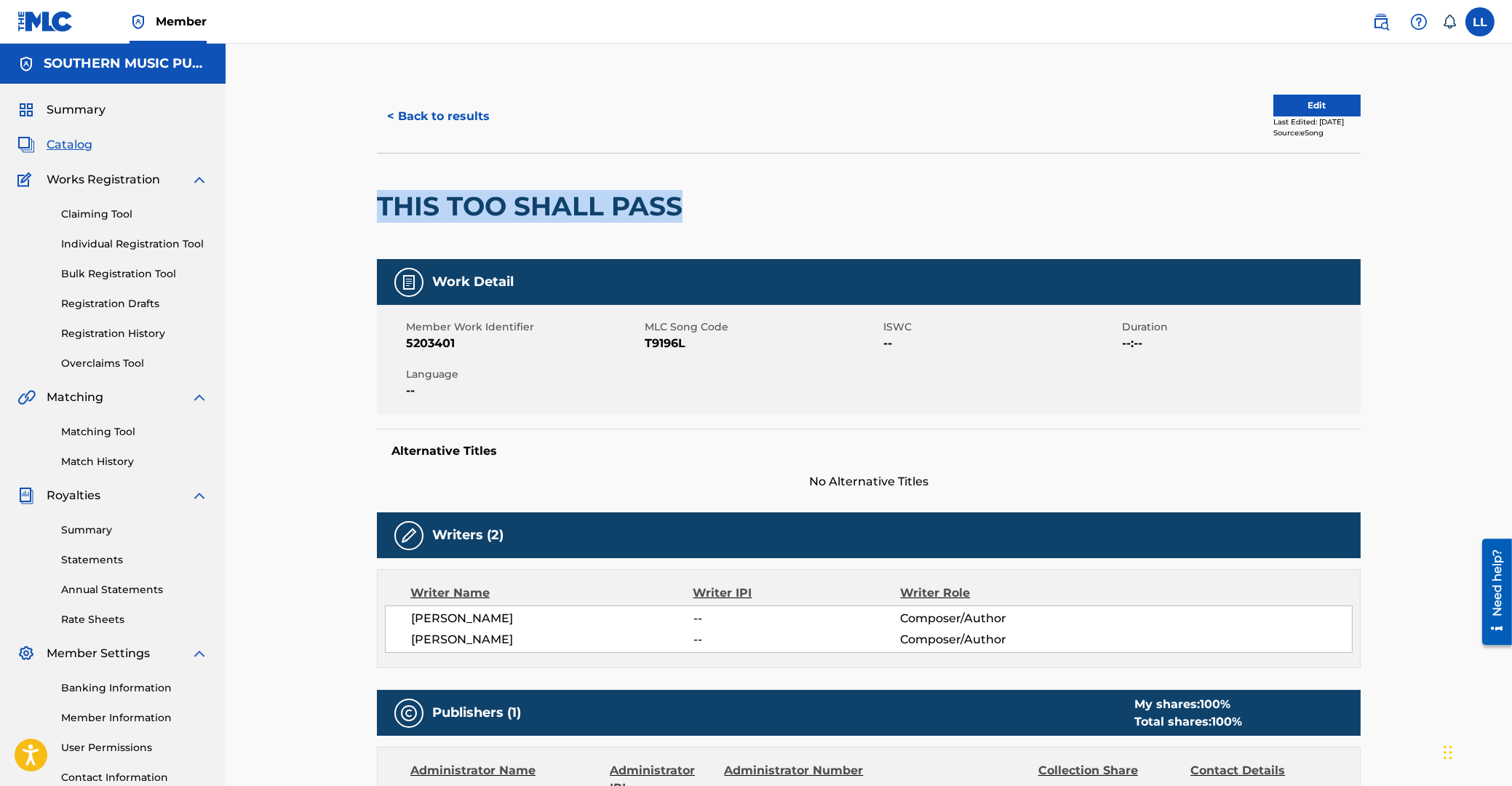
drag, startPoint x: 383, startPoint y: 208, endPoint x: 675, endPoint y: 201, distance: 292.1
click at [675, 201] on h2 "THIS TOO SHALL PASS" at bounding box center [534, 207] width 313 height 33
click at [666, 346] on span "T9196L" at bounding box center [762, 344] width 235 height 17
click at [434, 343] on span "5203401" at bounding box center [524, 344] width 235 height 17
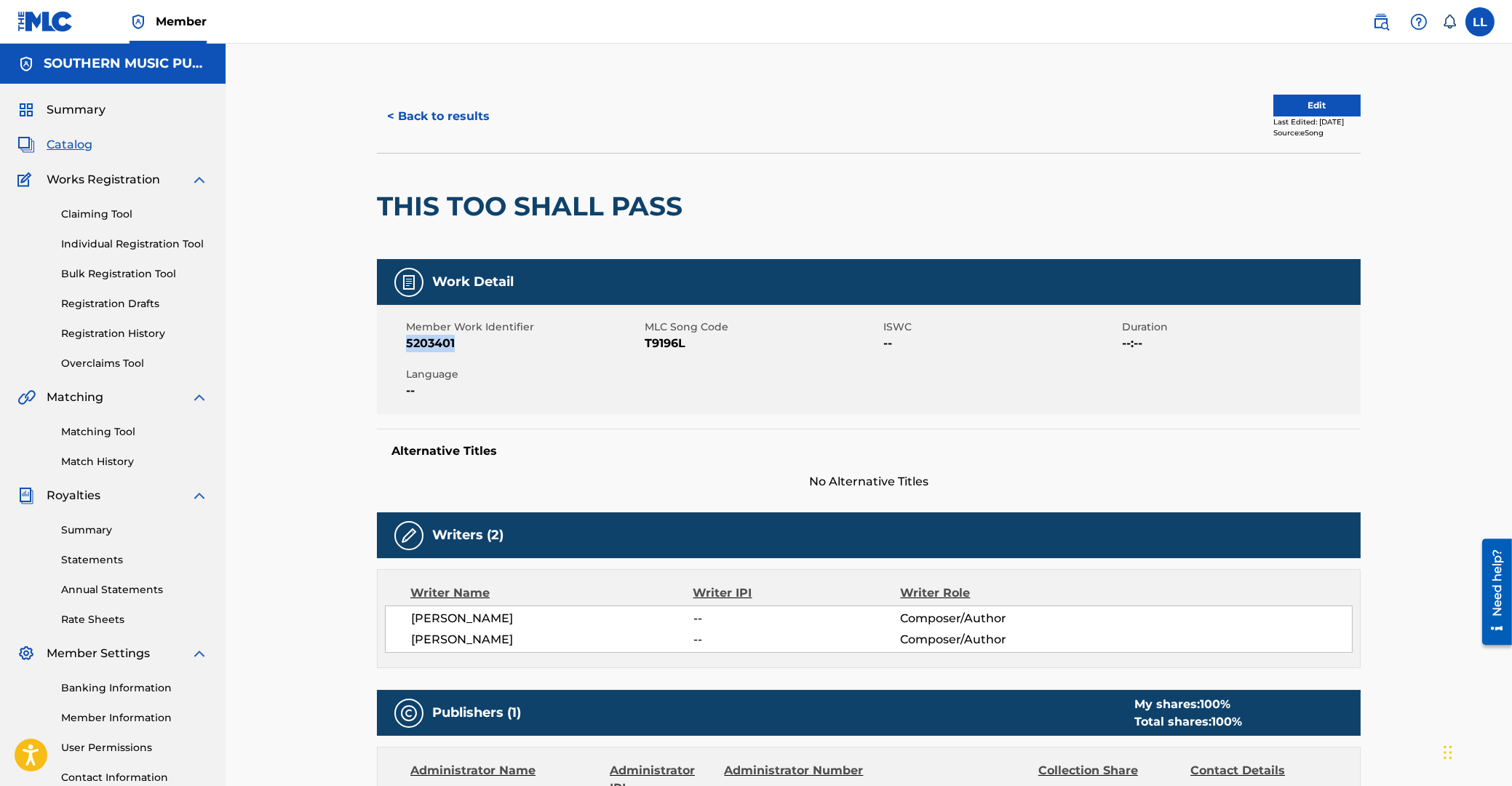
click at [434, 343] on span "5203401" at bounding box center [524, 344] width 235 height 17
click at [440, 114] on button "< Back to results" at bounding box center [438, 116] width 123 height 36
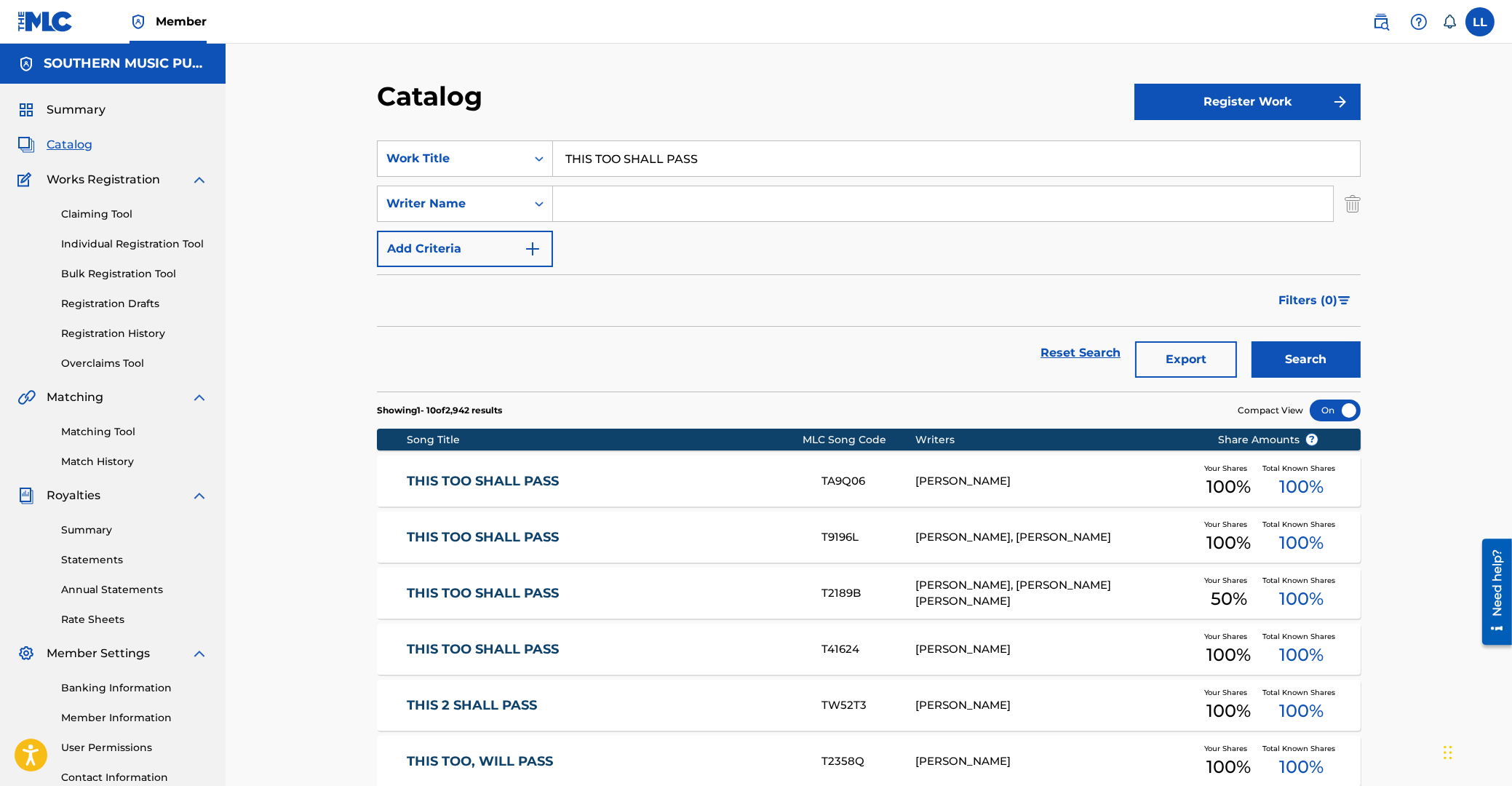
drag, startPoint x: 751, startPoint y: 154, endPoint x: 405, endPoint y: 154, distance: 346.0
click at [553, 154] on input "THIS TOO SHALL PASS" at bounding box center [956, 158] width 807 height 35
paste input "WITCH HUNT"
type input "WITCH HUNT"
click at [1293, 352] on button "Search" at bounding box center [1305, 359] width 109 height 36
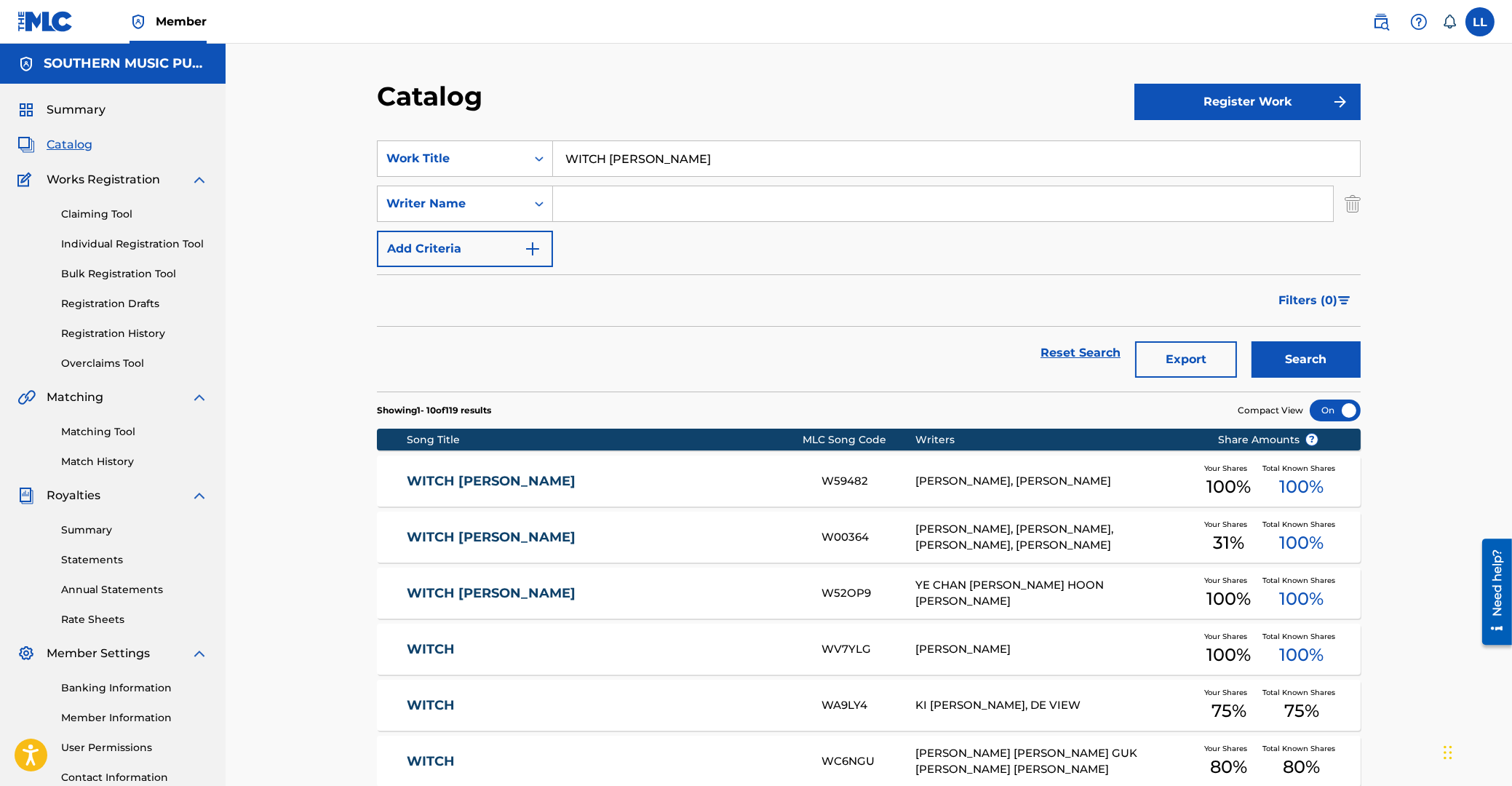
click at [461, 488] on link "WITCH HUNT" at bounding box center [605, 481] width 396 height 16
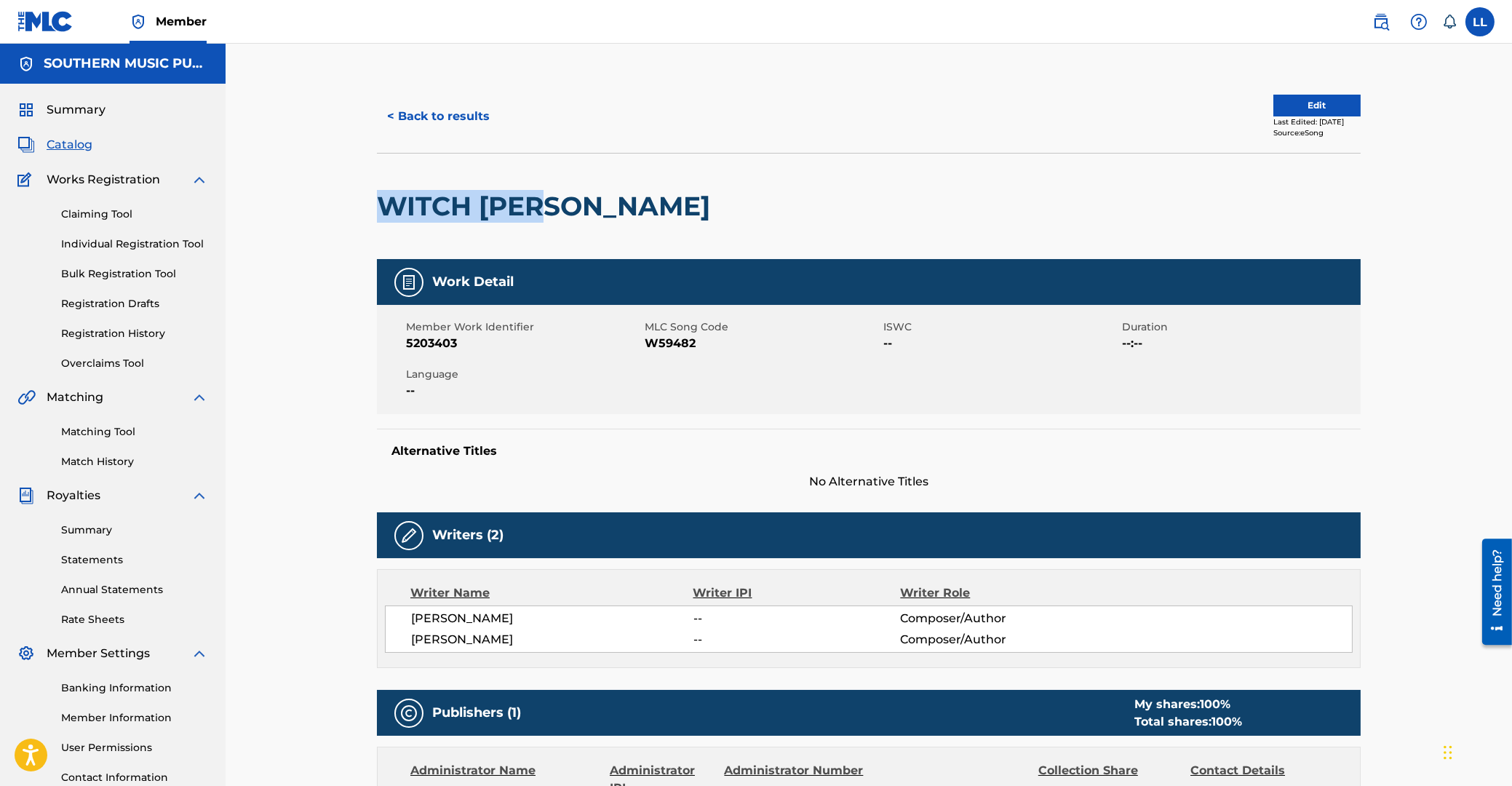
drag, startPoint x: 379, startPoint y: 204, endPoint x: 559, endPoint y: 213, distance: 180.2
click at [559, 213] on h2 "WITCH HUNT" at bounding box center [547, 207] width 340 height 33
click at [671, 344] on span "W59482" at bounding box center [762, 344] width 235 height 17
click at [430, 338] on span "5203403" at bounding box center [524, 344] width 235 height 17
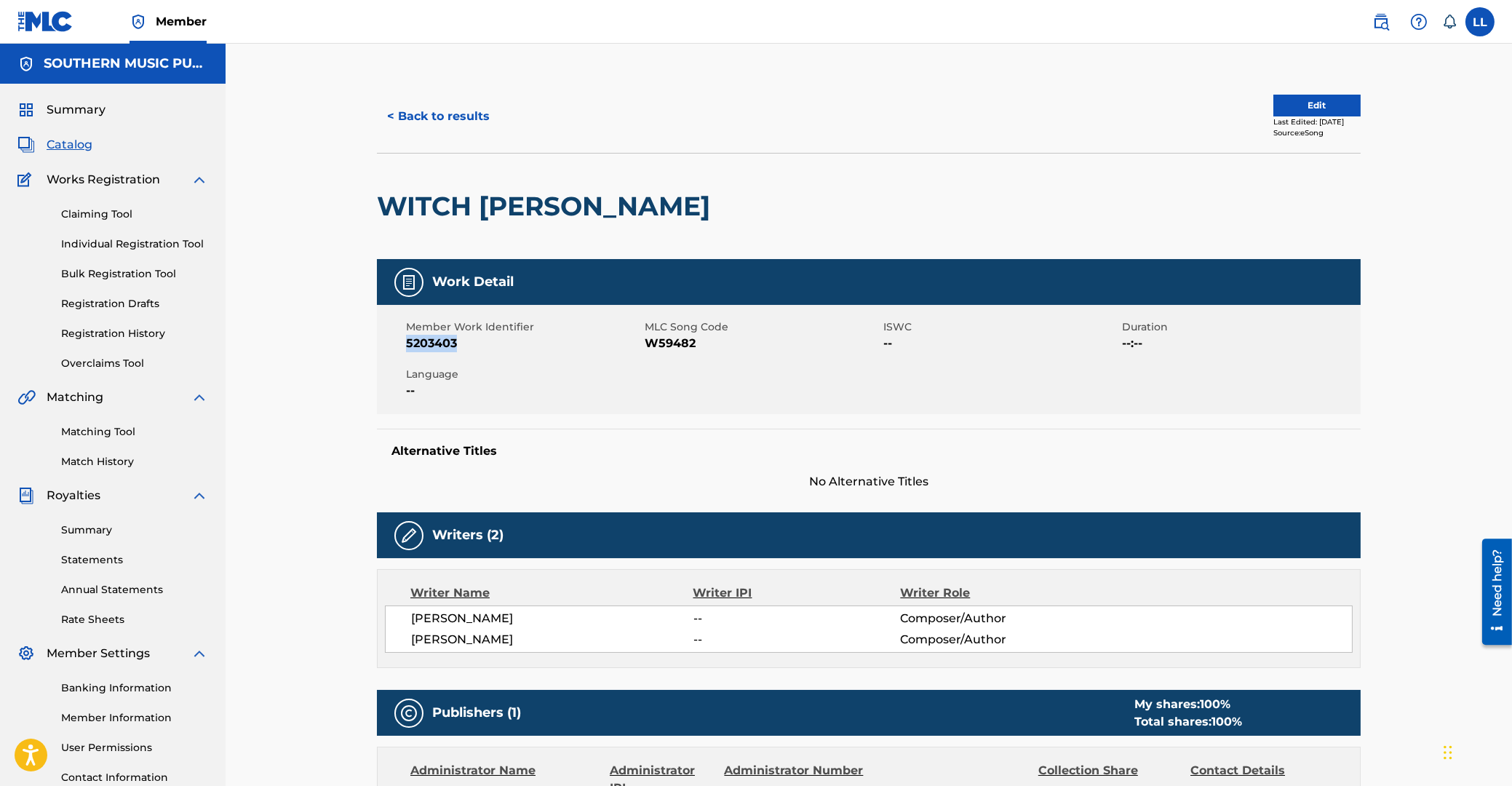
click at [430, 338] on span "5203403" at bounding box center [524, 344] width 235 height 17
click at [455, 116] on button "< Back to results" at bounding box center [438, 116] width 123 height 36
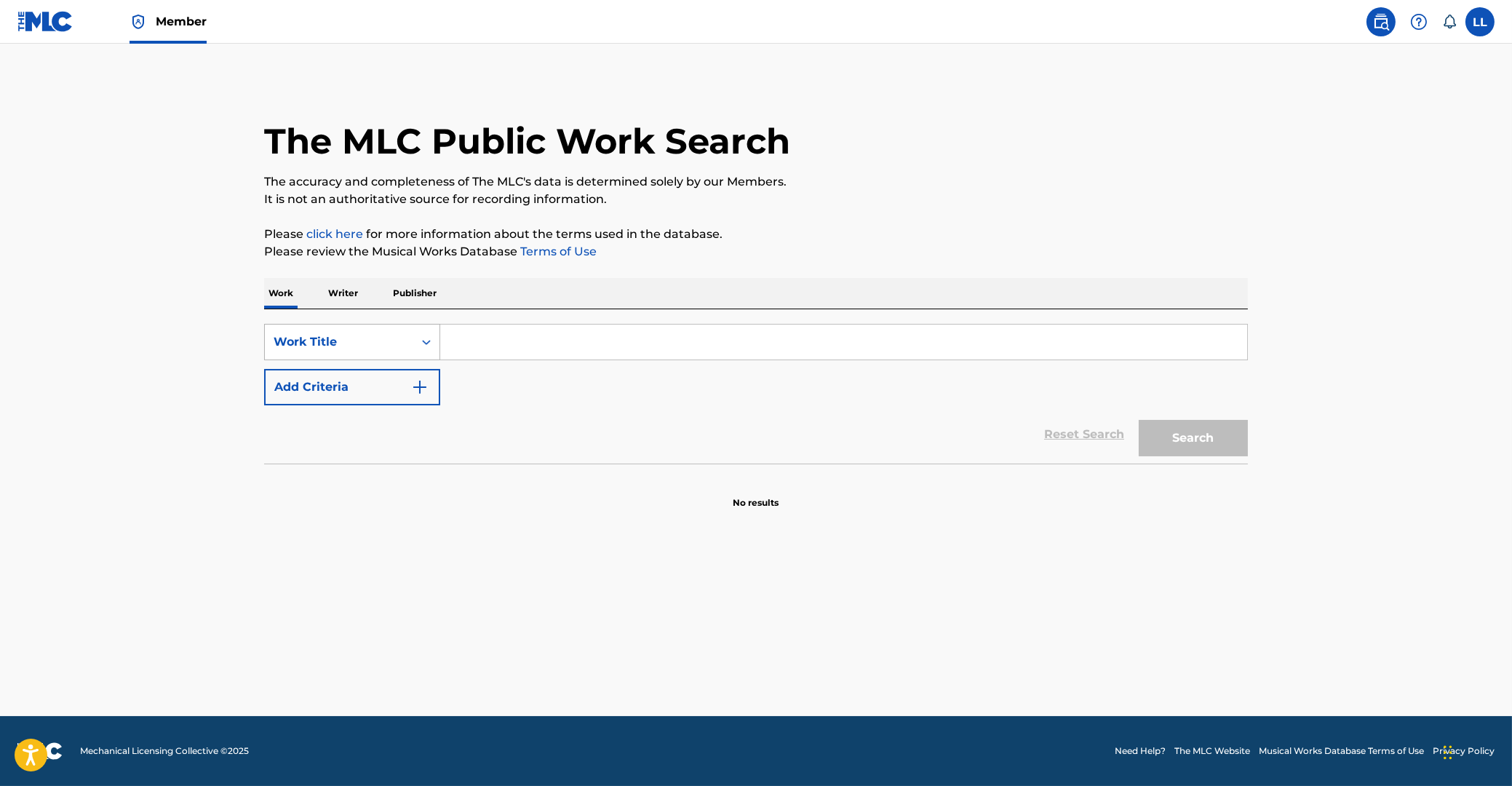
click at [425, 349] on div "Search Form" at bounding box center [426, 341] width 26 height 26
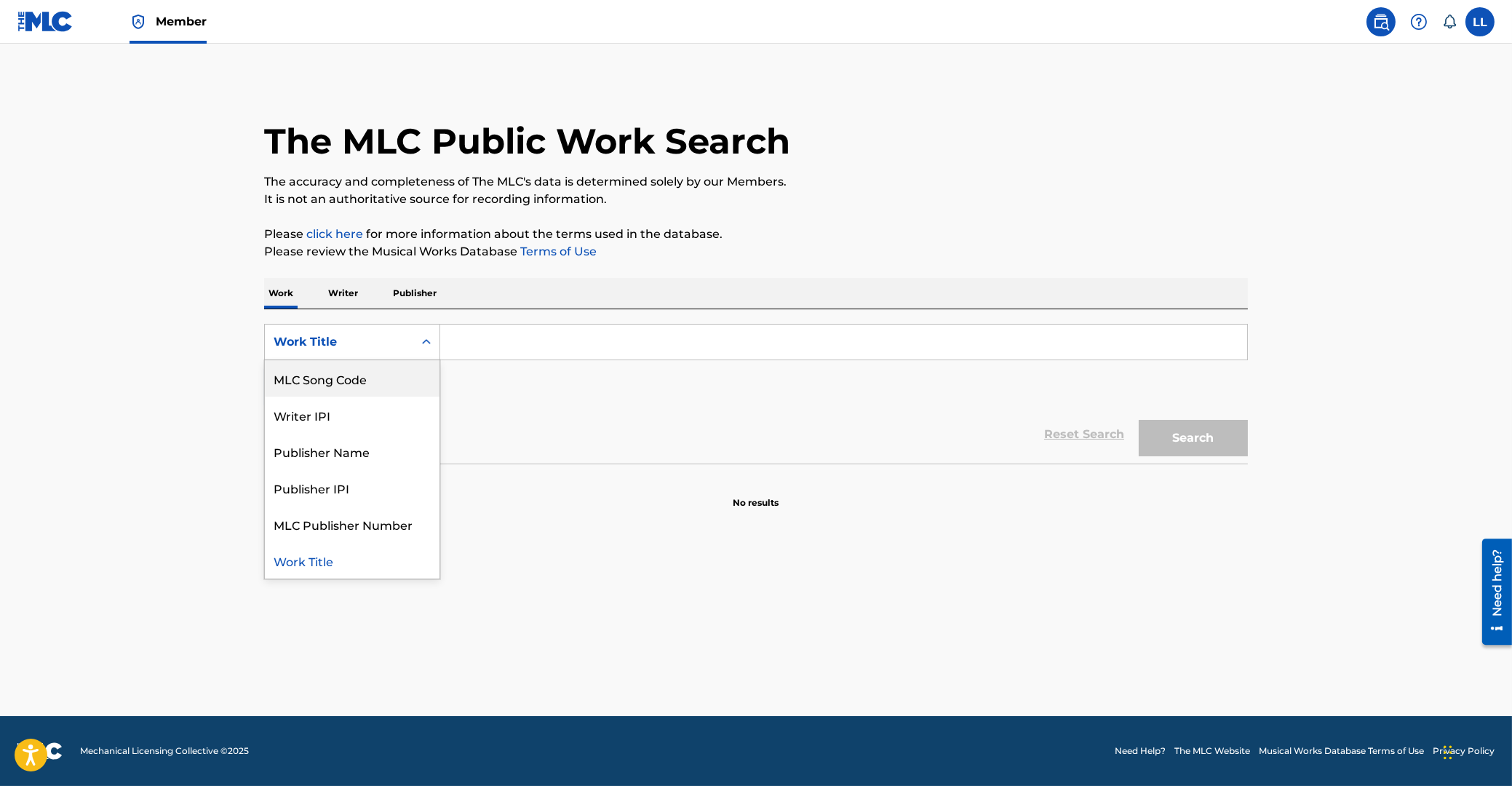
drag, startPoint x: 337, startPoint y: 377, endPoint x: 488, endPoint y: 361, distance: 151.8
click at [340, 377] on div "MLC Song Code" at bounding box center [351, 378] width 175 height 36
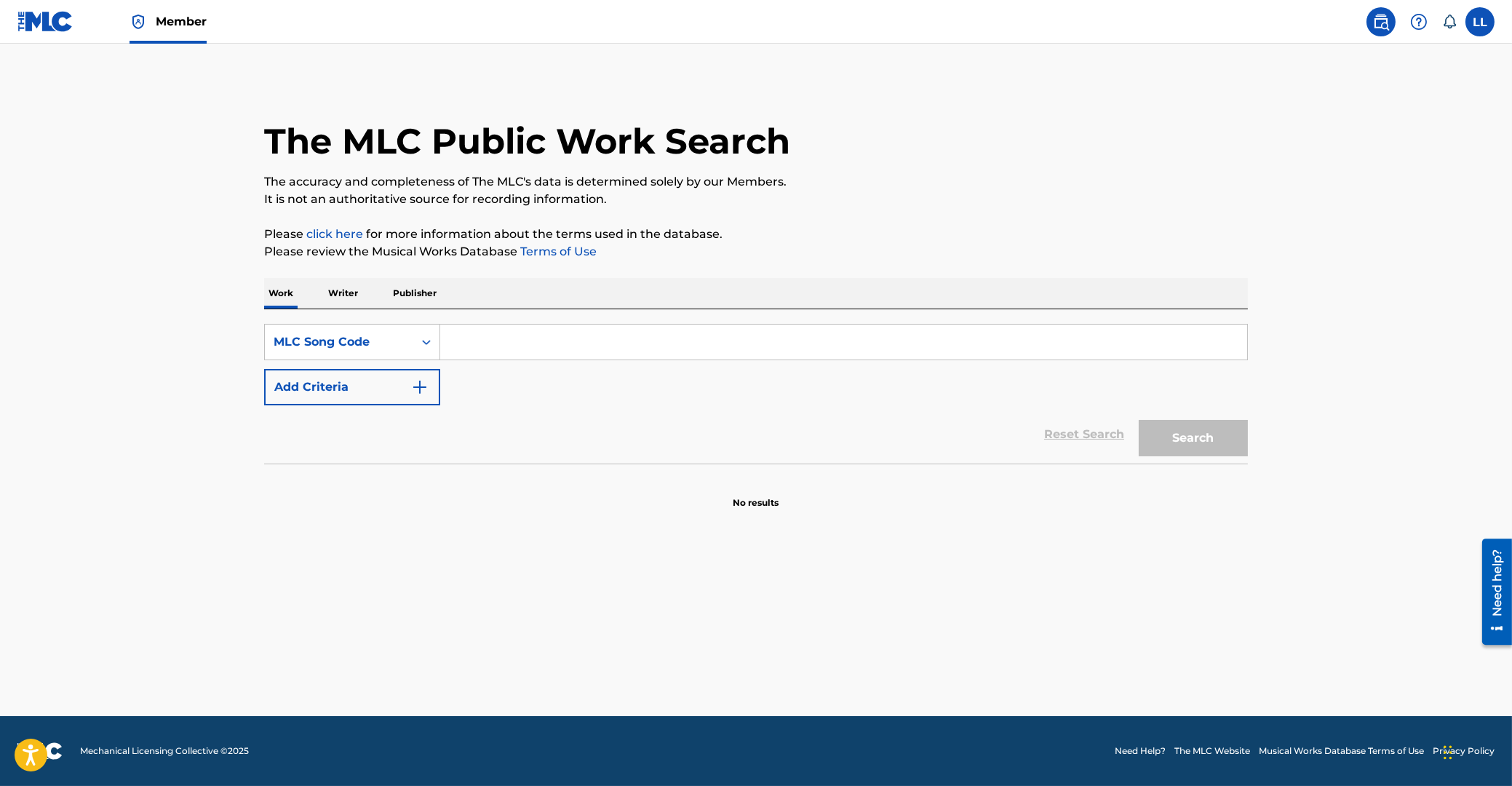
drag, startPoint x: 502, startPoint y: 339, endPoint x: 574, endPoint y: 341, distance: 72.0
click at [509, 337] on input "Search Form" at bounding box center [843, 342] width 807 height 35
paste input "C4094Q"
type input "C4094Q"
click at [1204, 446] on button "Search" at bounding box center [1193, 438] width 109 height 36
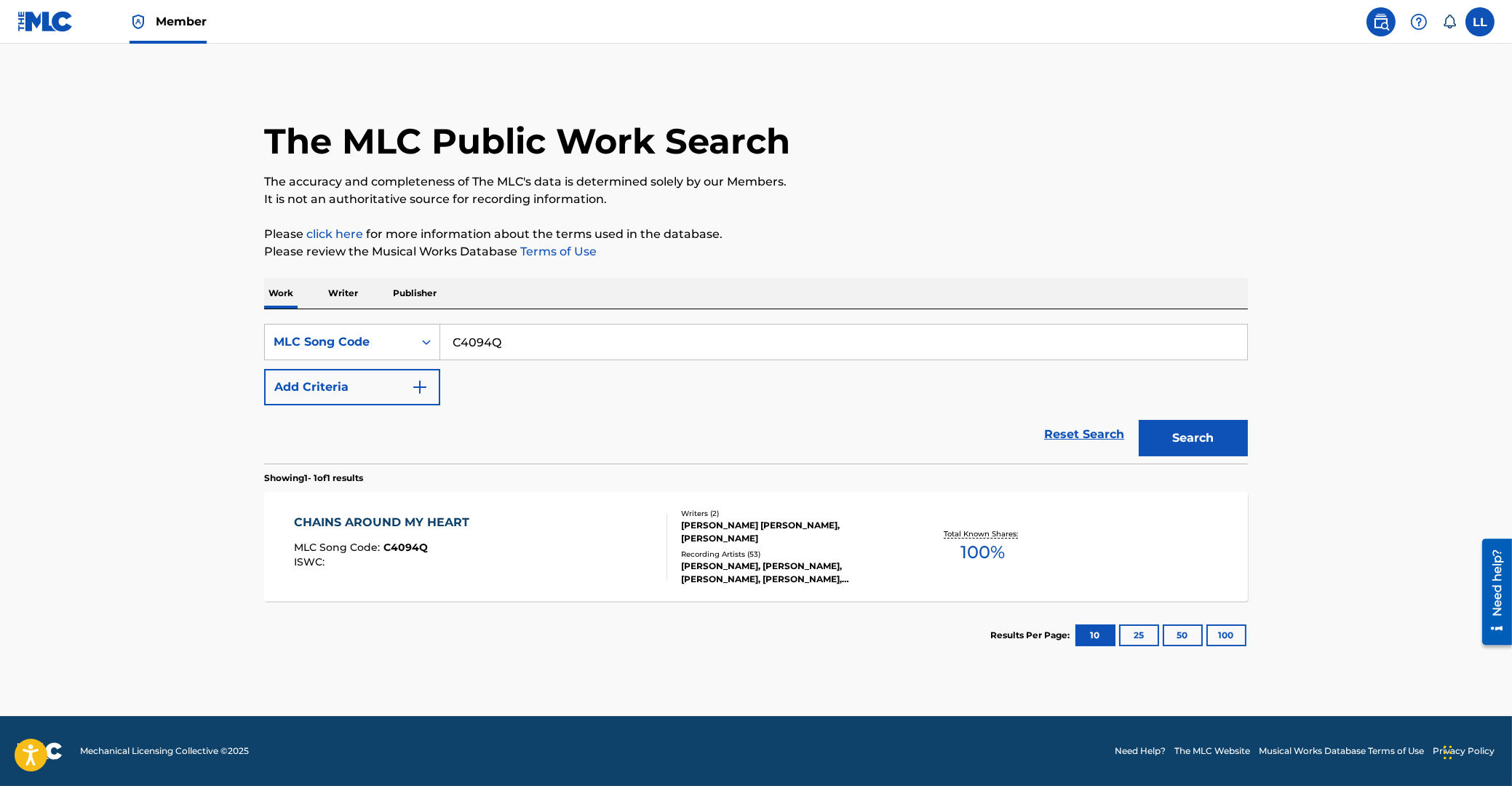
click at [557, 518] on div "CHAINS AROUND MY HEART MLC Song Code : C4094Q ISWC :" at bounding box center [481, 546] width 374 height 66
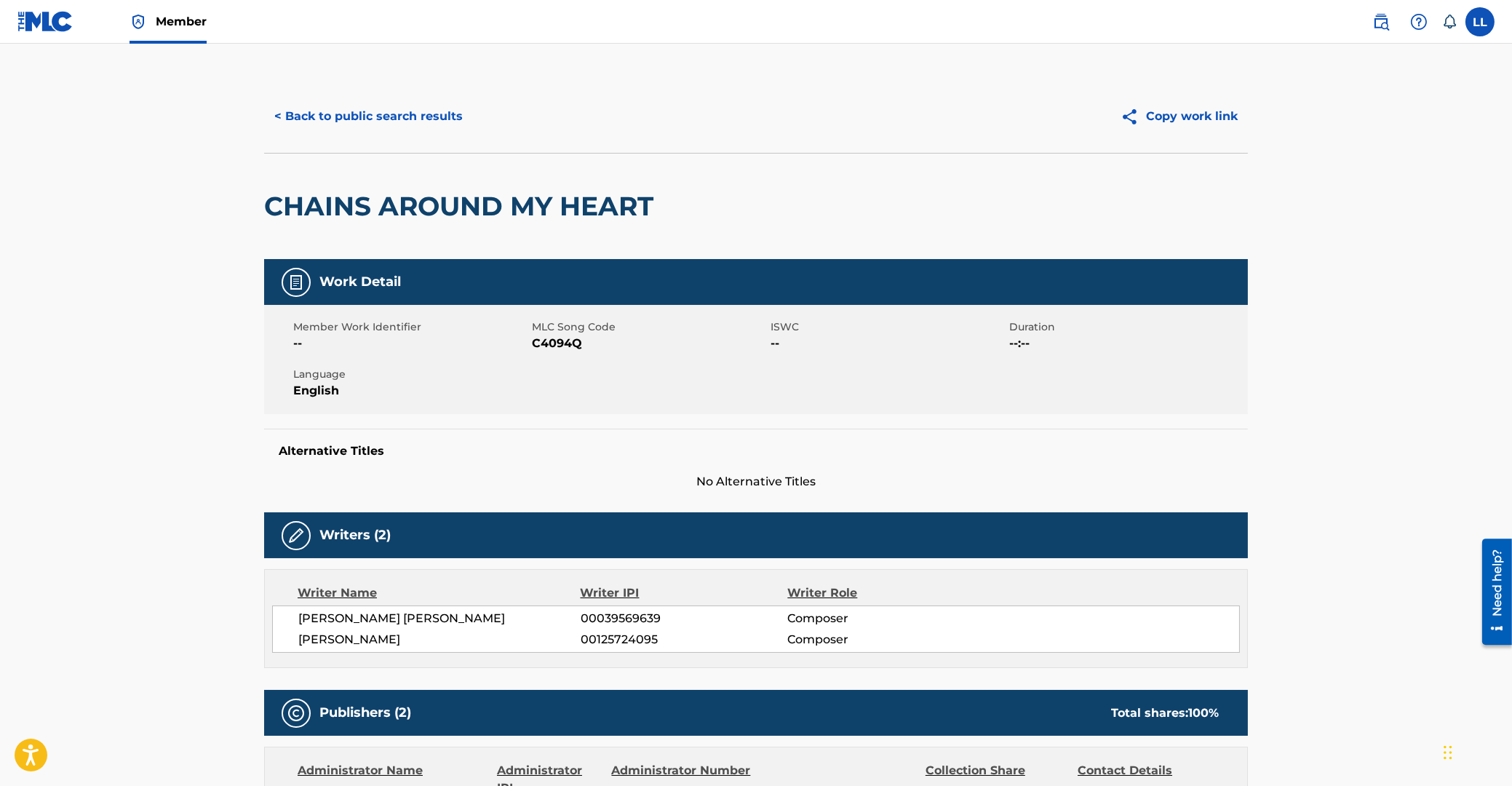
click at [420, 119] on button "< Back to public search results" at bounding box center [368, 116] width 209 height 36
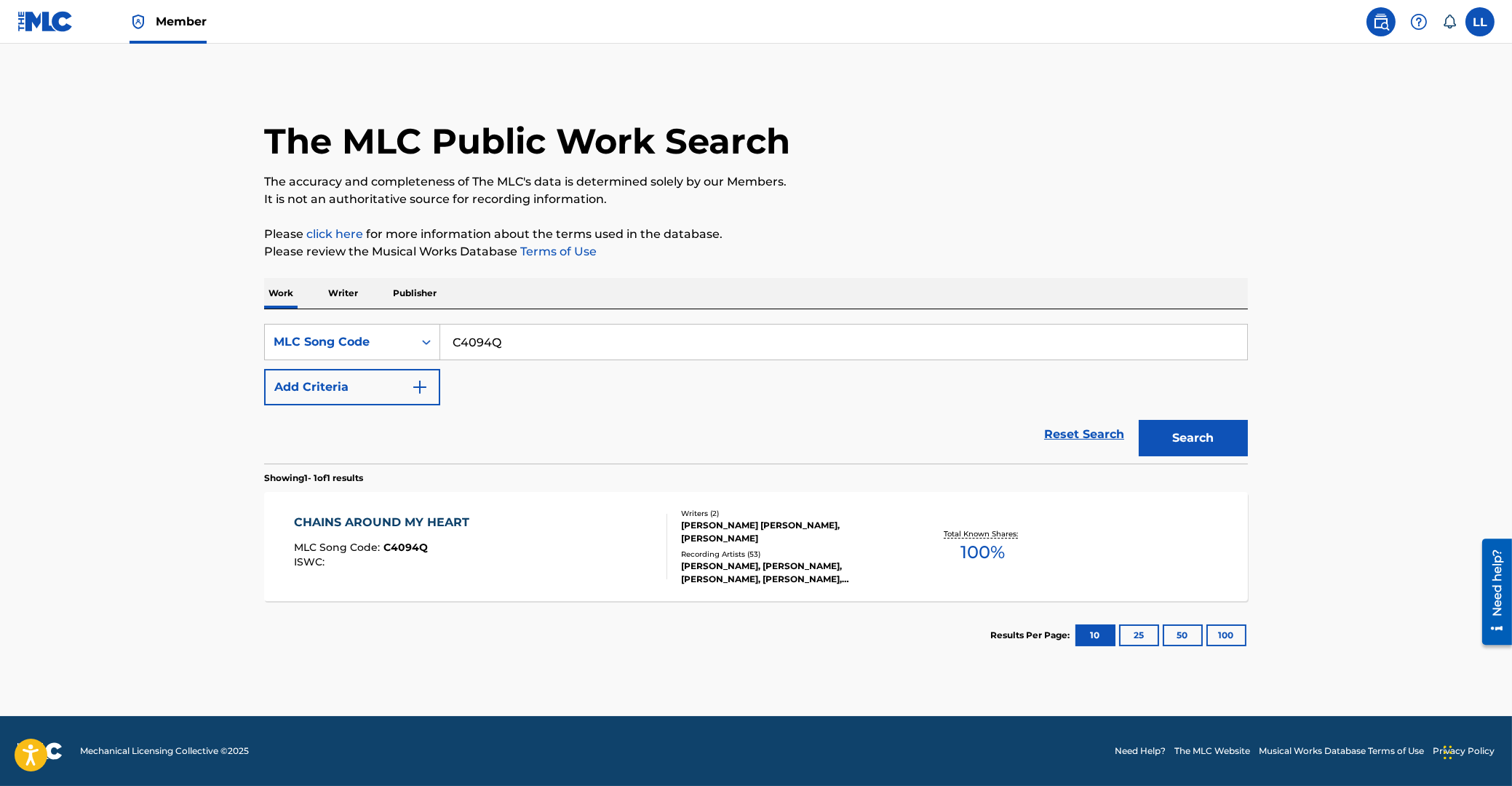
drag, startPoint x: 518, startPoint y: 338, endPoint x: 388, endPoint y: 338, distance: 130.0
click at [440, 338] on input "C4094Q" at bounding box center [843, 342] width 807 height 35
paste input "T23829"
type input "T23829"
click at [1197, 442] on button "Search" at bounding box center [1193, 438] width 109 height 36
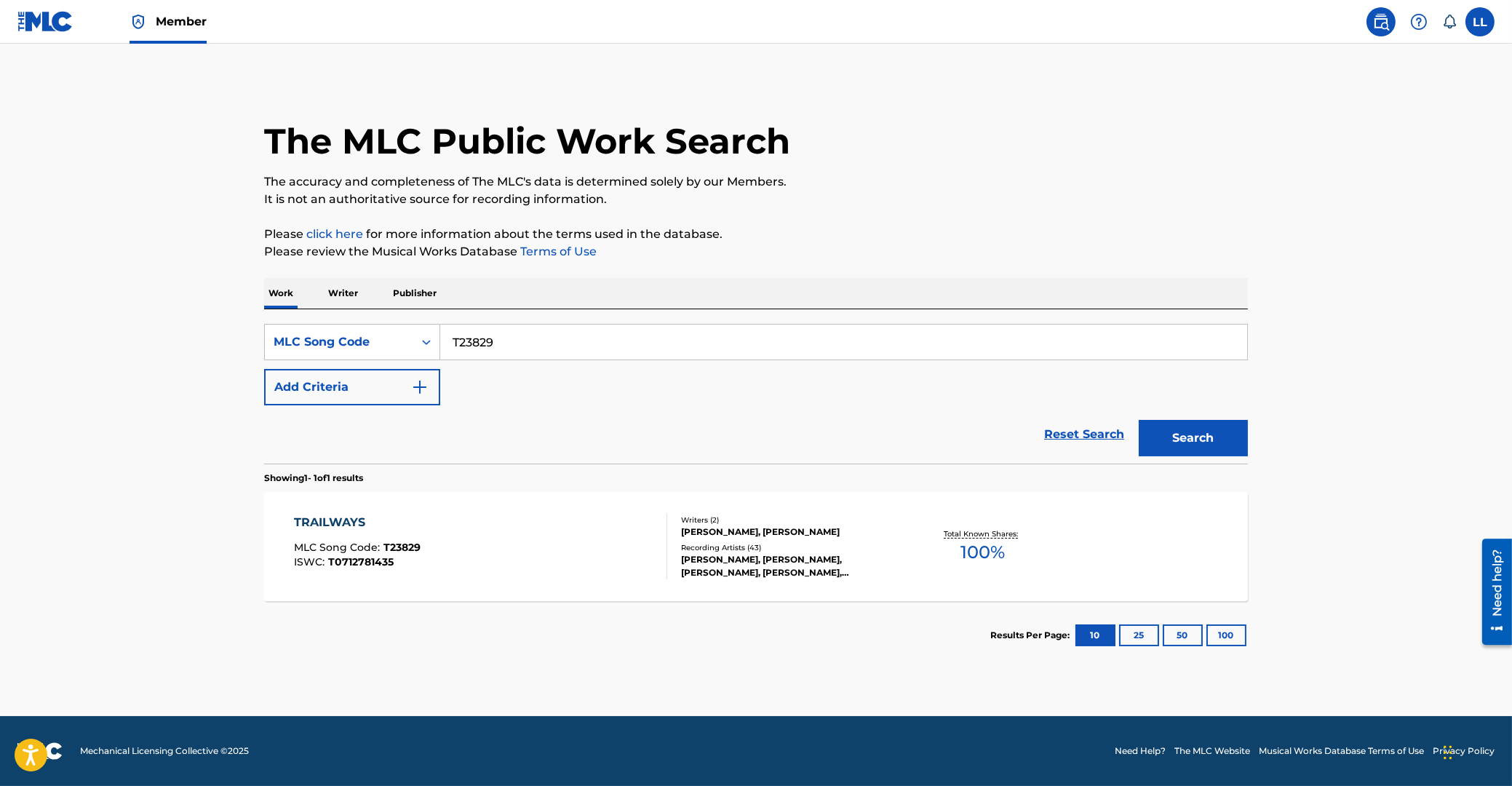
click at [357, 543] on span "MLC Song Code :" at bounding box center [339, 547] width 89 height 13
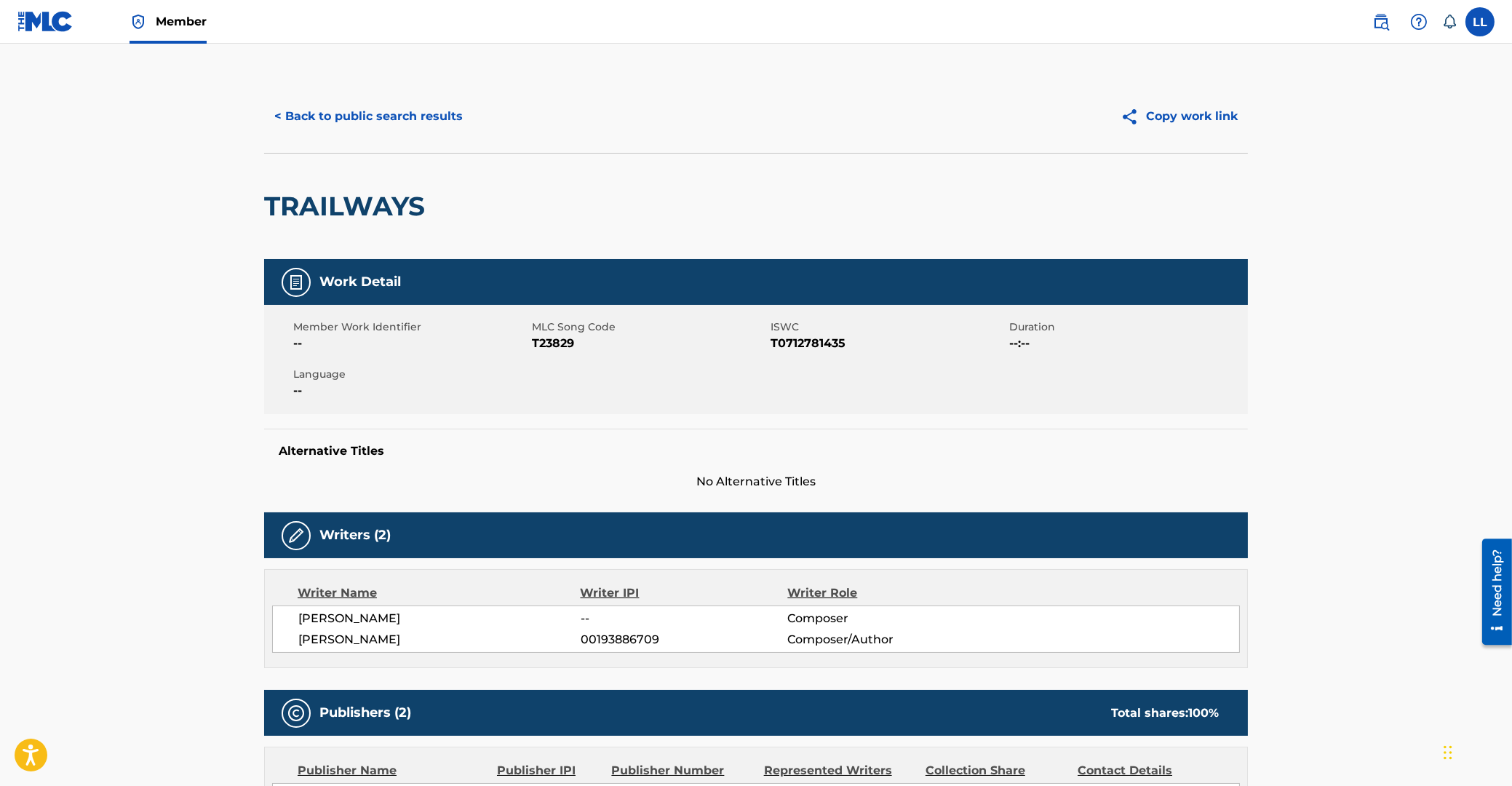
click at [318, 112] on button "< Back to public search results" at bounding box center [368, 116] width 209 height 36
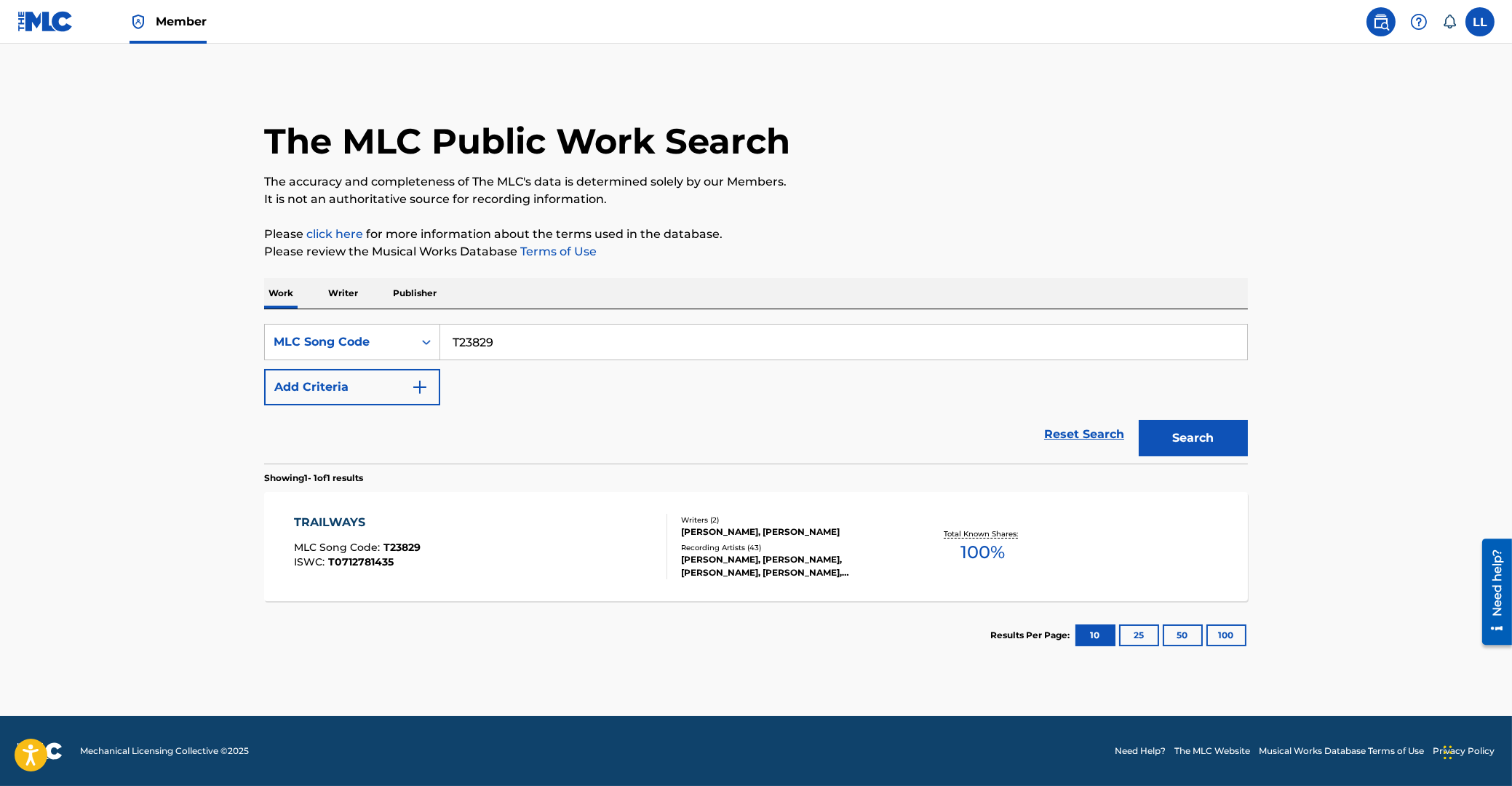
drag, startPoint x: 530, startPoint y: 341, endPoint x: 363, endPoint y: 330, distance: 167.4
click at [440, 330] on input "T23829" at bounding box center [843, 342] width 807 height 35
paste input "C4094Q"
type input "C4094Q"
click at [1211, 438] on button "Search" at bounding box center [1193, 438] width 109 height 36
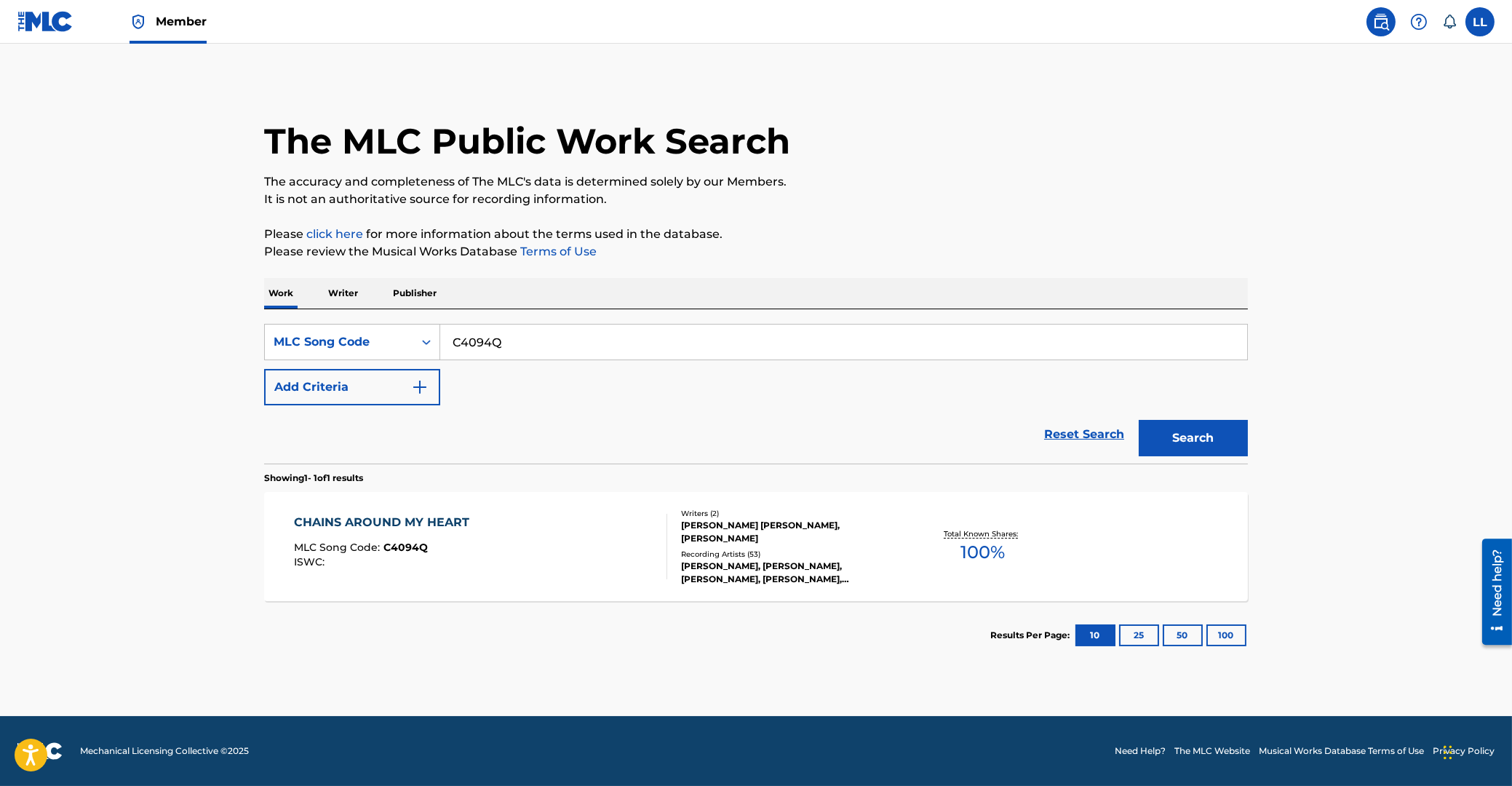
click at [335, 520] on div "CHAINS AROUND MY HEART" at bounding box center [385, 522] width 182 height 17
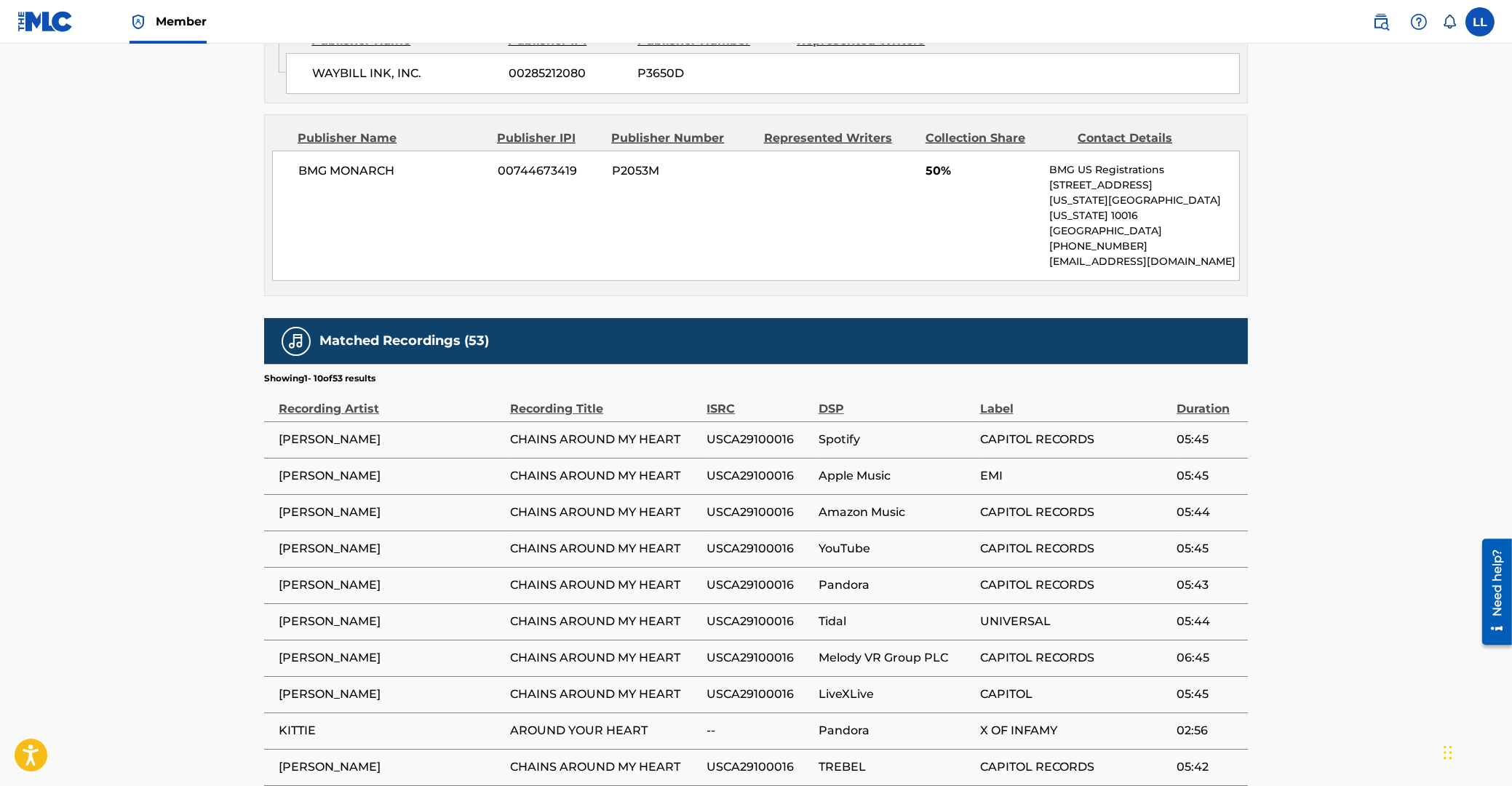
scroll to position [966, 0]
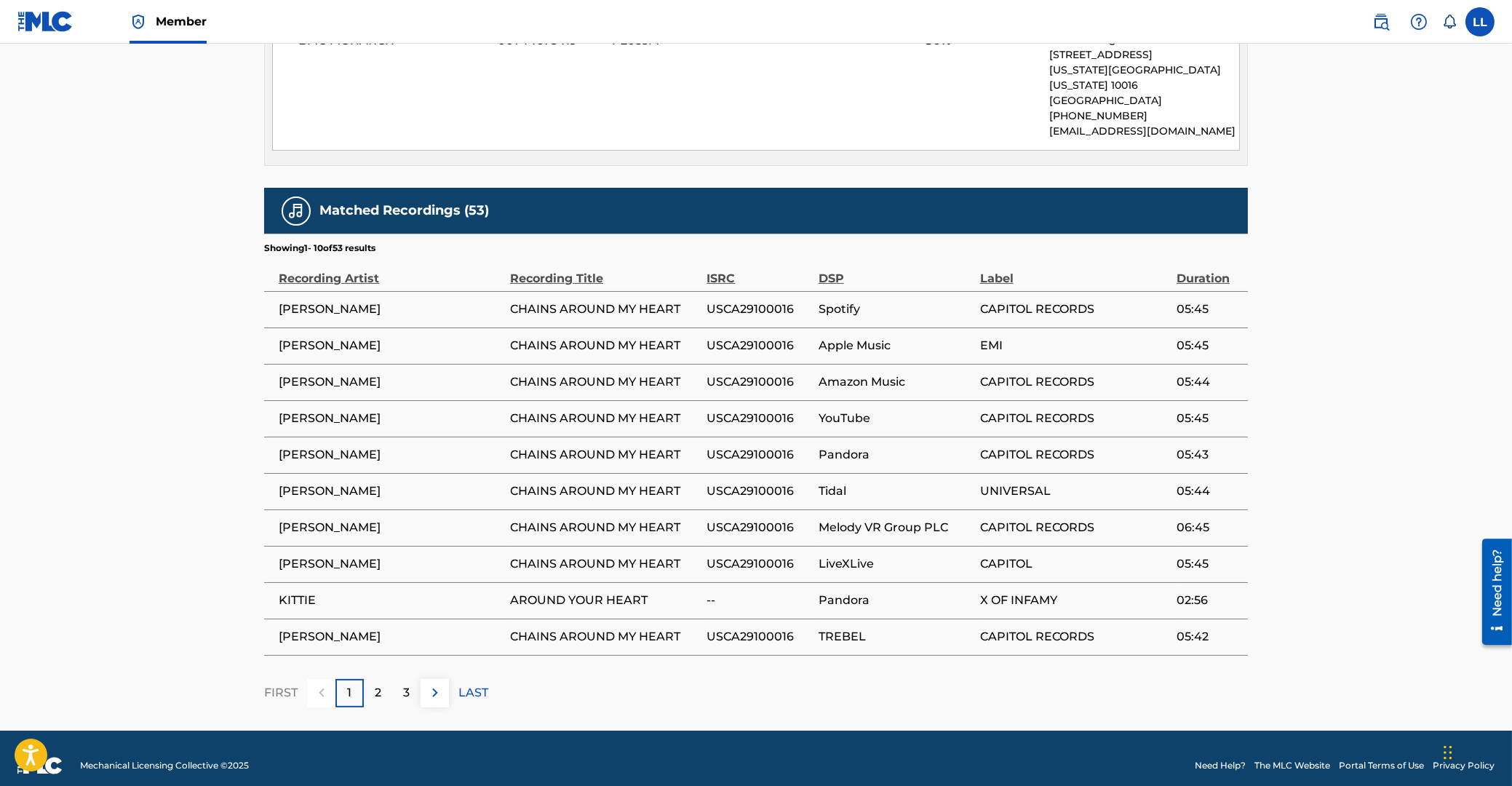
click at [438, 684] on img at bounding box center [435, 693] width 17 height 17
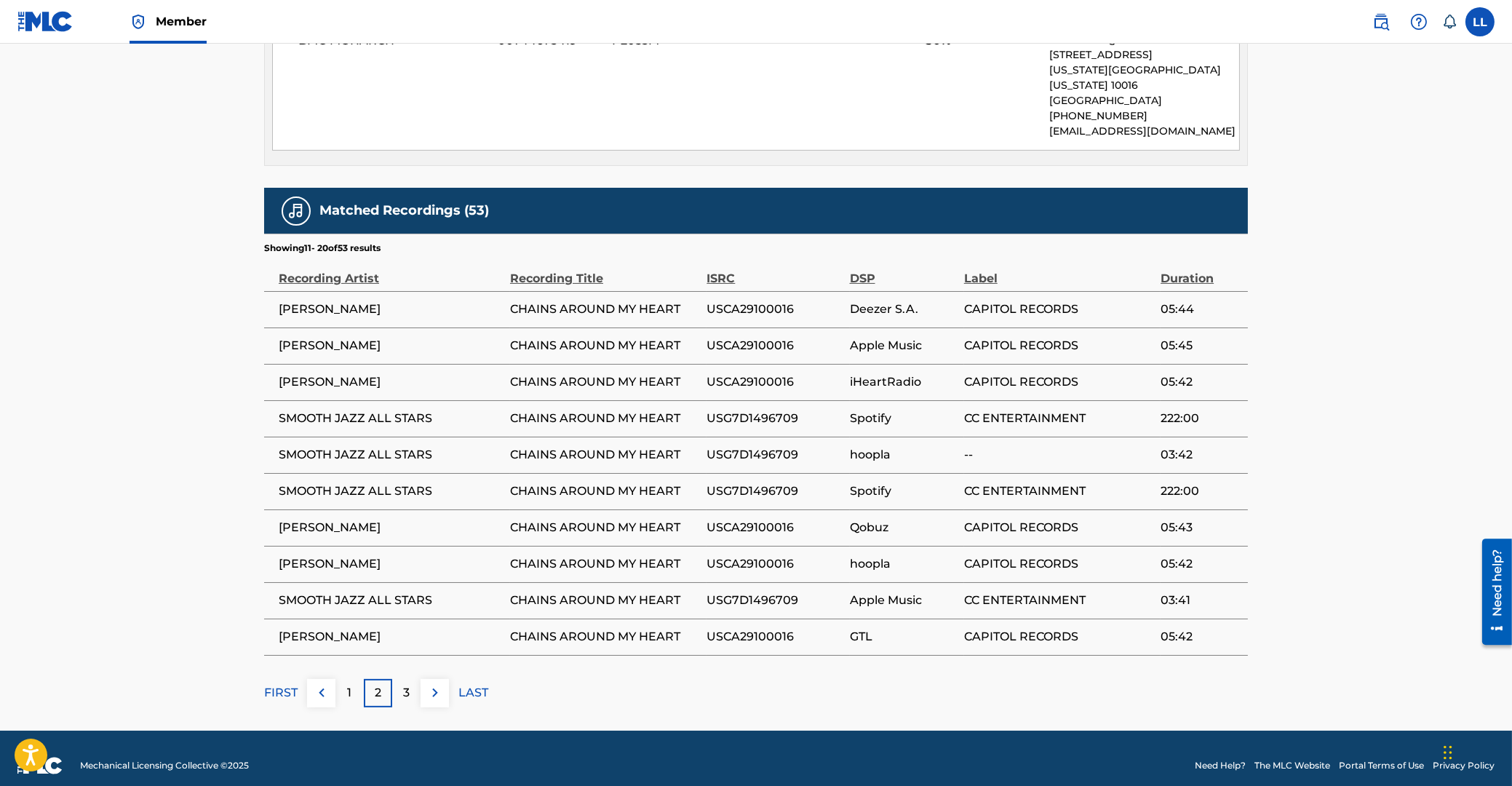
click at [433, 684] on img at bounding box center [435, 693] width 17 height 17
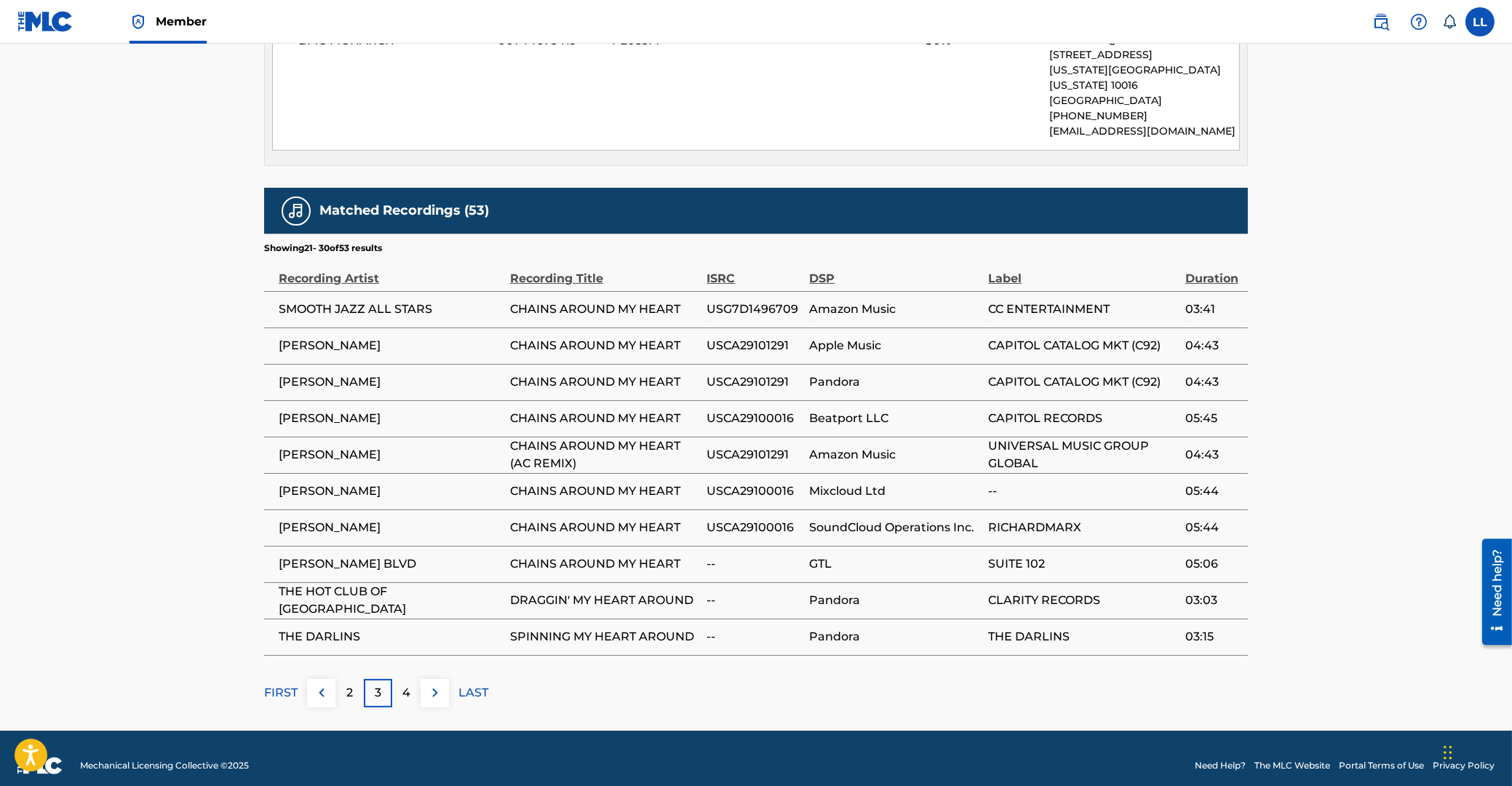
click at [429, 684] on img at bounding box center [435, 693] width 17 height 17
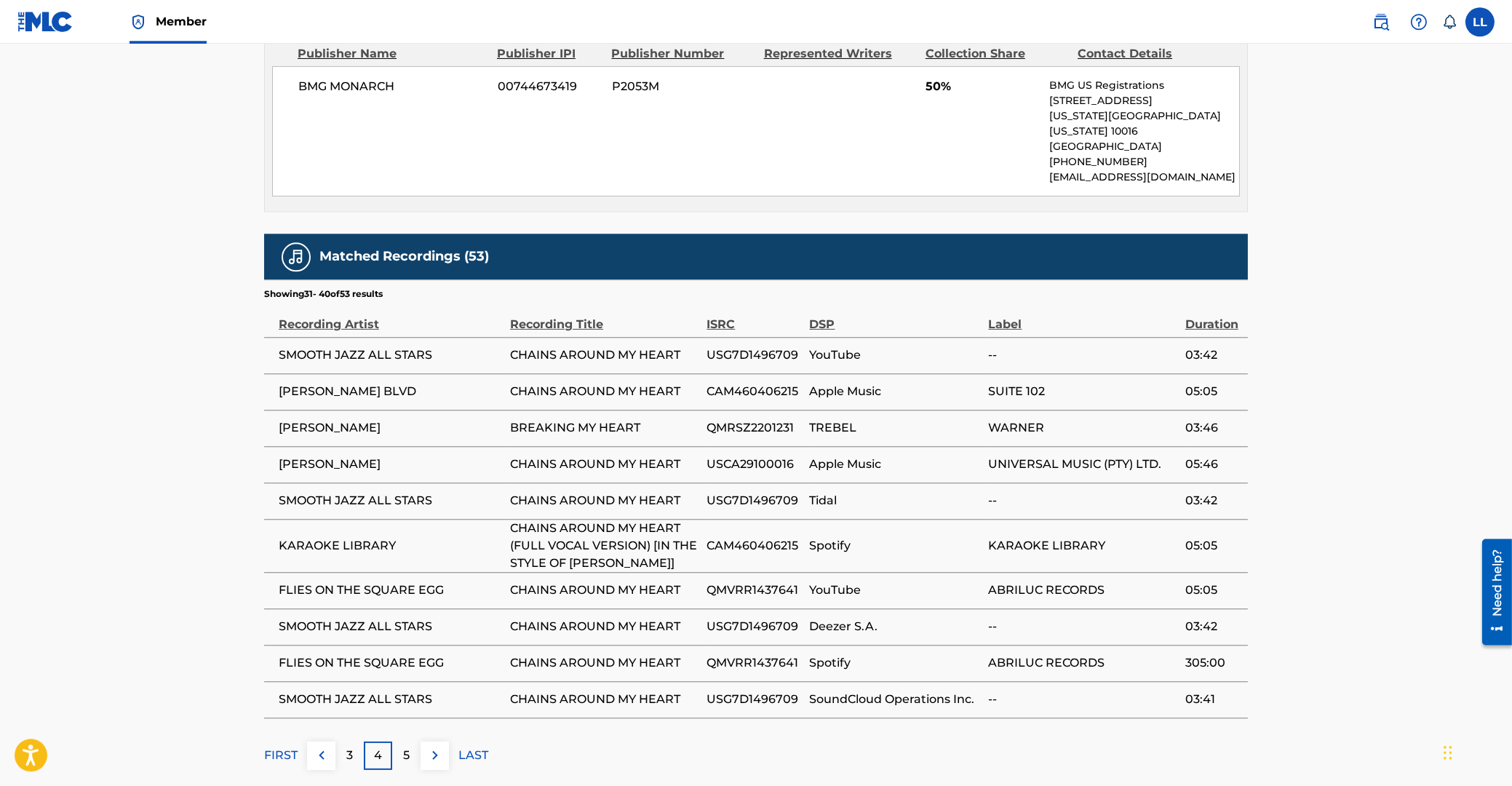
scroll to position [975, 0]
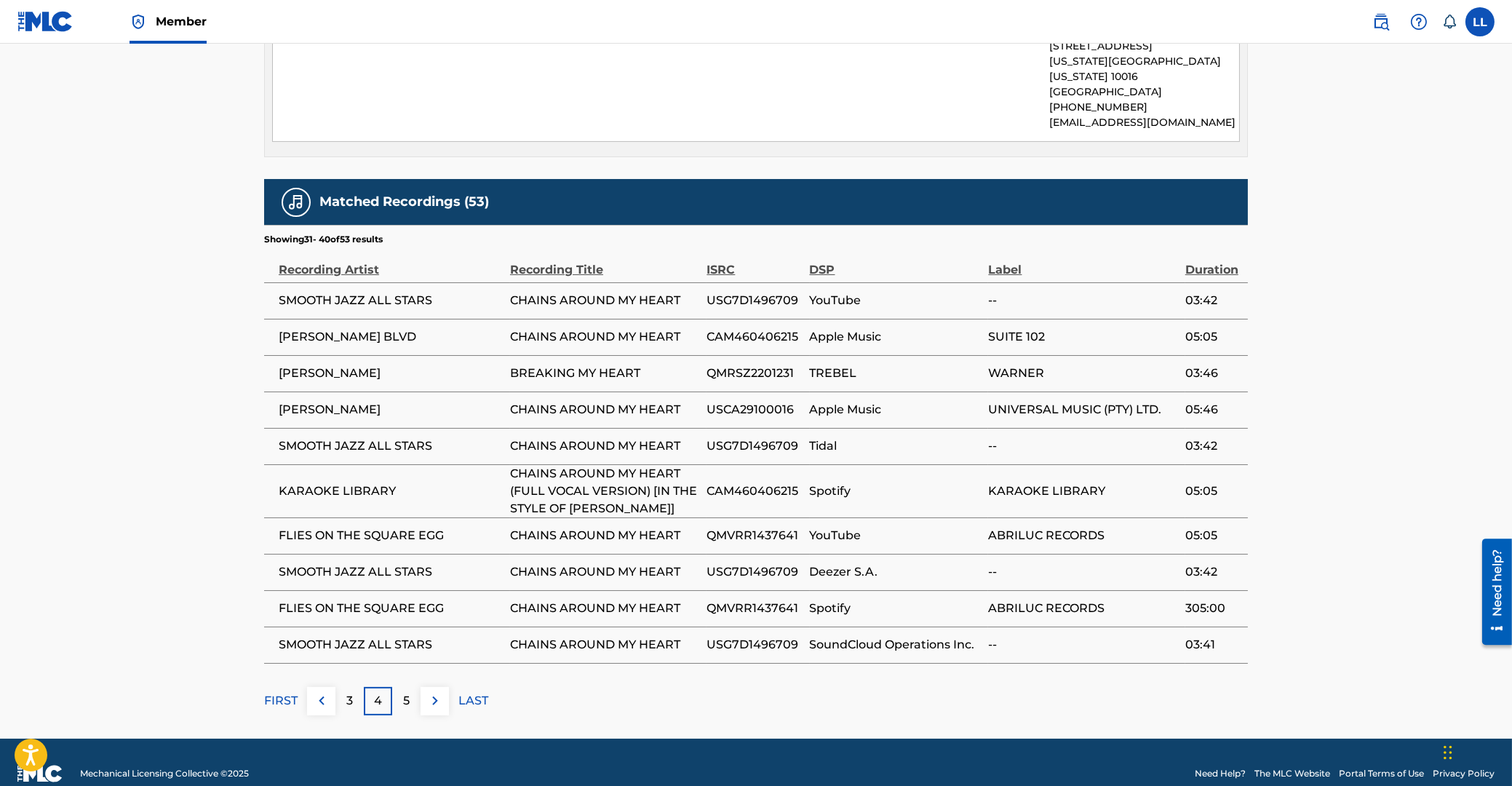
click at [437, 692] on img at bounding box center [435, 701] width 17 height 17
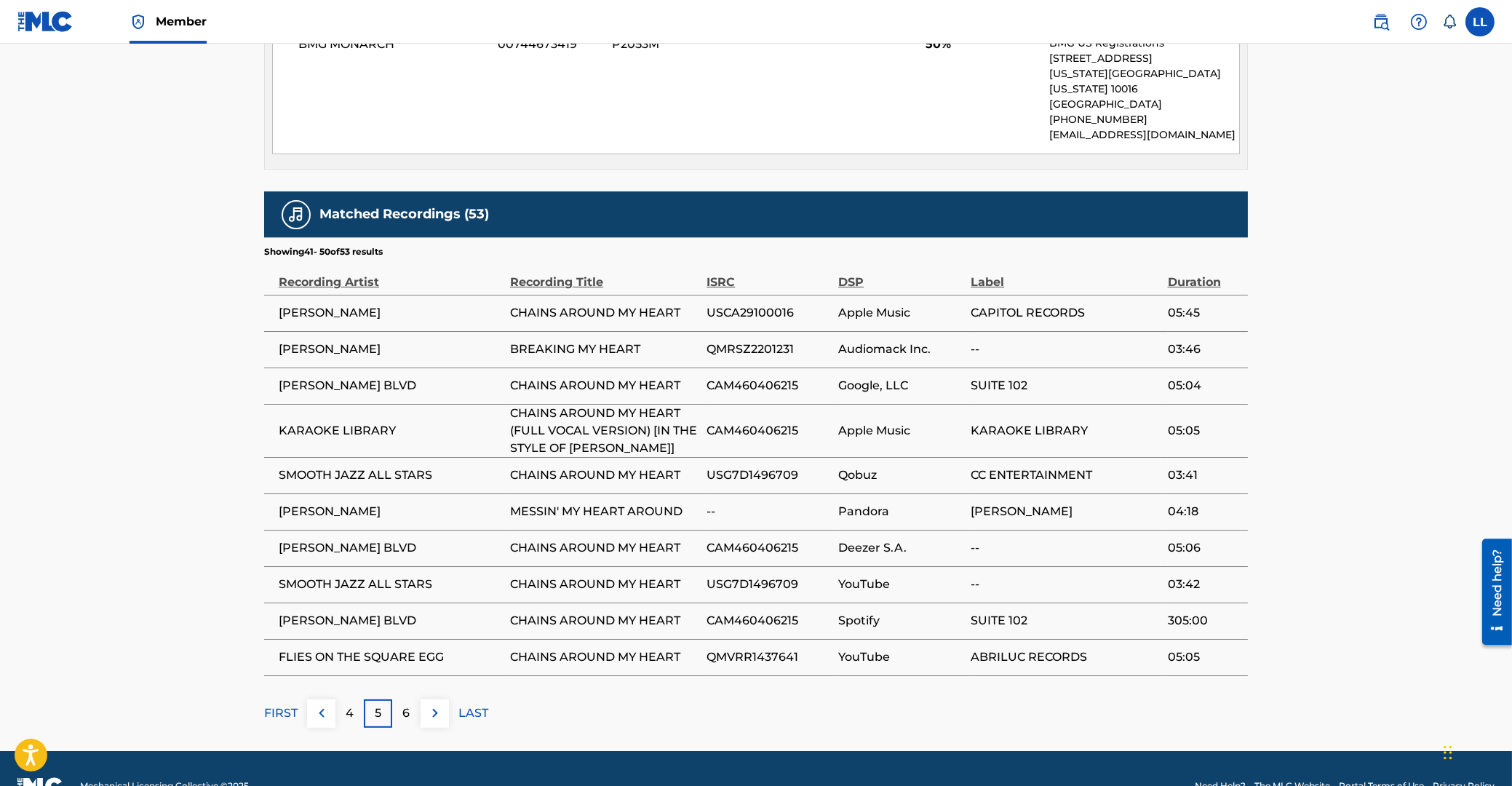
scroll to position [983, 0]
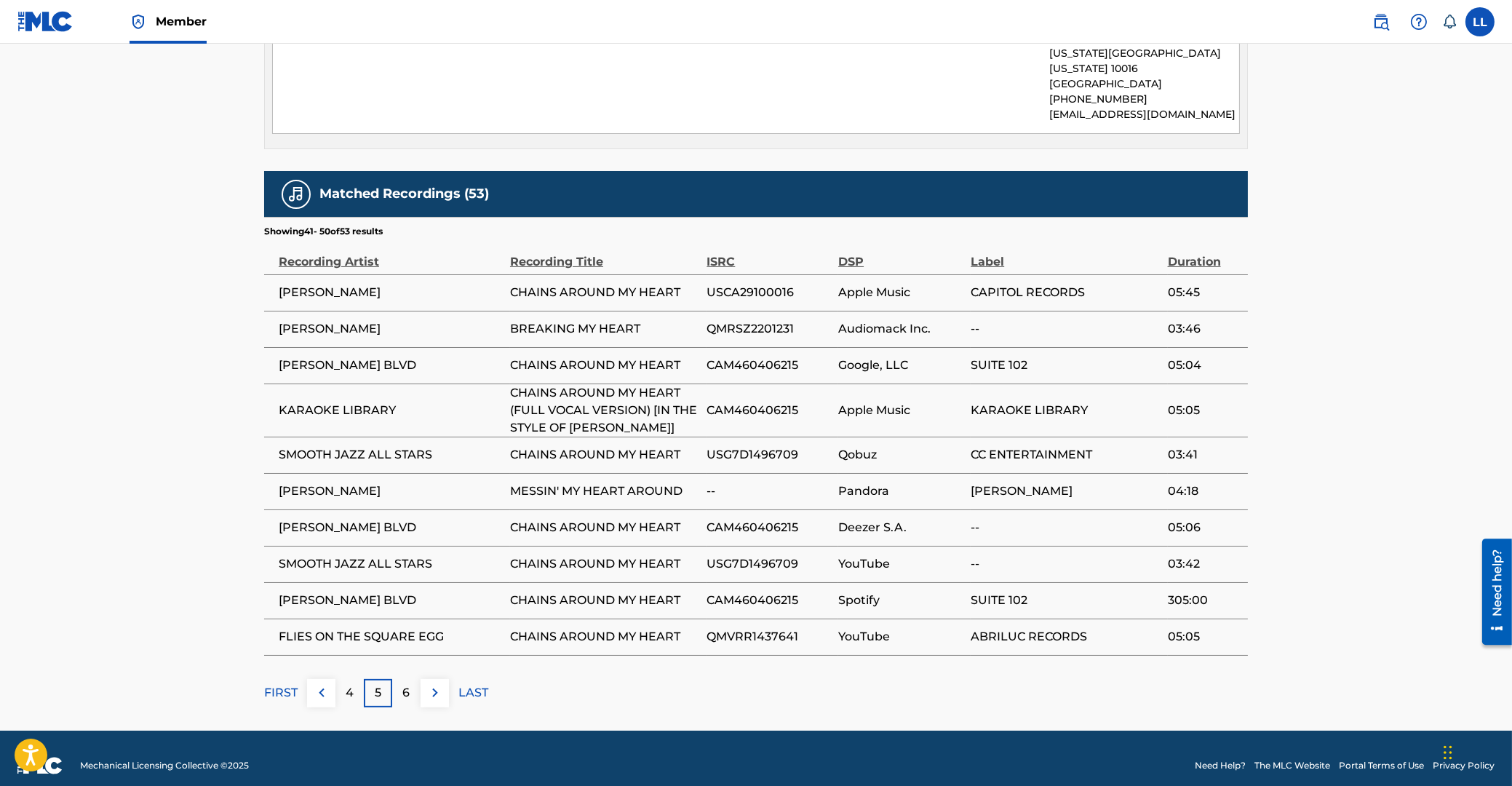
click at [436, 684] on img at bounding box center [435, 693] width 17 height 17
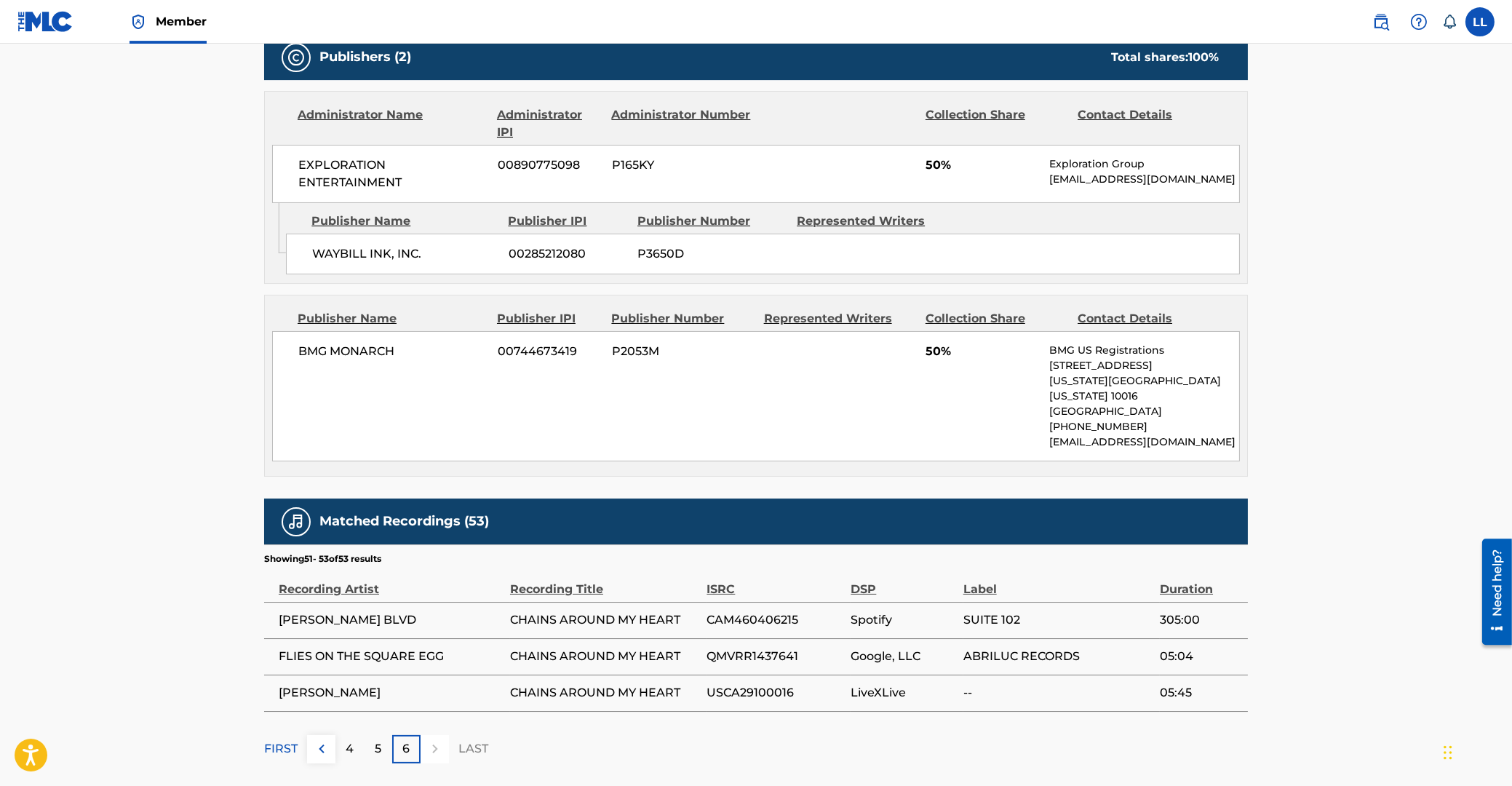
scroll to position [712, 0]
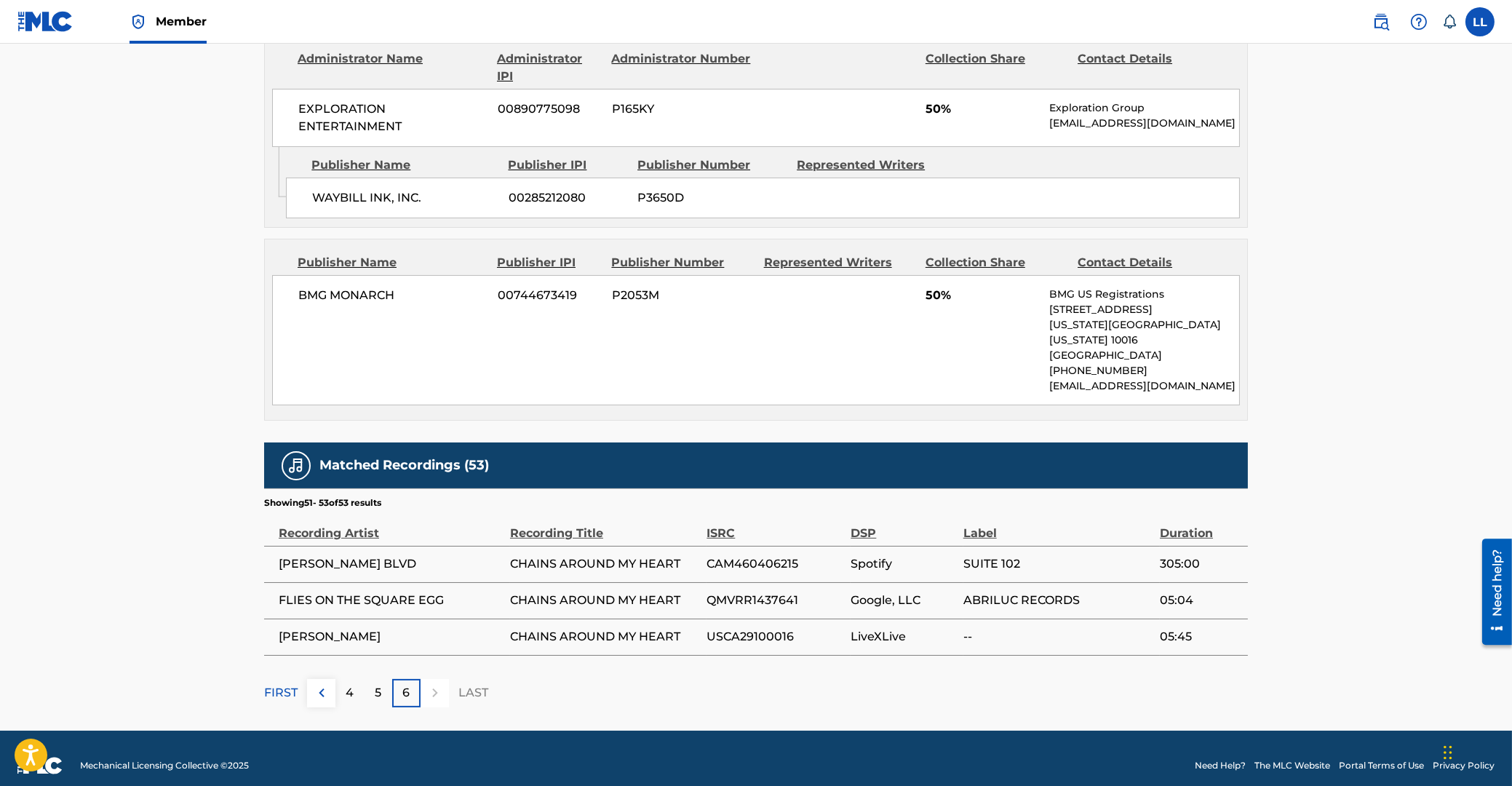
click at [284, 684] on p "FIRST" at bounding box center [280, 693] width 34 height 17
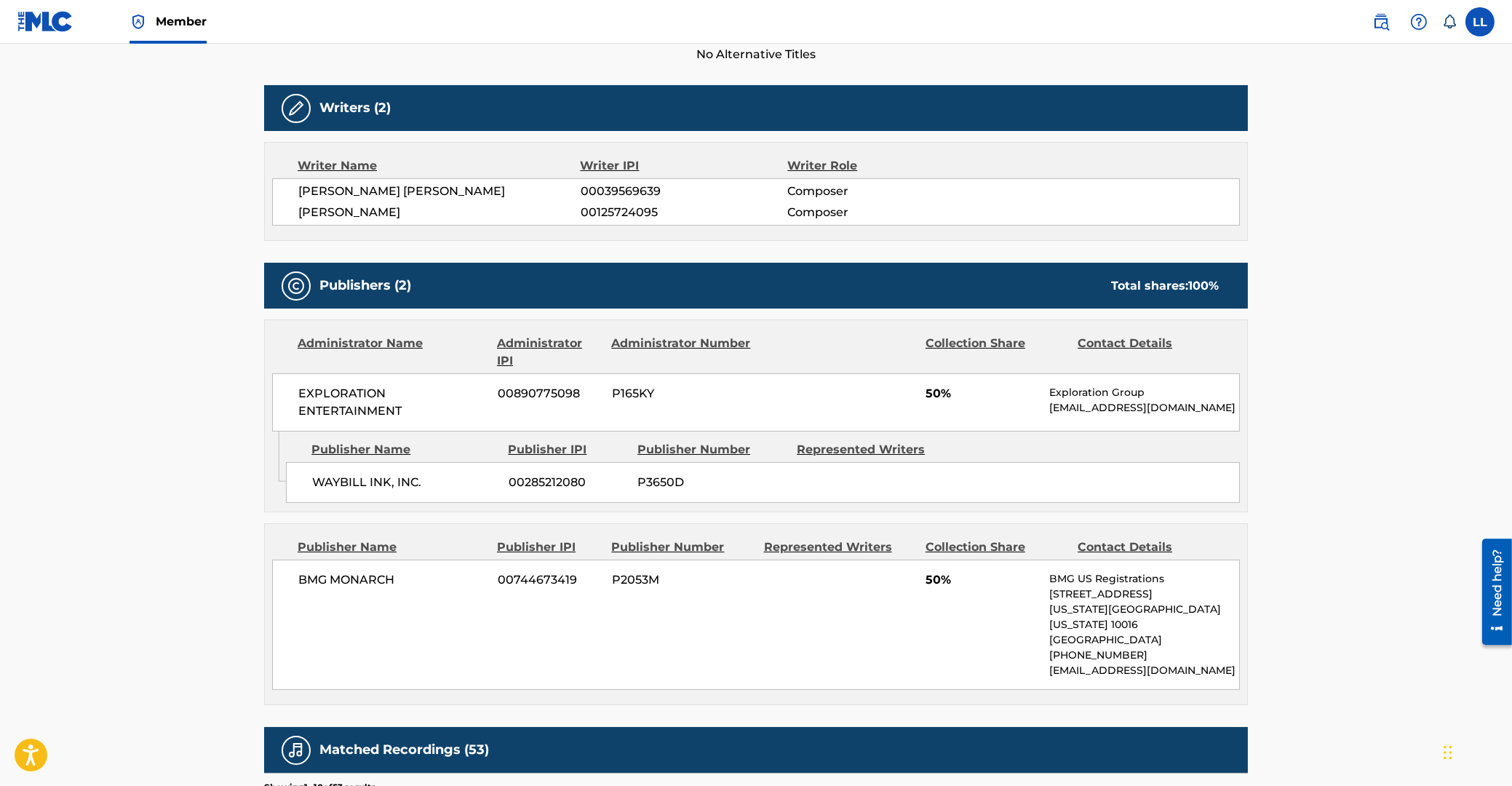
scroll to position [576, 0]
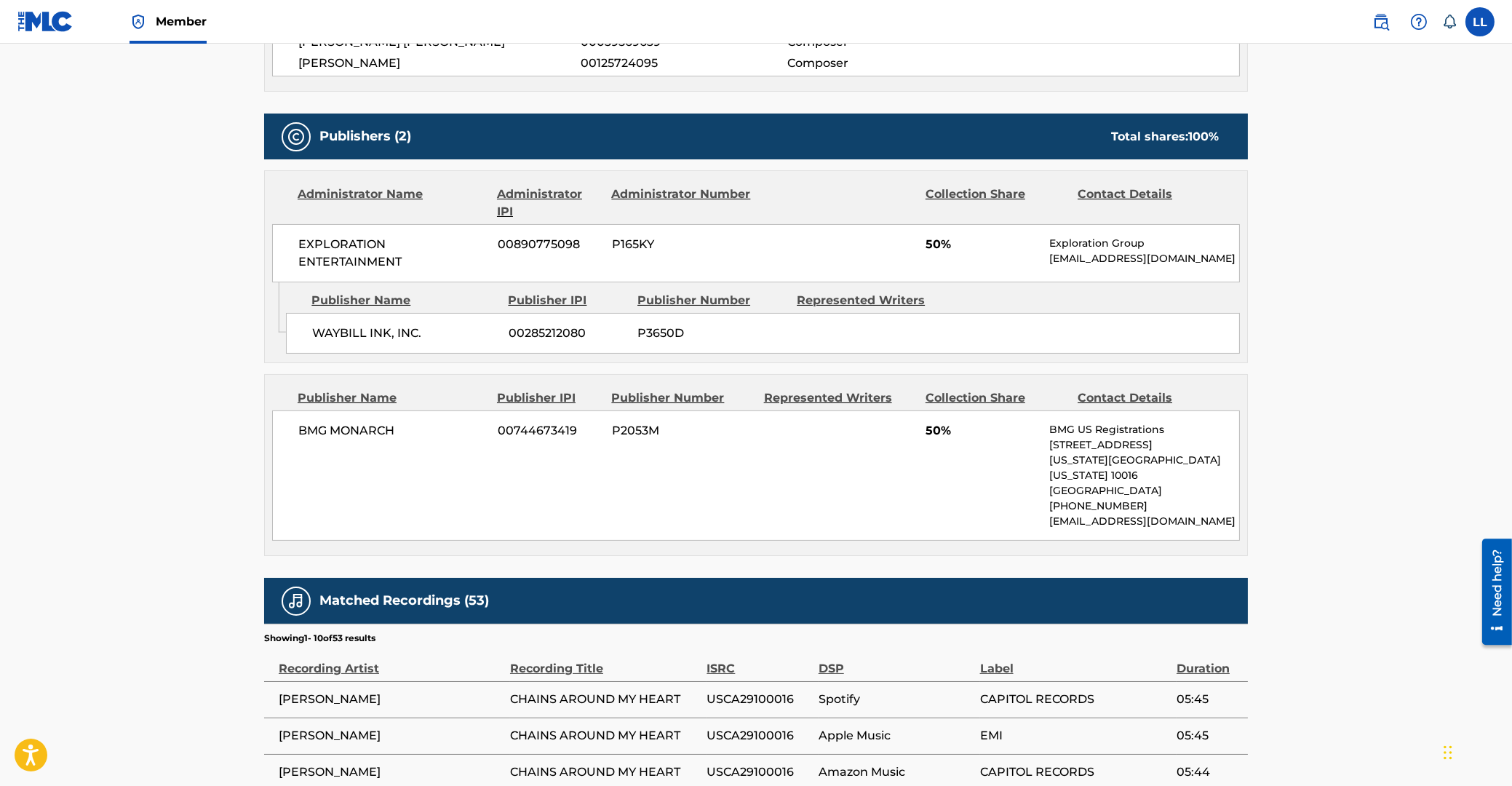
click at [121, 458] on main "< Back to public search results Copy work link CHAINS AROUND MY HEART Work Deta…" at bounding box center [756, 294] width 1512 height 1653
